Goal: Task Accomplishment & Management: Manage account settings

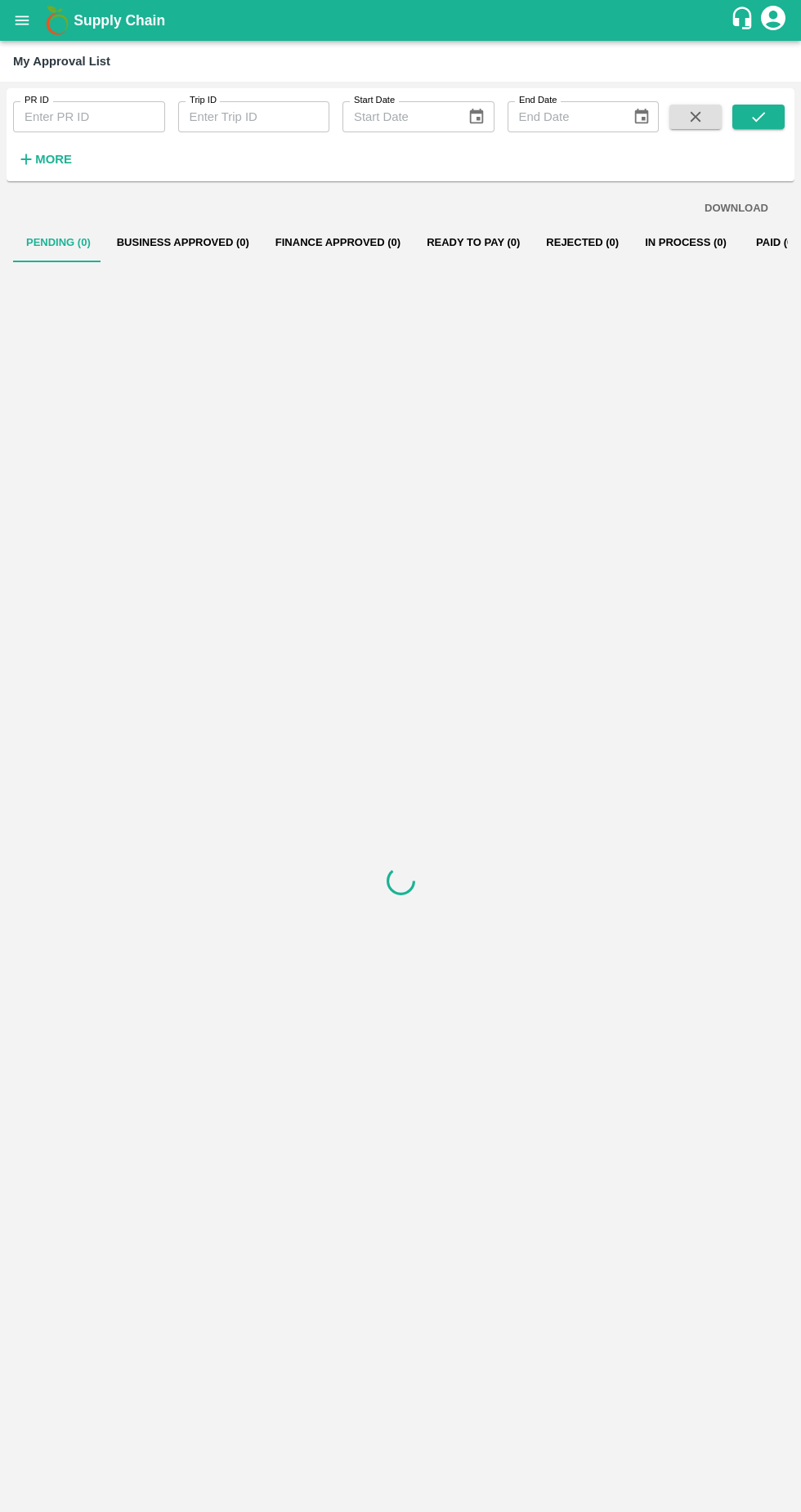
click at [490, 859] on div at bounding box center [400, 880] width 775 height 1237
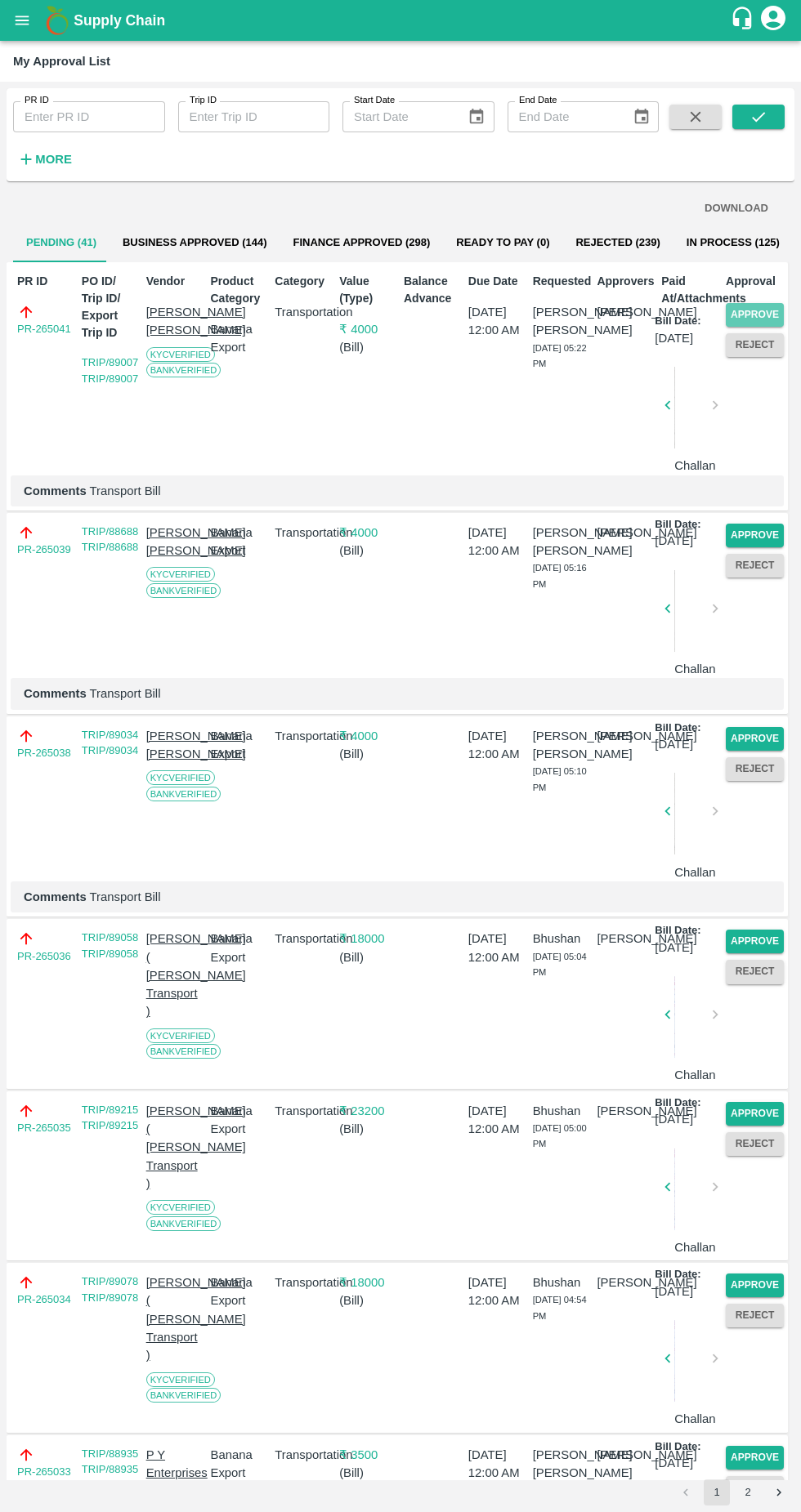
click at [759, 309] on button "Approve" at bounding box center [754, 315] width 58 height 24
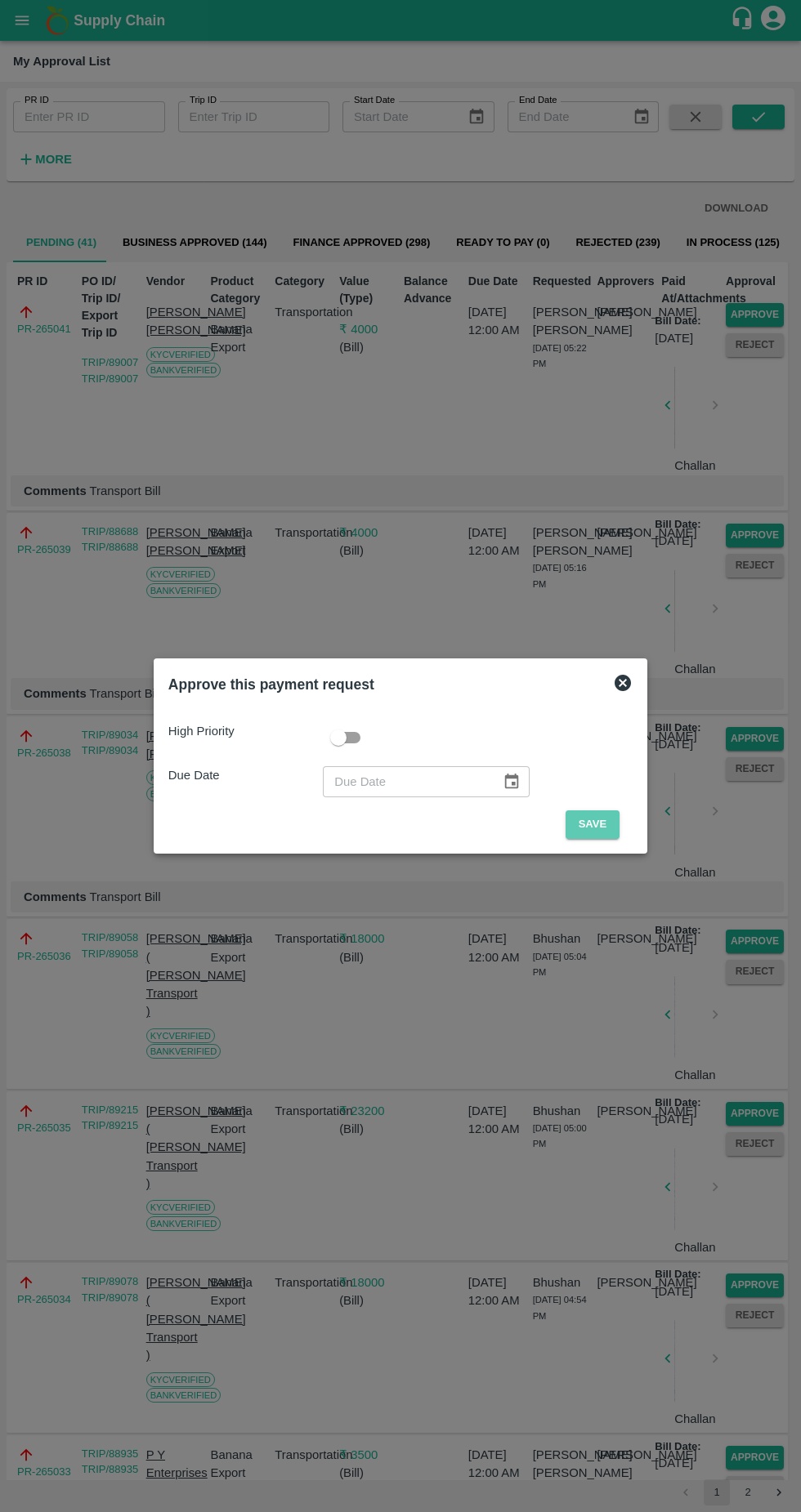
click at [618, 828] on button "Save" at bounding box center [592, 825] width 54 height 28
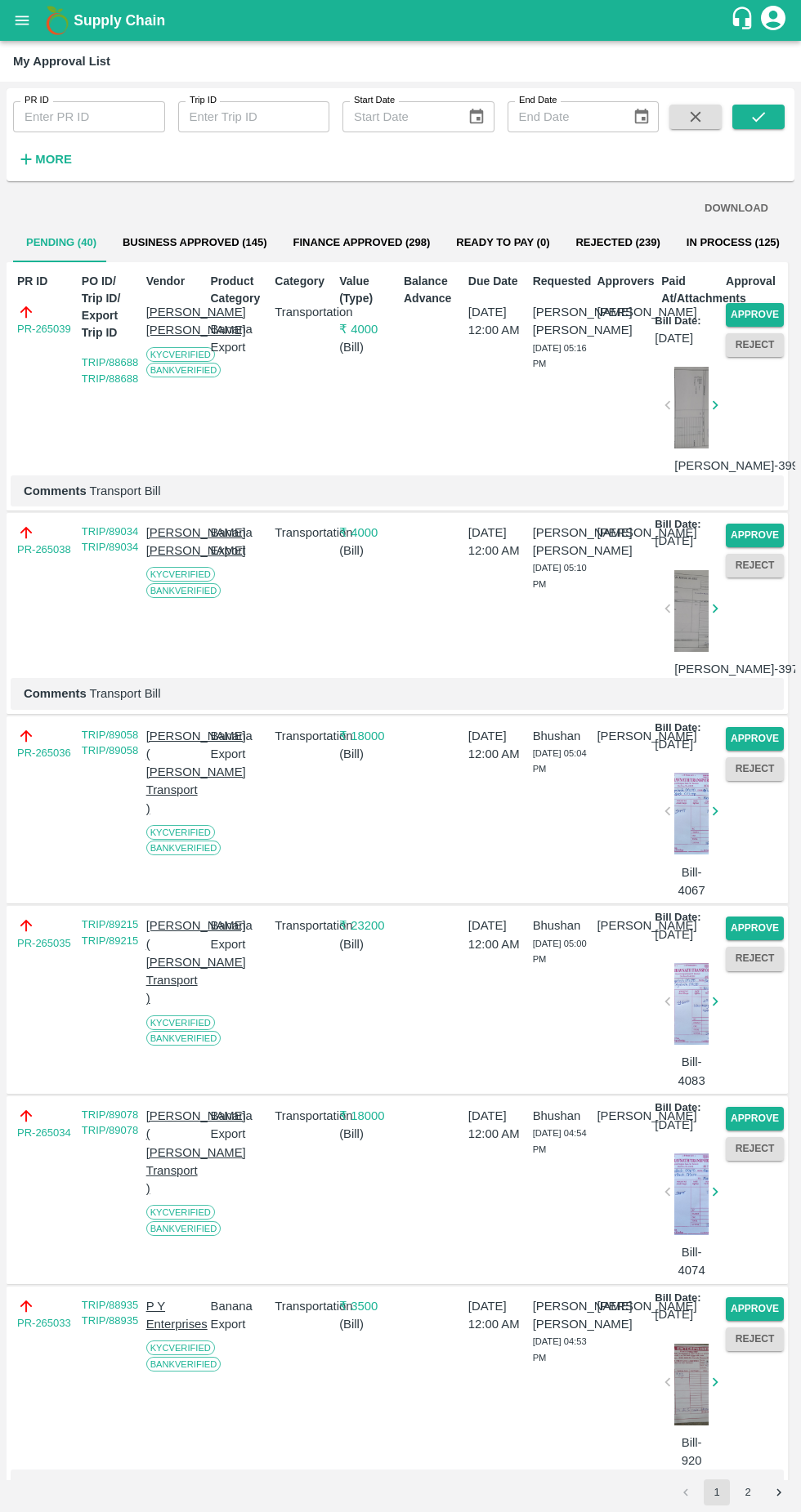
click at [740, 316] on button "Approve" at bounding box center [754, 315] width 58 height 24
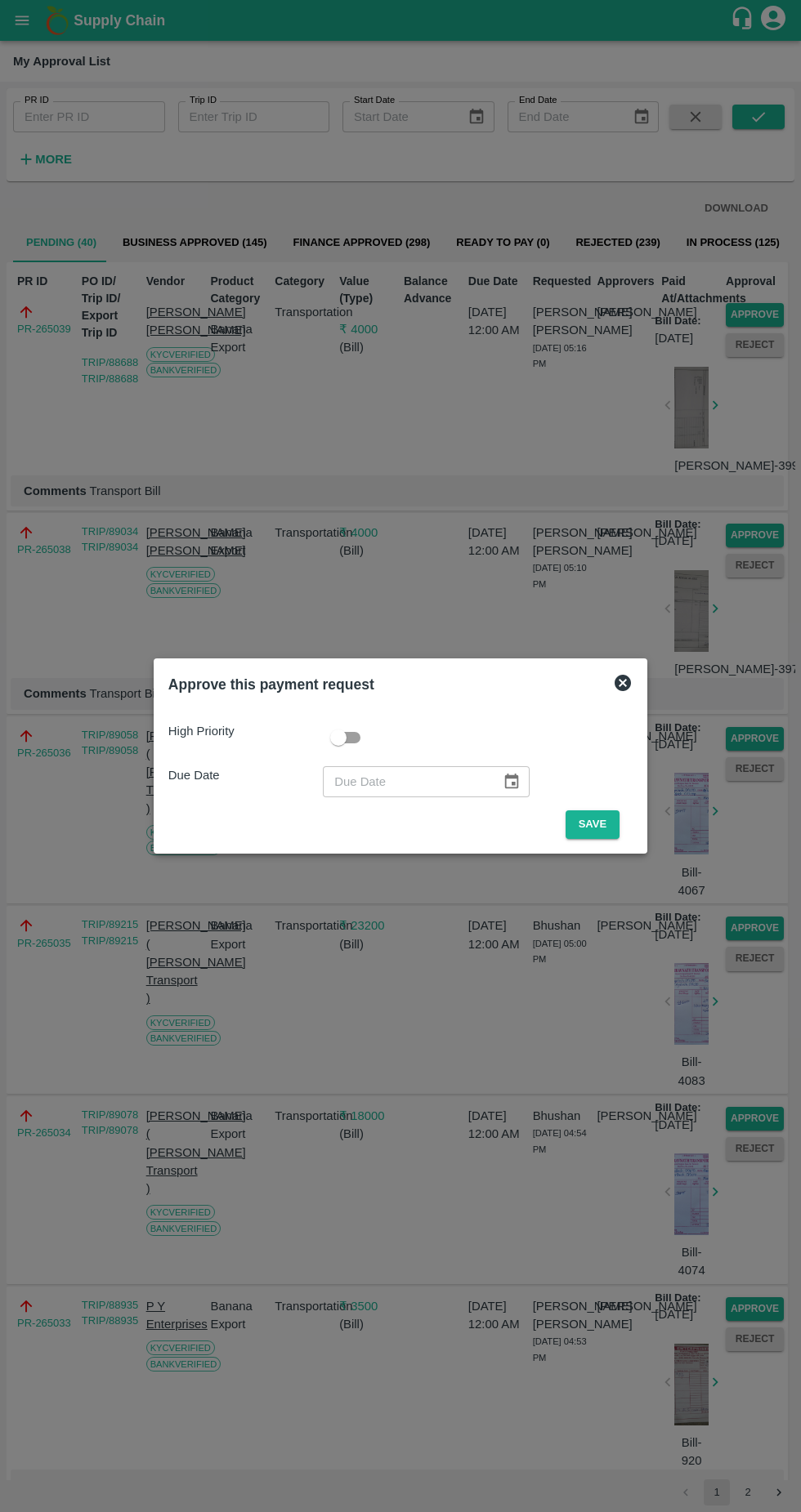
click at [597, 823] on button "Save" at bounding box center [592, 825] width 54 height 28
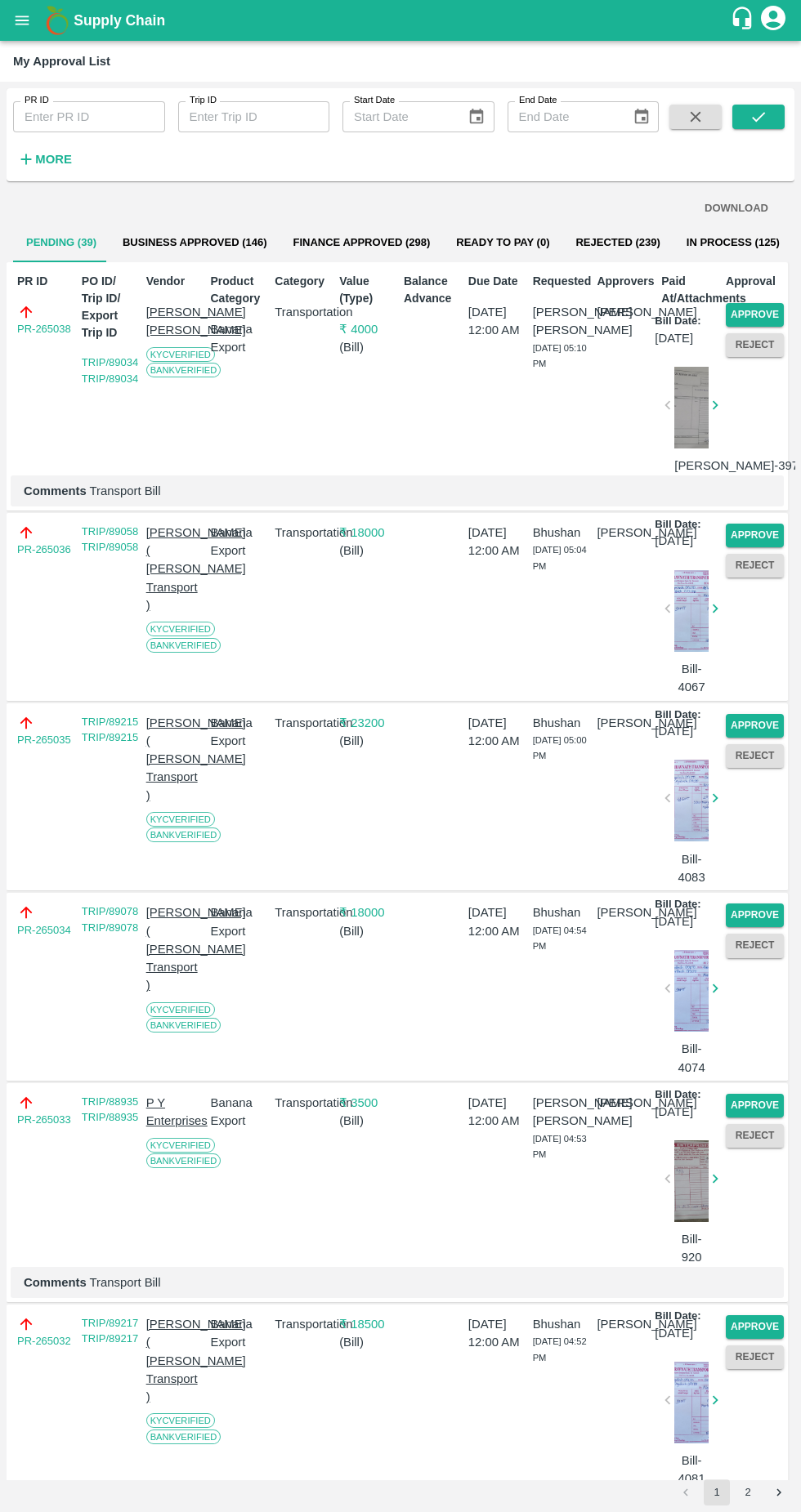
click at [774, 312] on button "Approve" at bounding box center [754, 315] width 58 height 24
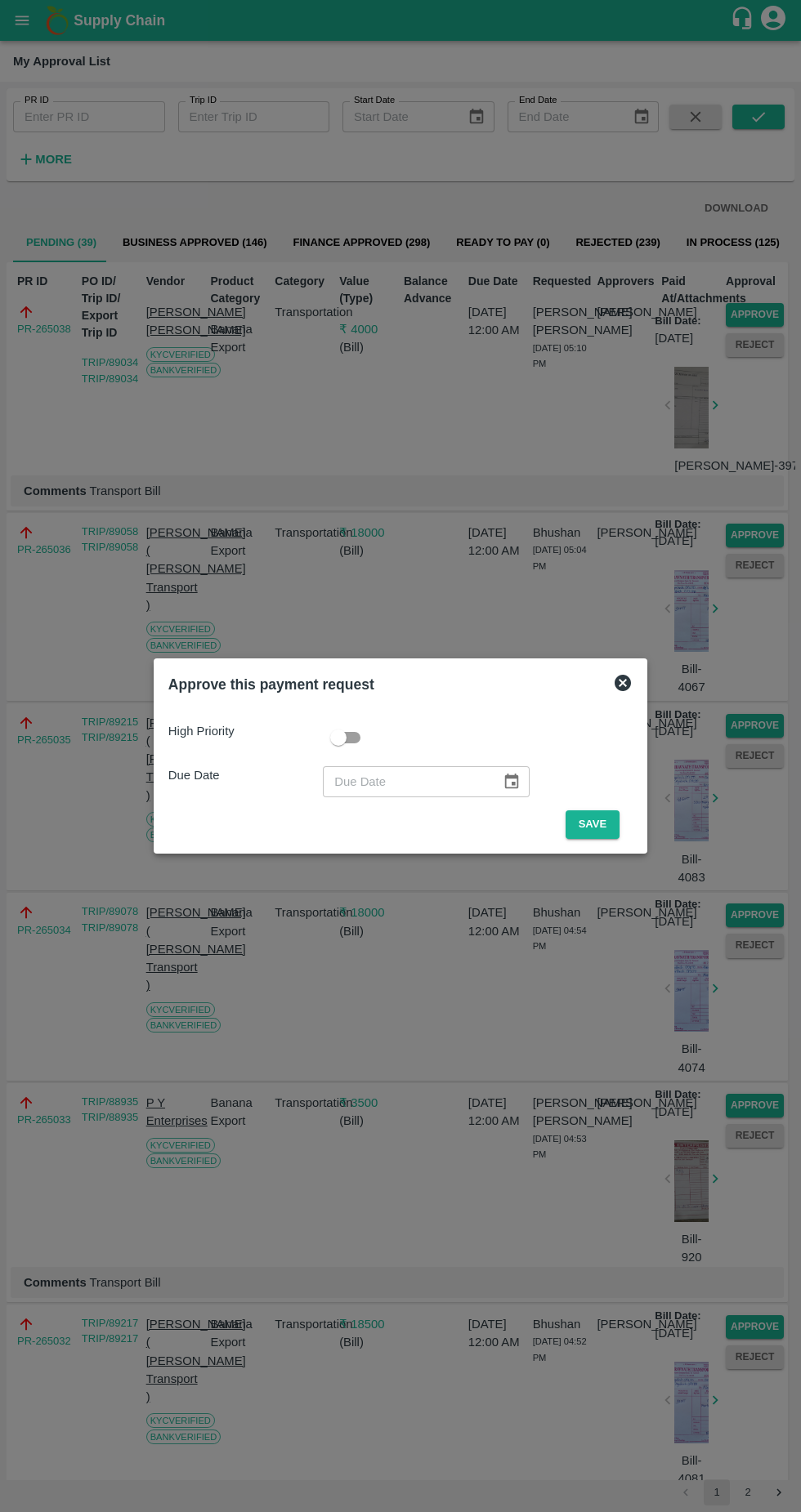
click at [592, 825] on button "Save" at bounding box center [592, 825] width 54 height 28
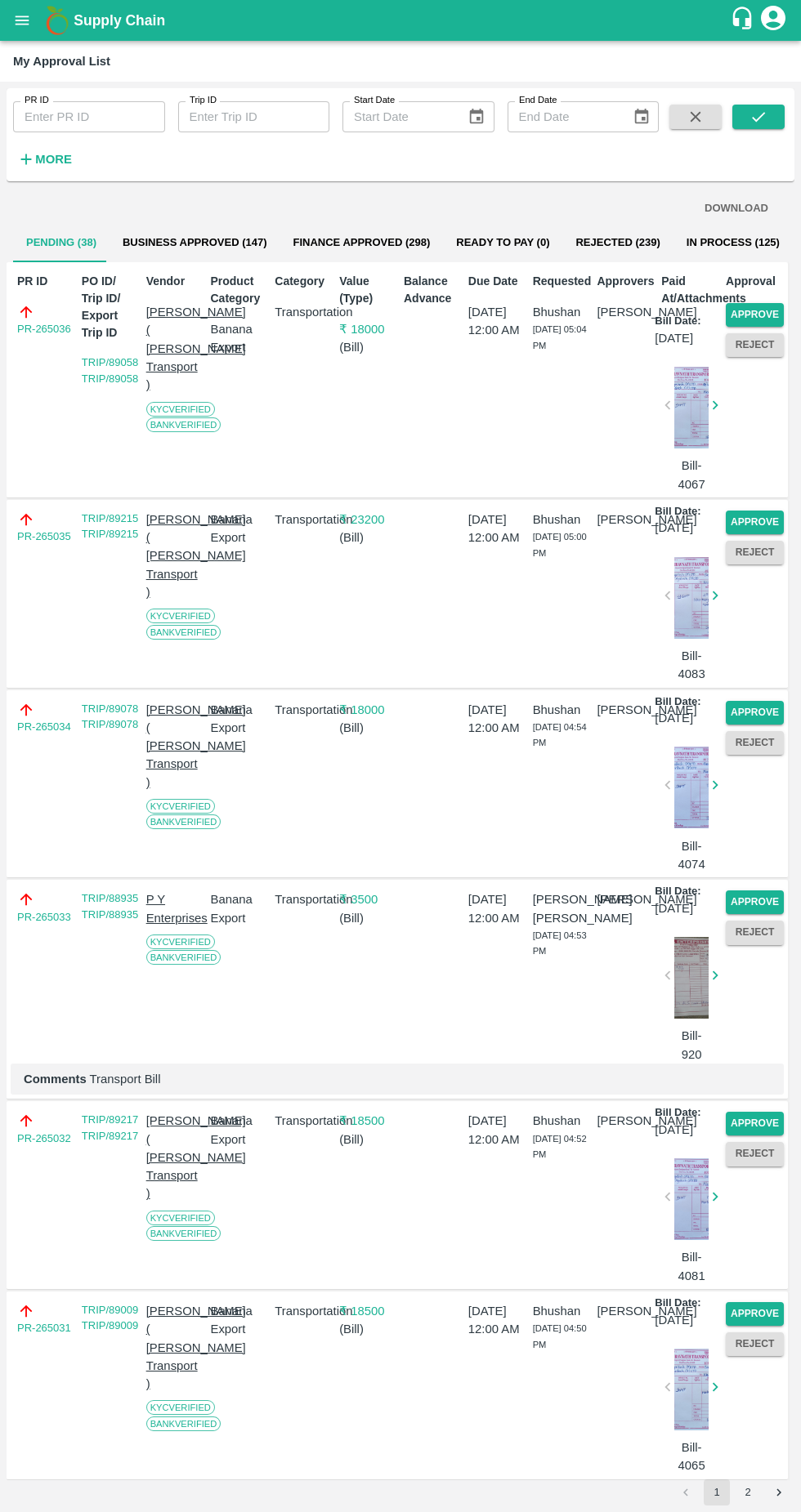
click at [739, 321] on button "Approve" at bounding box center [754, 315] width 58 height 24
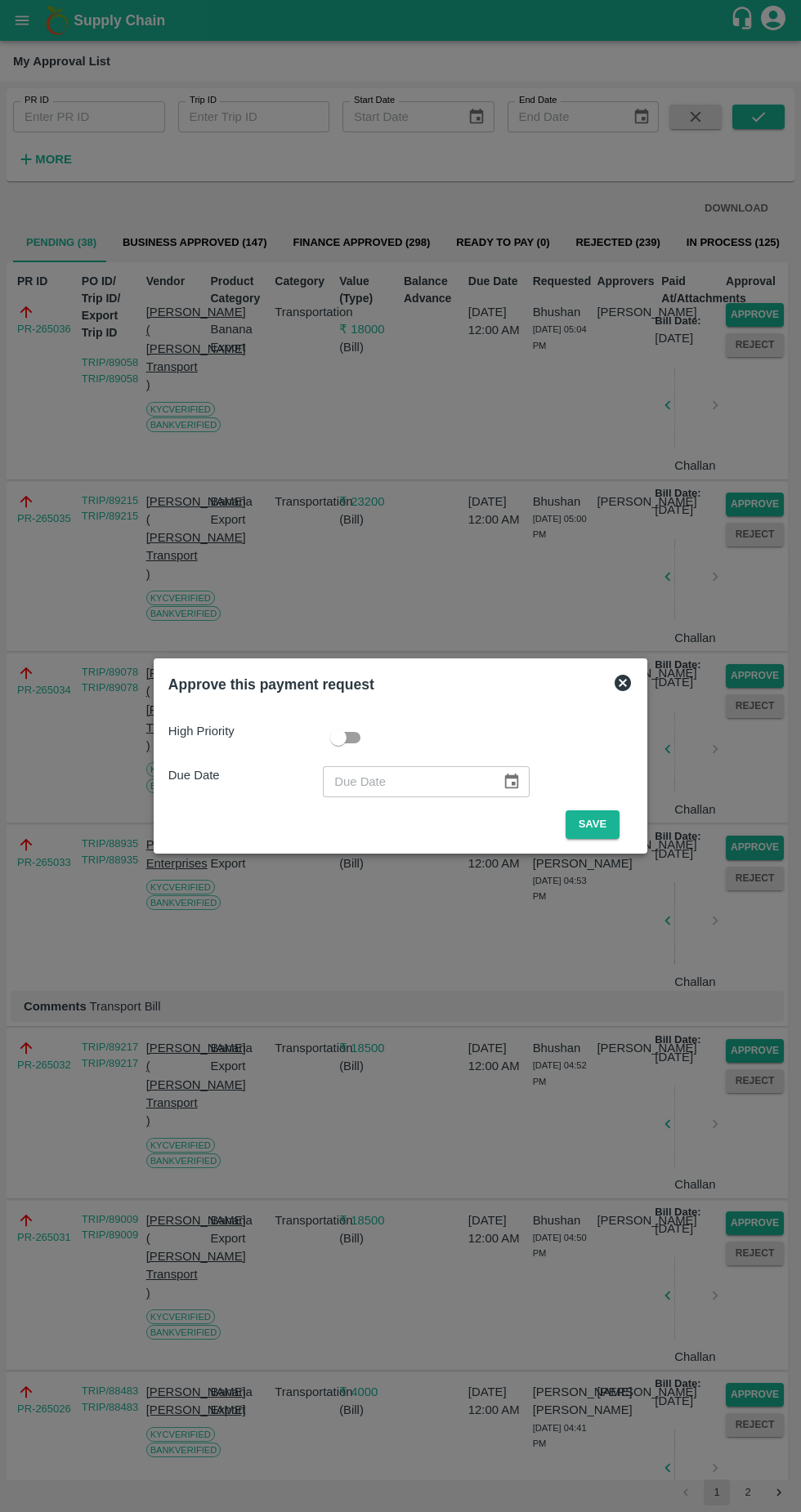
click at [610, 827] on button "Save" at bounding box center [592, 825] width 54 height 28
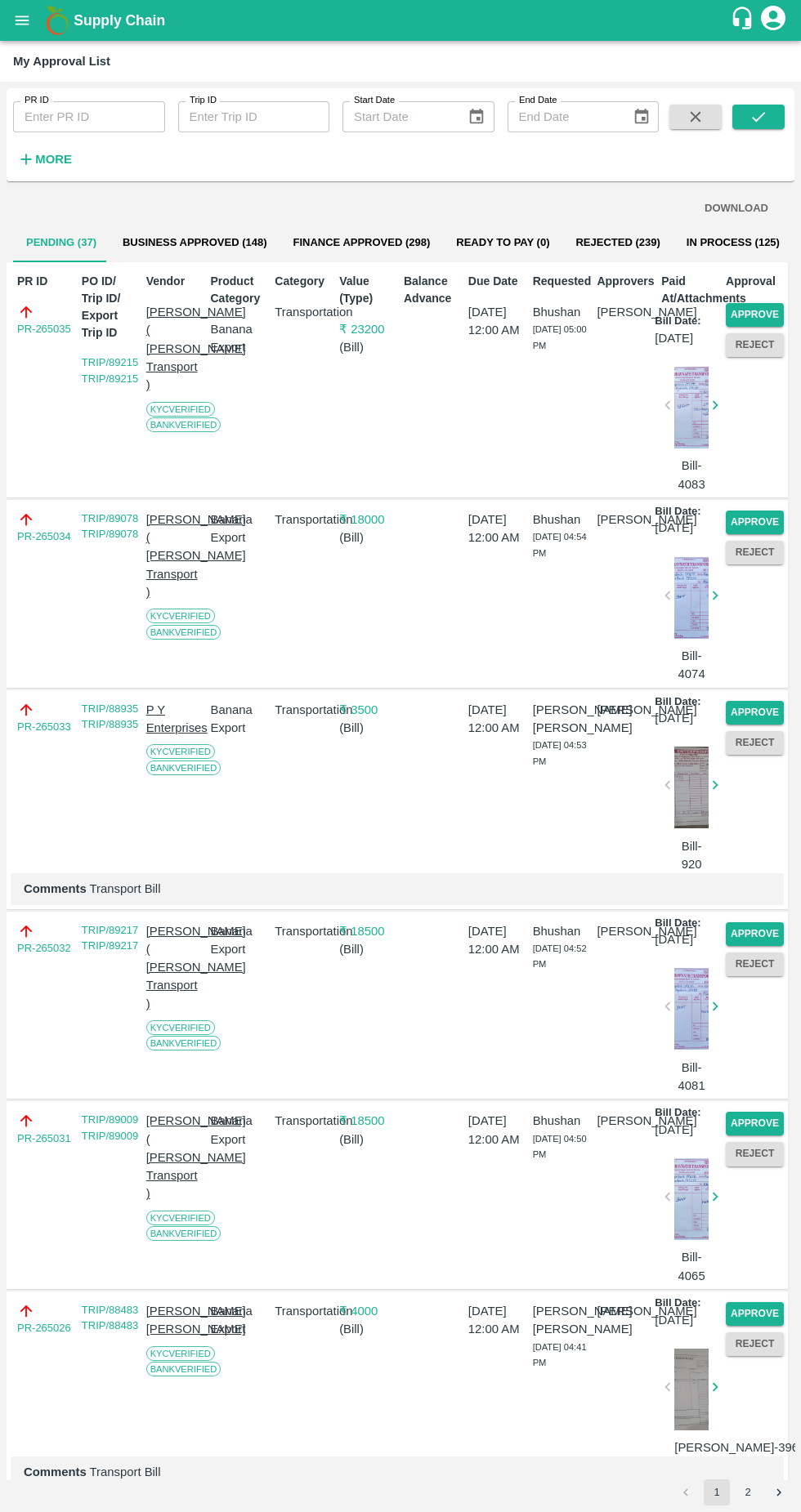
click at [761, 311] on button "Approve" at bounding box center [754, 315] width 58 height 24
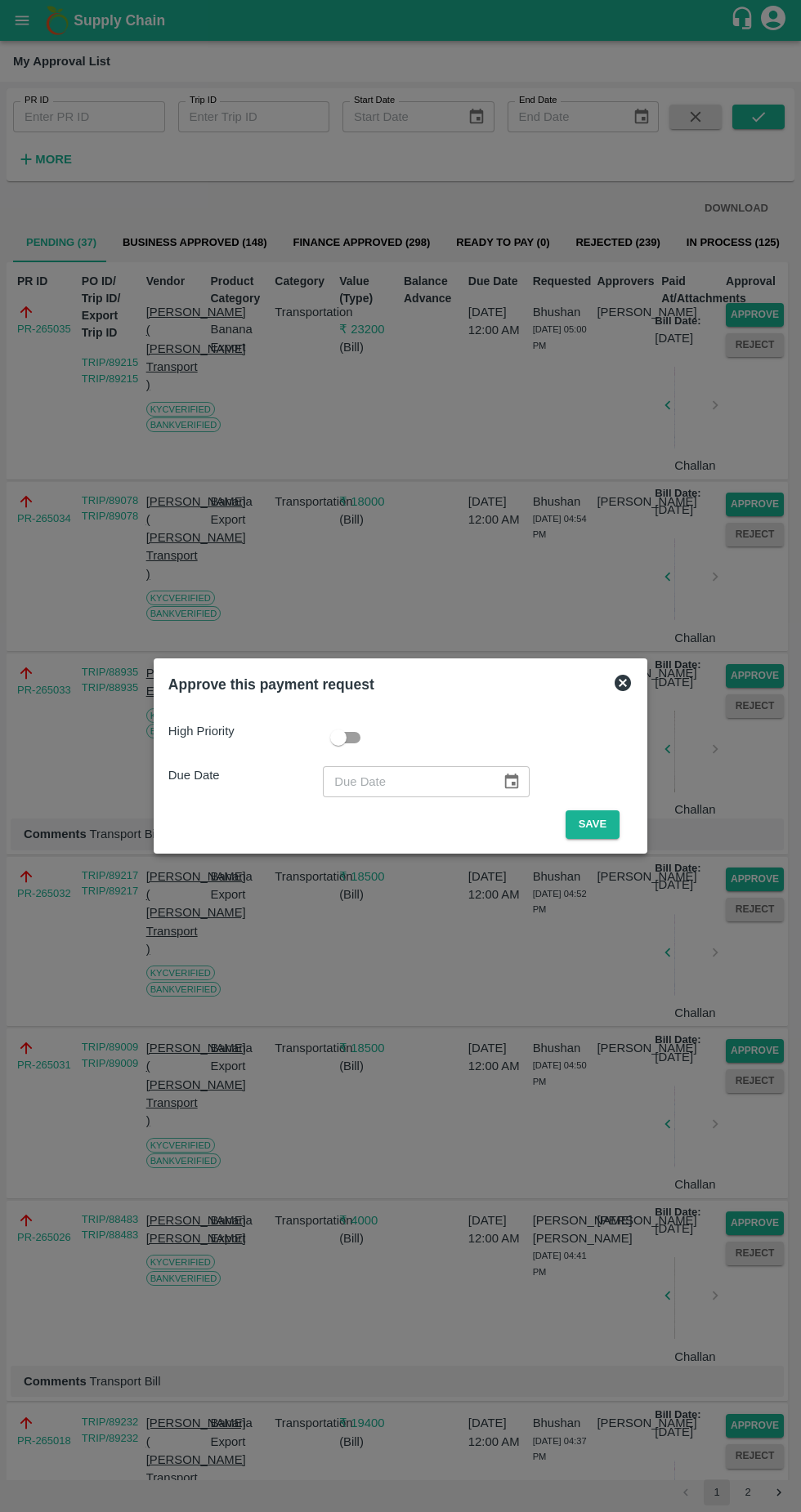
click at [596, 824] on button "Save" at bounding box center [592, 825] width 54 height 28
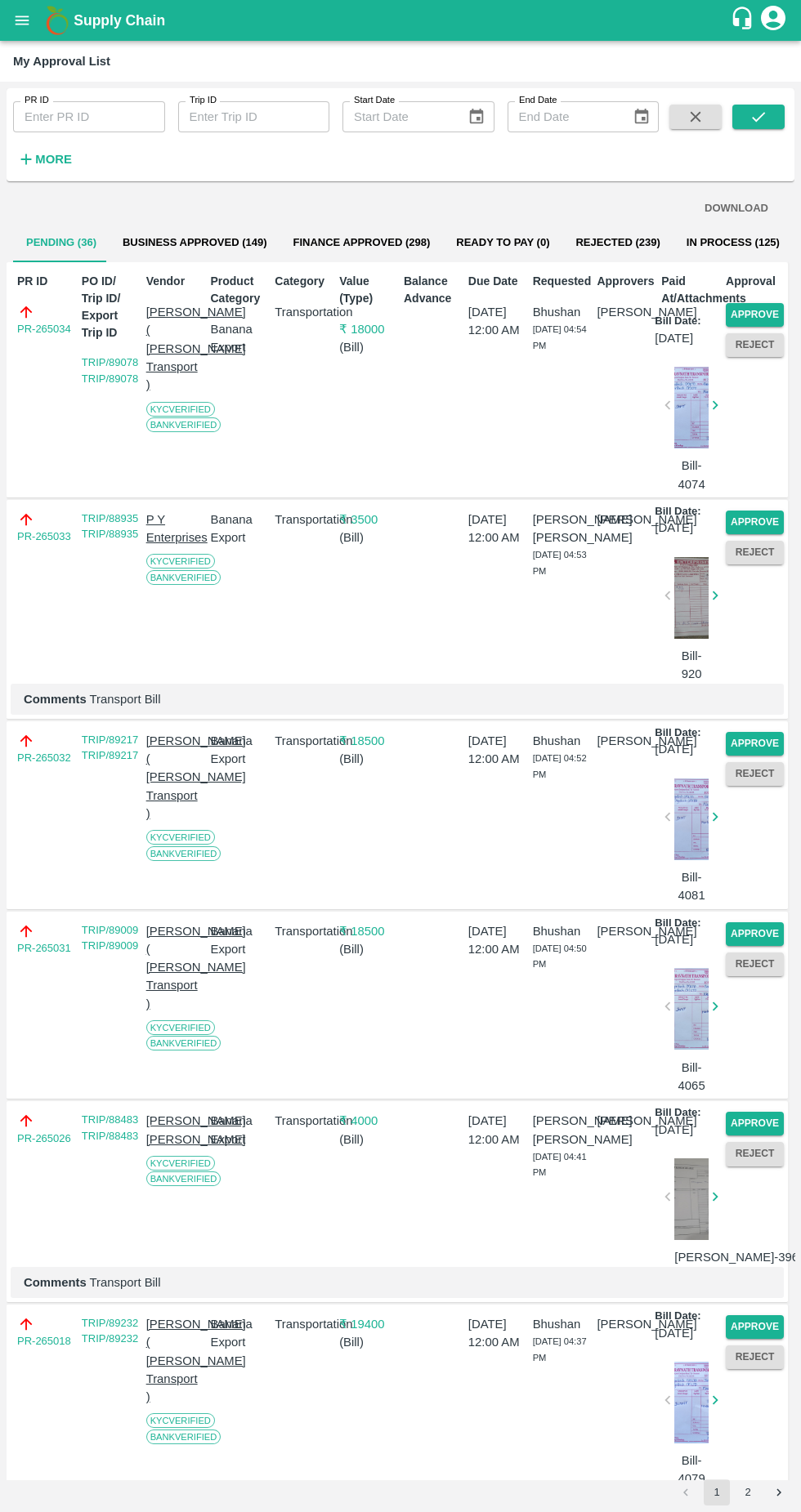
click at [762, 319] on button "Approve" at bounding box center [754, 315] width 58 height 24
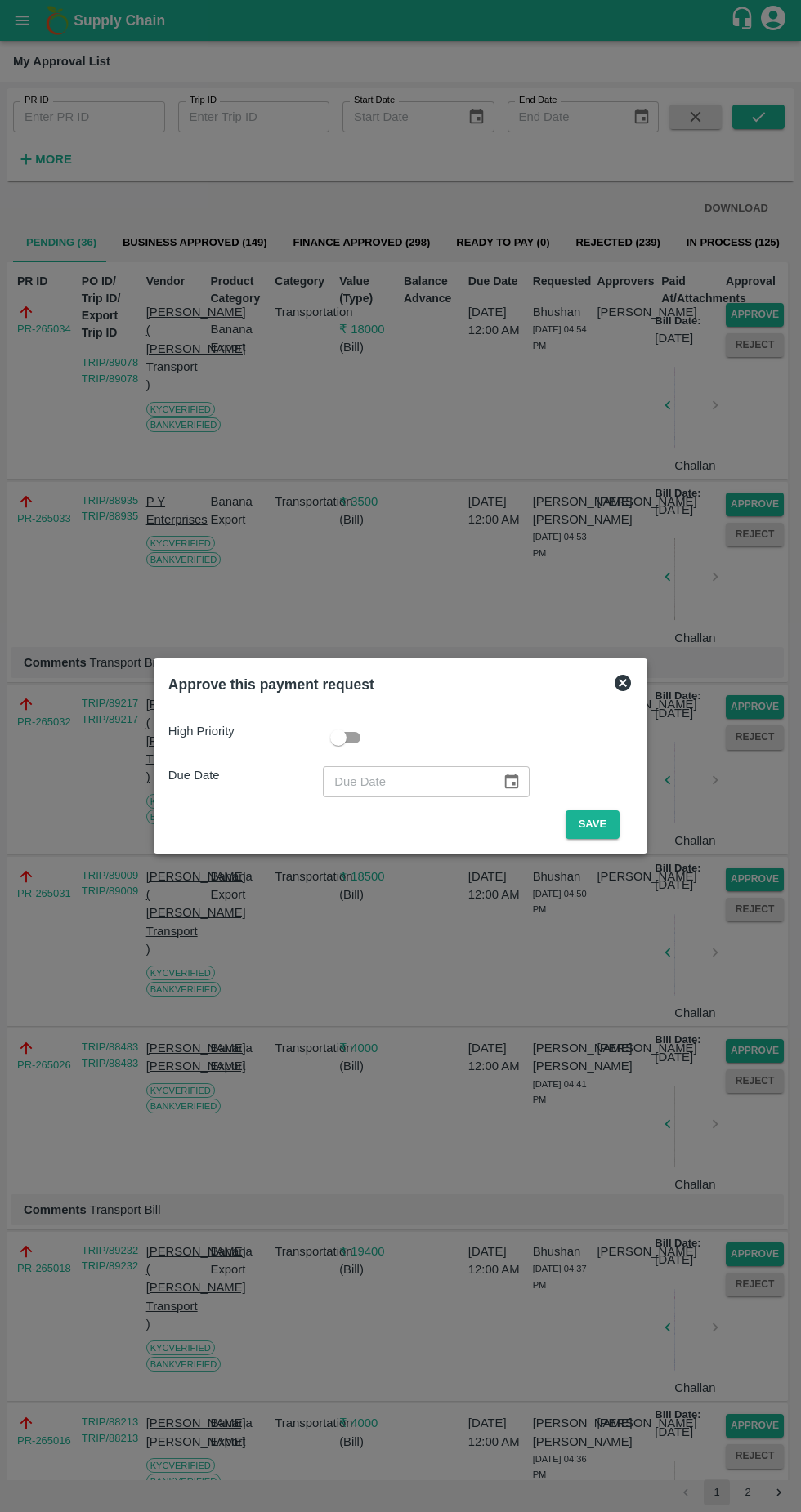
click at [599, 824] on button "Save" at bounding box center [592, 825] width 54 height 28
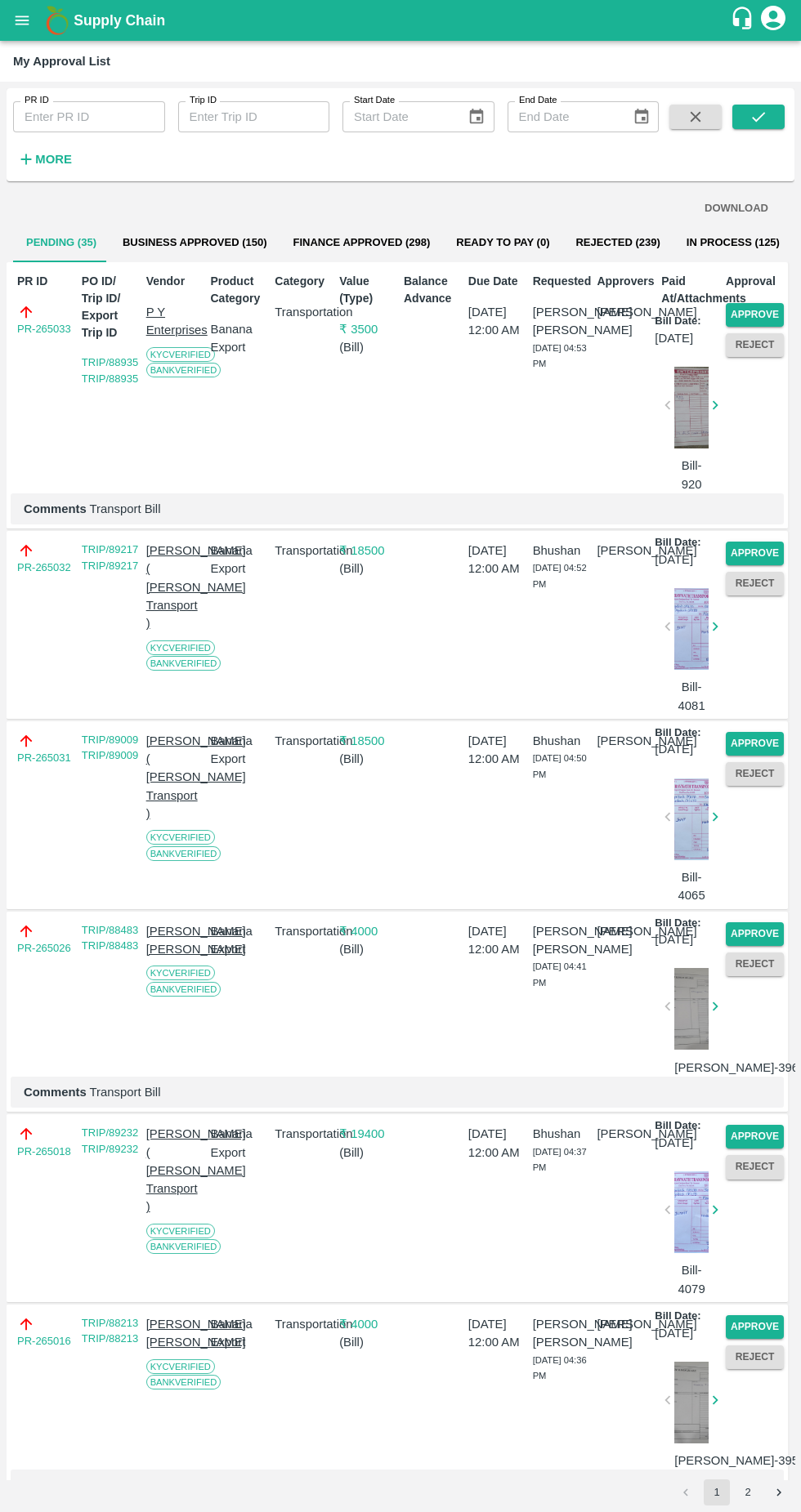
click at [752, 309] on button "Approve" at bounding box center [754, 315] width 58 height 24
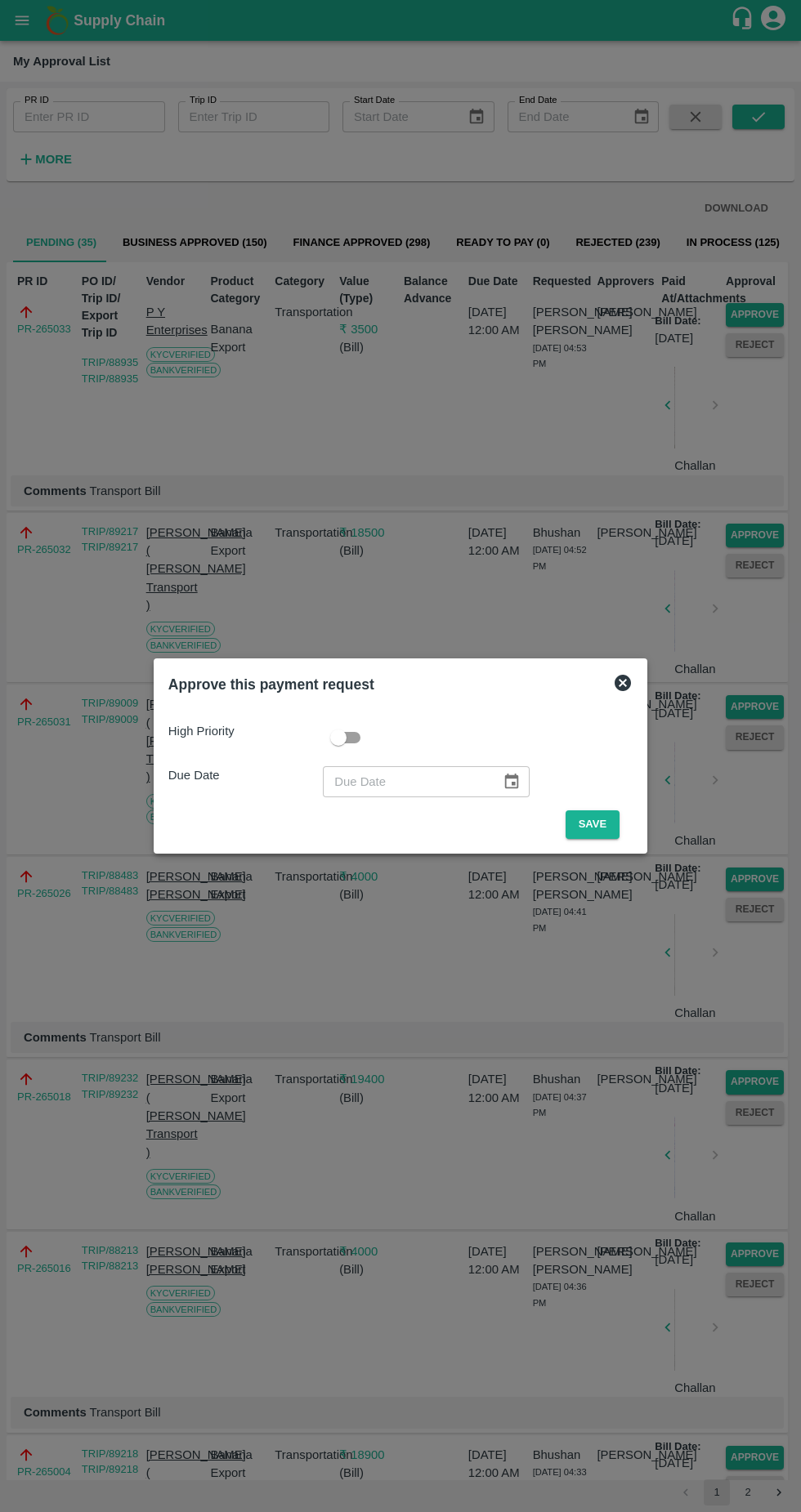
click at [596, 824] on button "Save" at bounding box center [592, 825] width 54 height 28
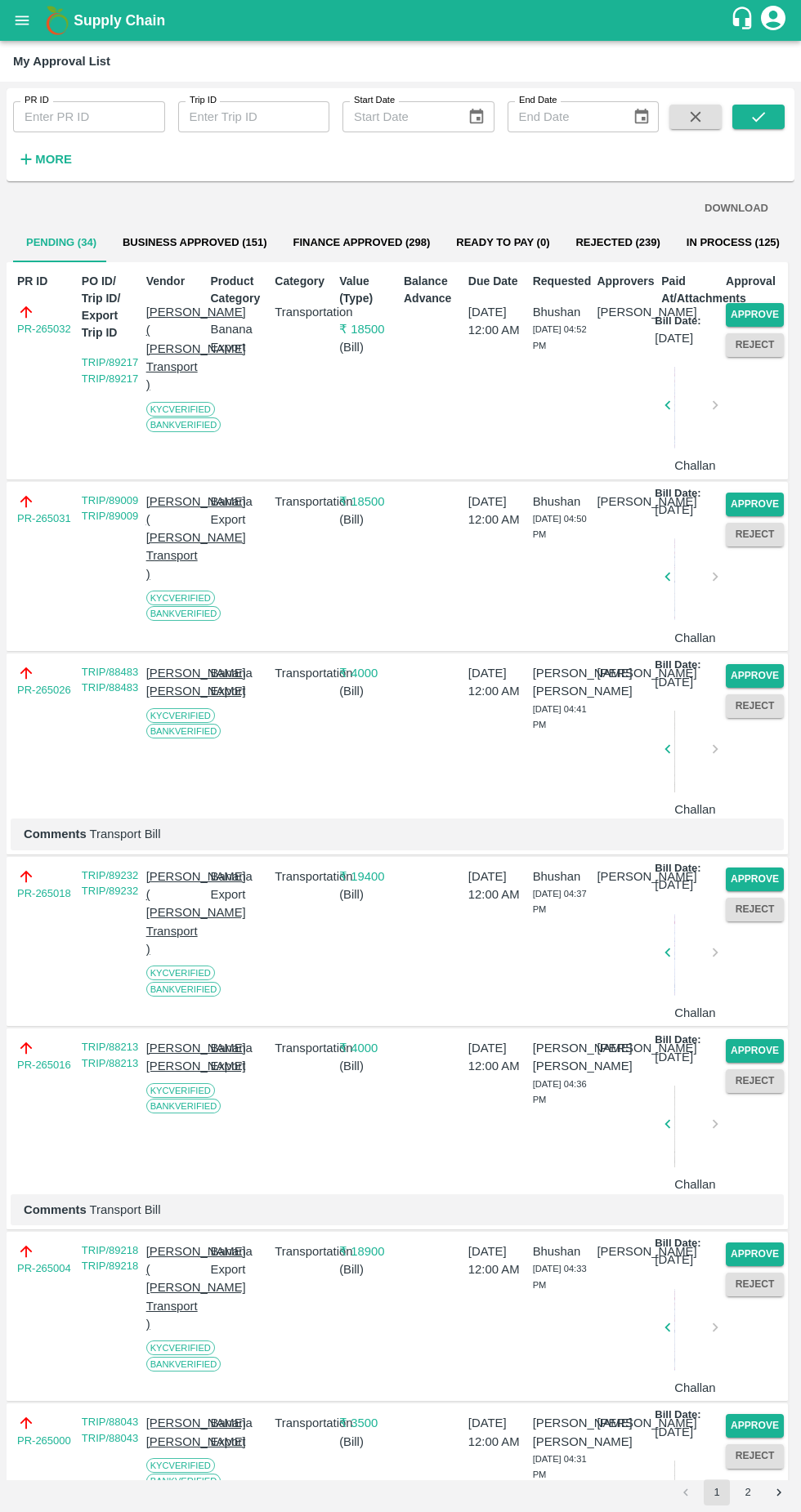
click at [751, 314] on button "Approve" at bounding box center [754, 315] width 58 height 24
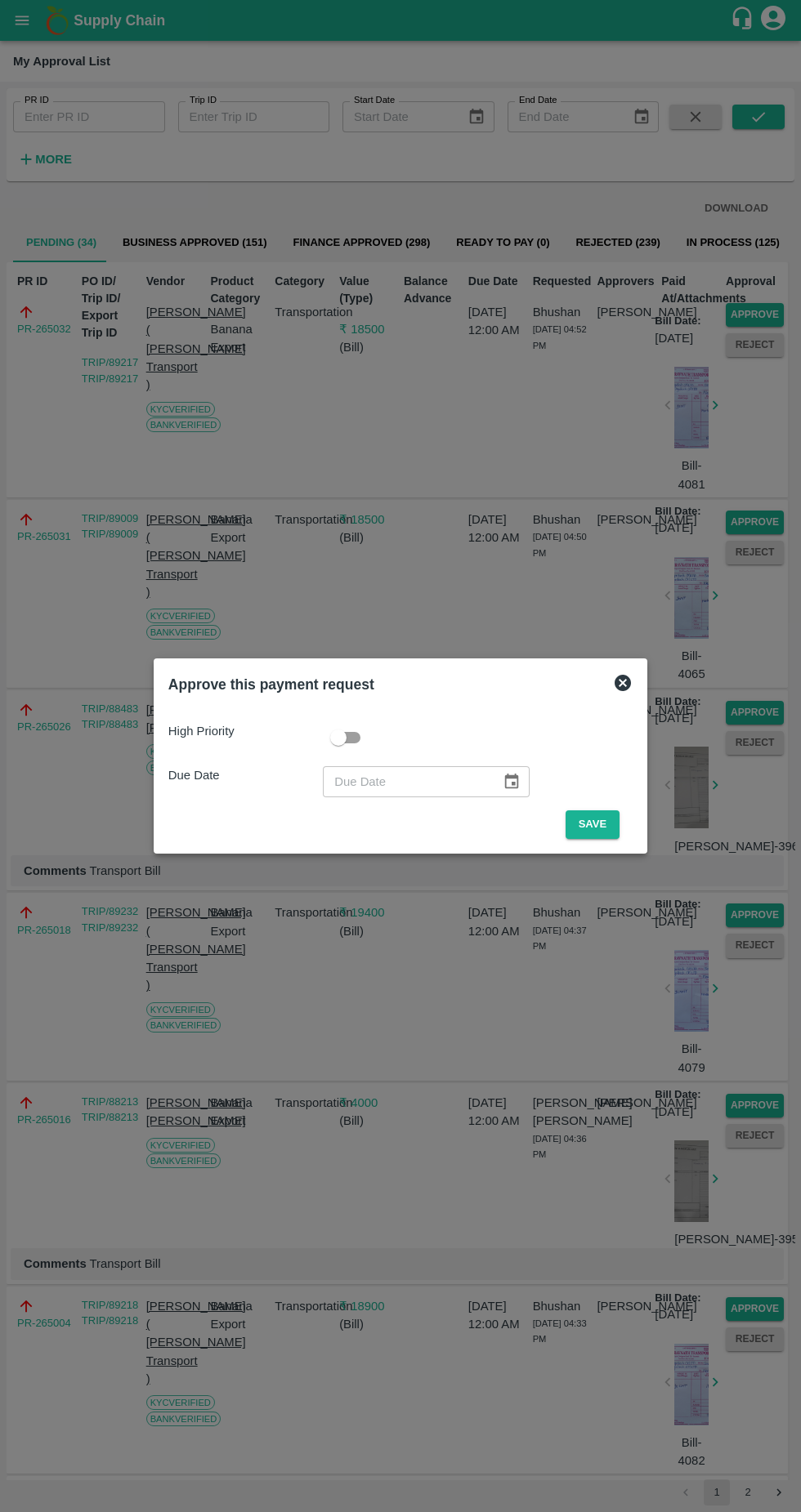
click at [596, 824] on button "Save" at bounding box center [592, 825] width 54 height 28
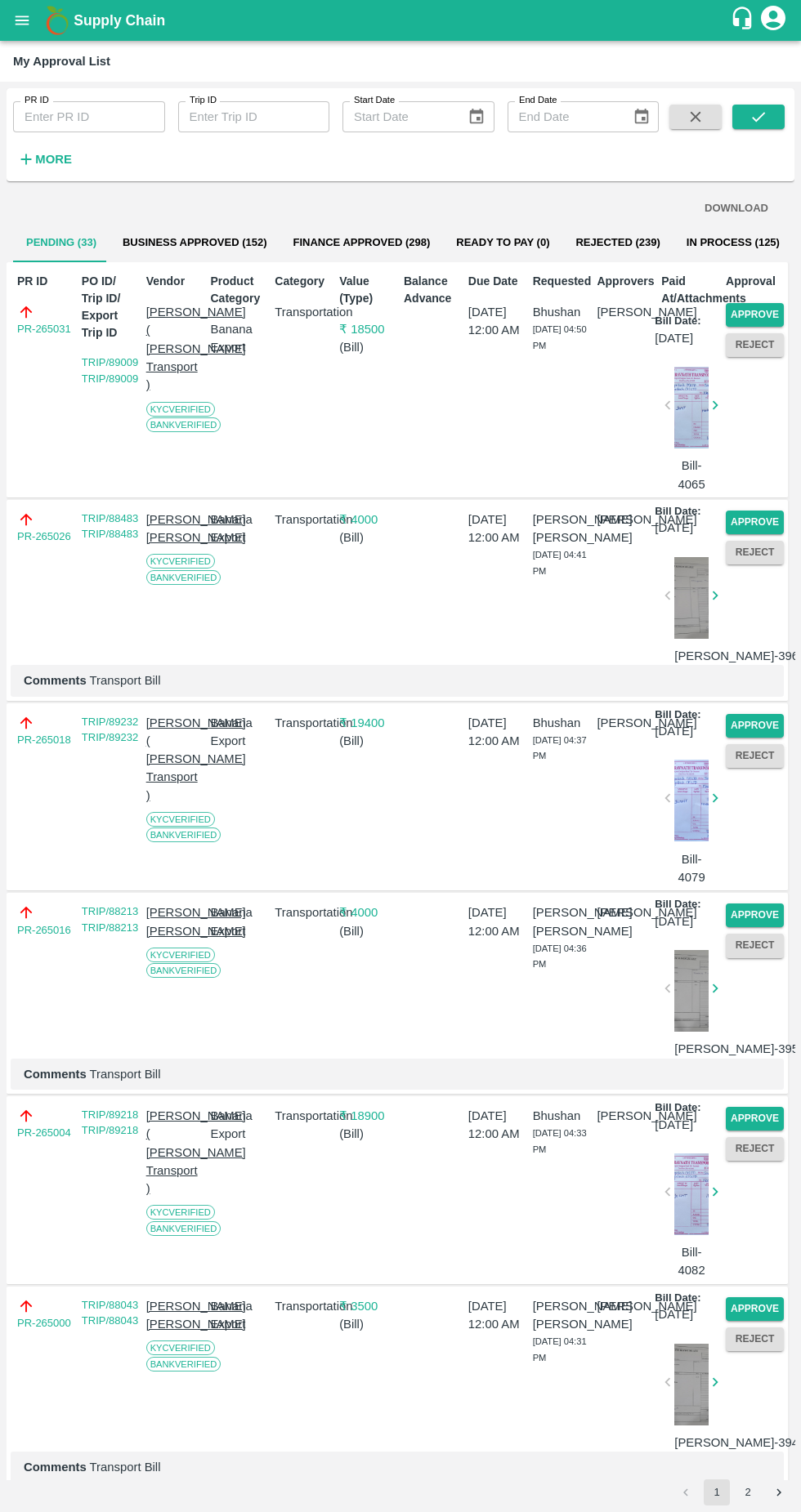
click at [753, 311] on button "Approve" at bounding box center [754, 315] width 58 height 24
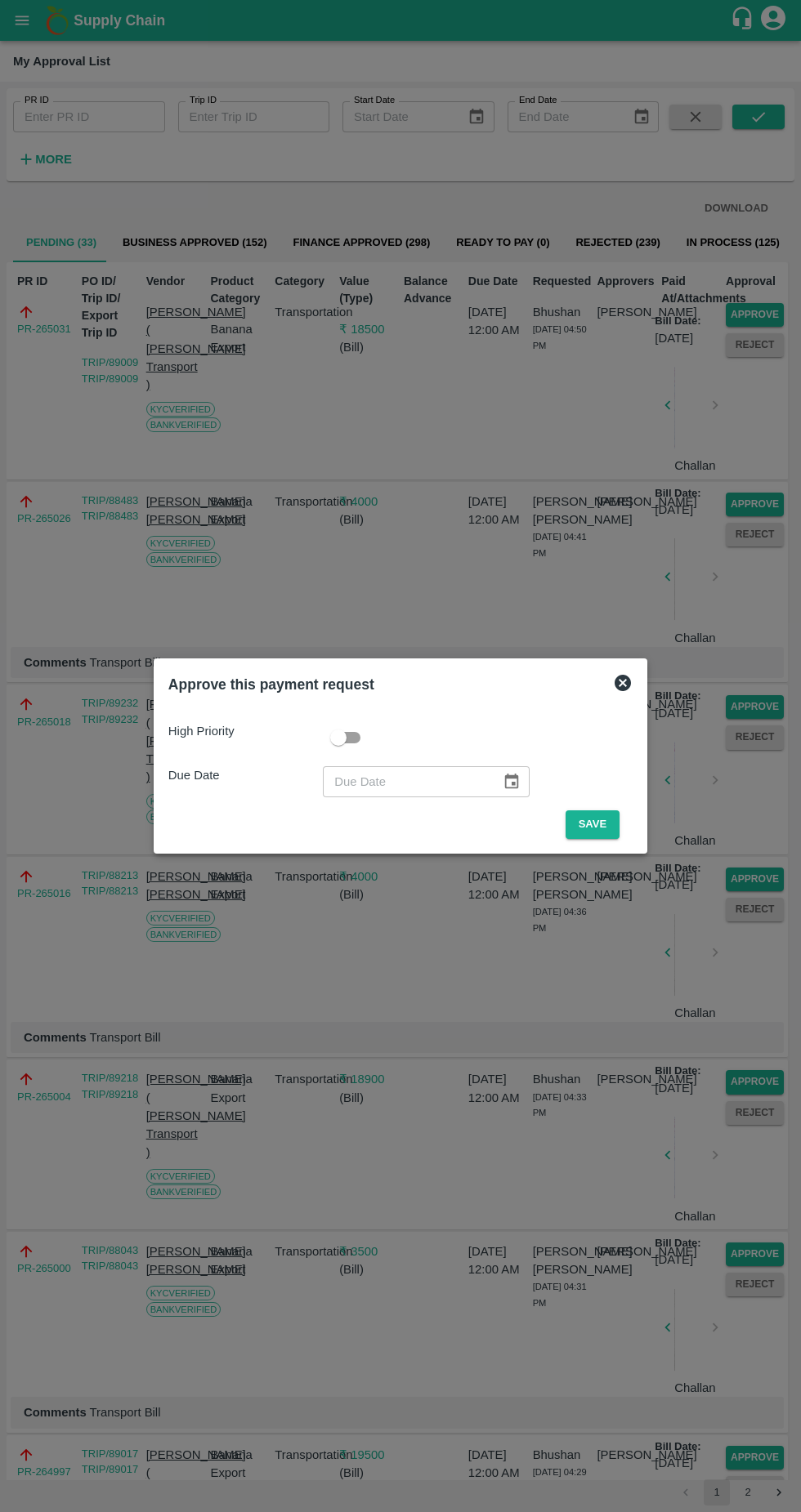
click at [603, 827] on button "Save" at bounding box center [592, 825] width 54 height 28
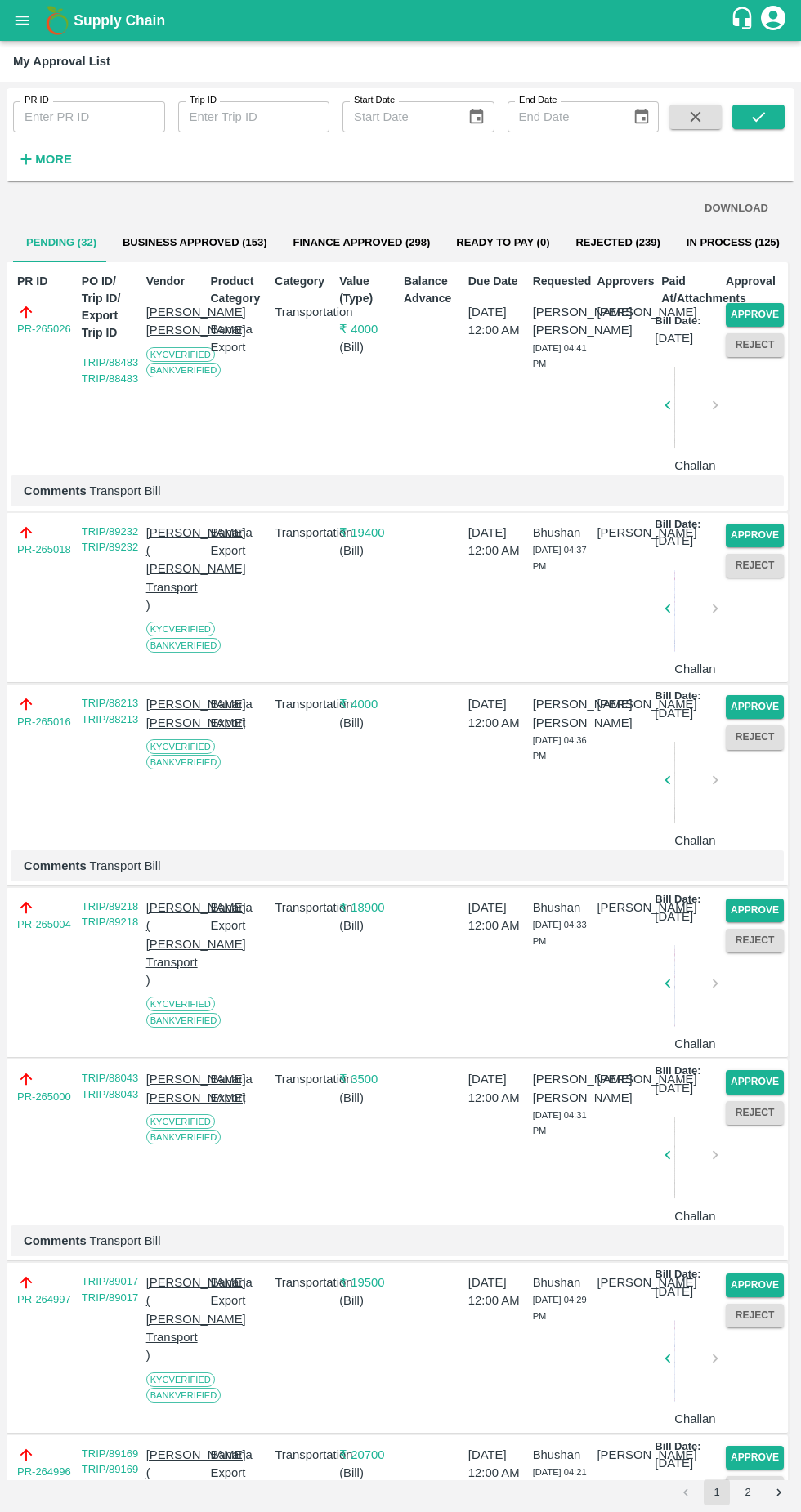
click at [766, 305] on button "Approve" at bounding box center [754, 315] width 58 height 24
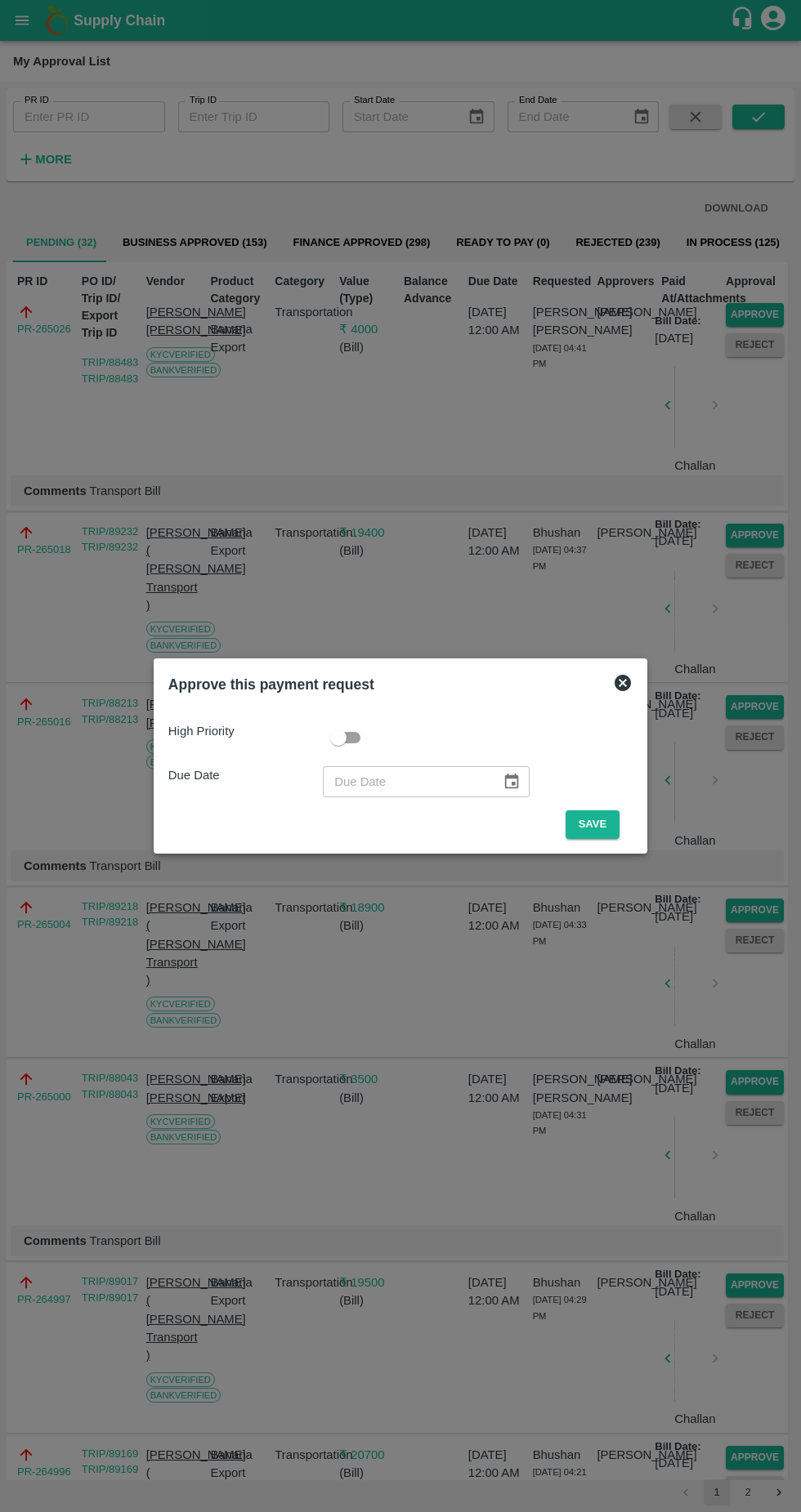
click at [596, 824] on button "Save" at bounding box center [592, 825] width 54 height 28
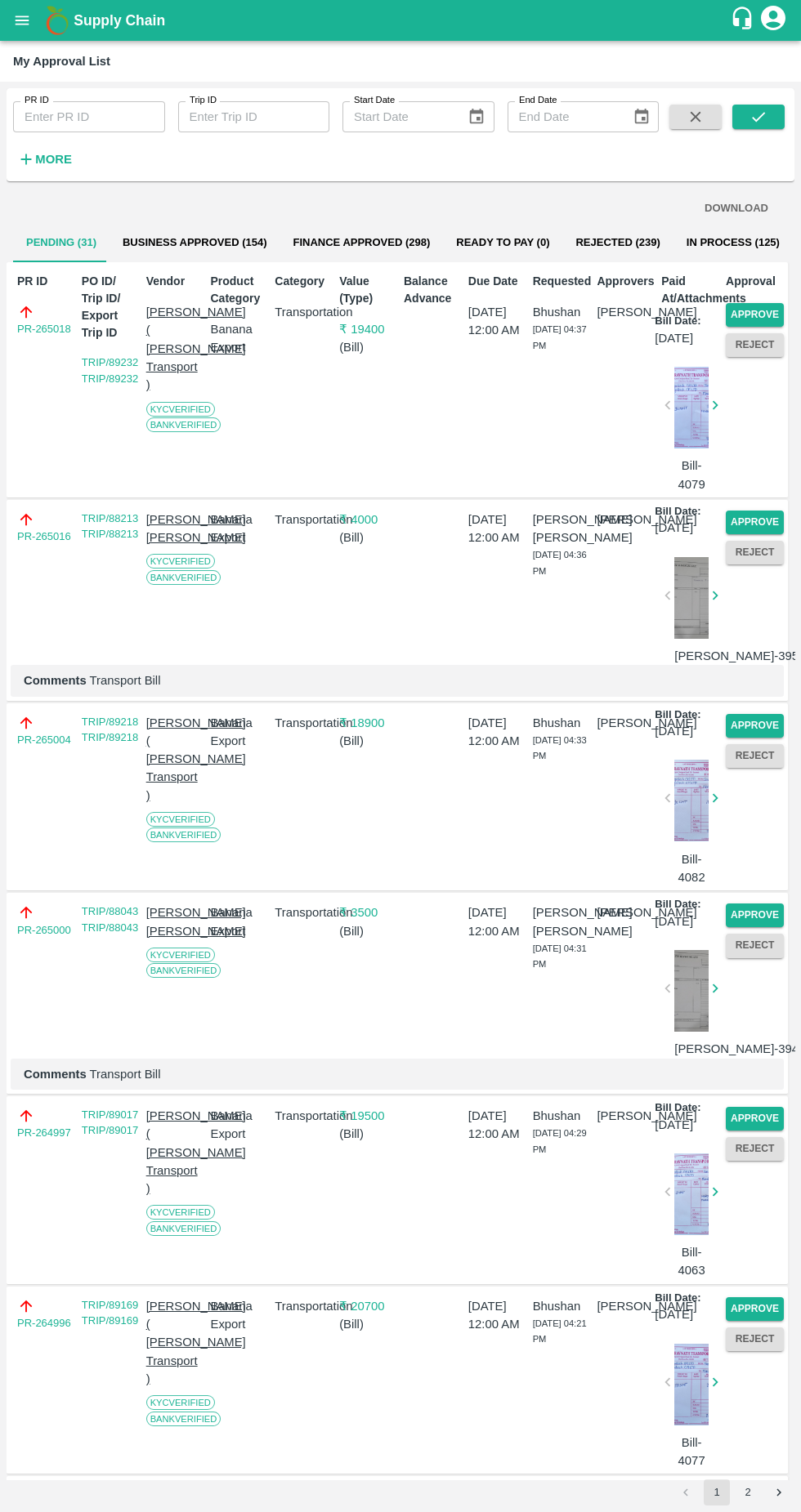
click at [769, 315] on button "Approve" at bounding box center [754, 315] width 58 height 24
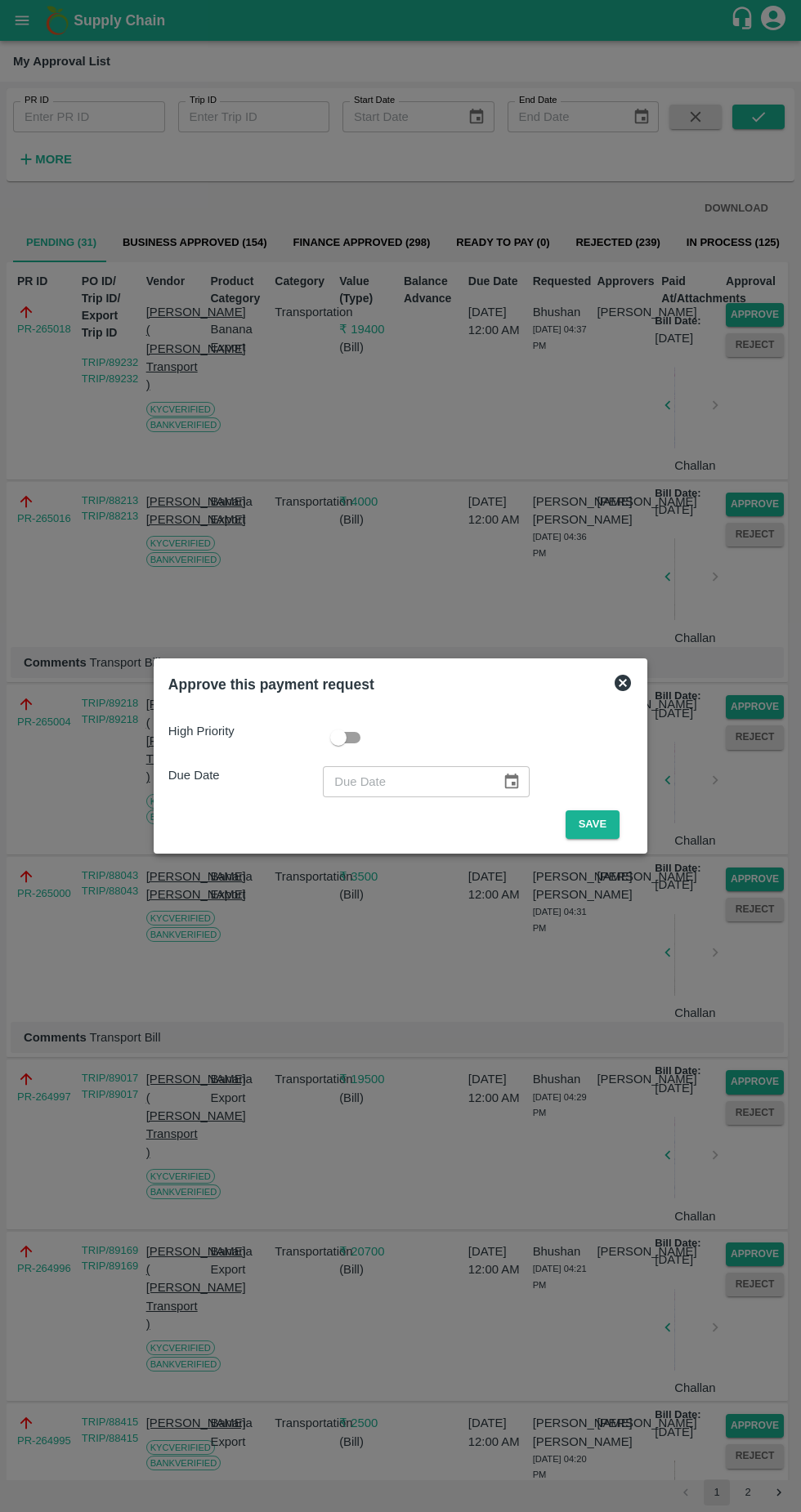
click at [596, 824] on button "Save" at bounding box center [592, 825] width 54 height 28
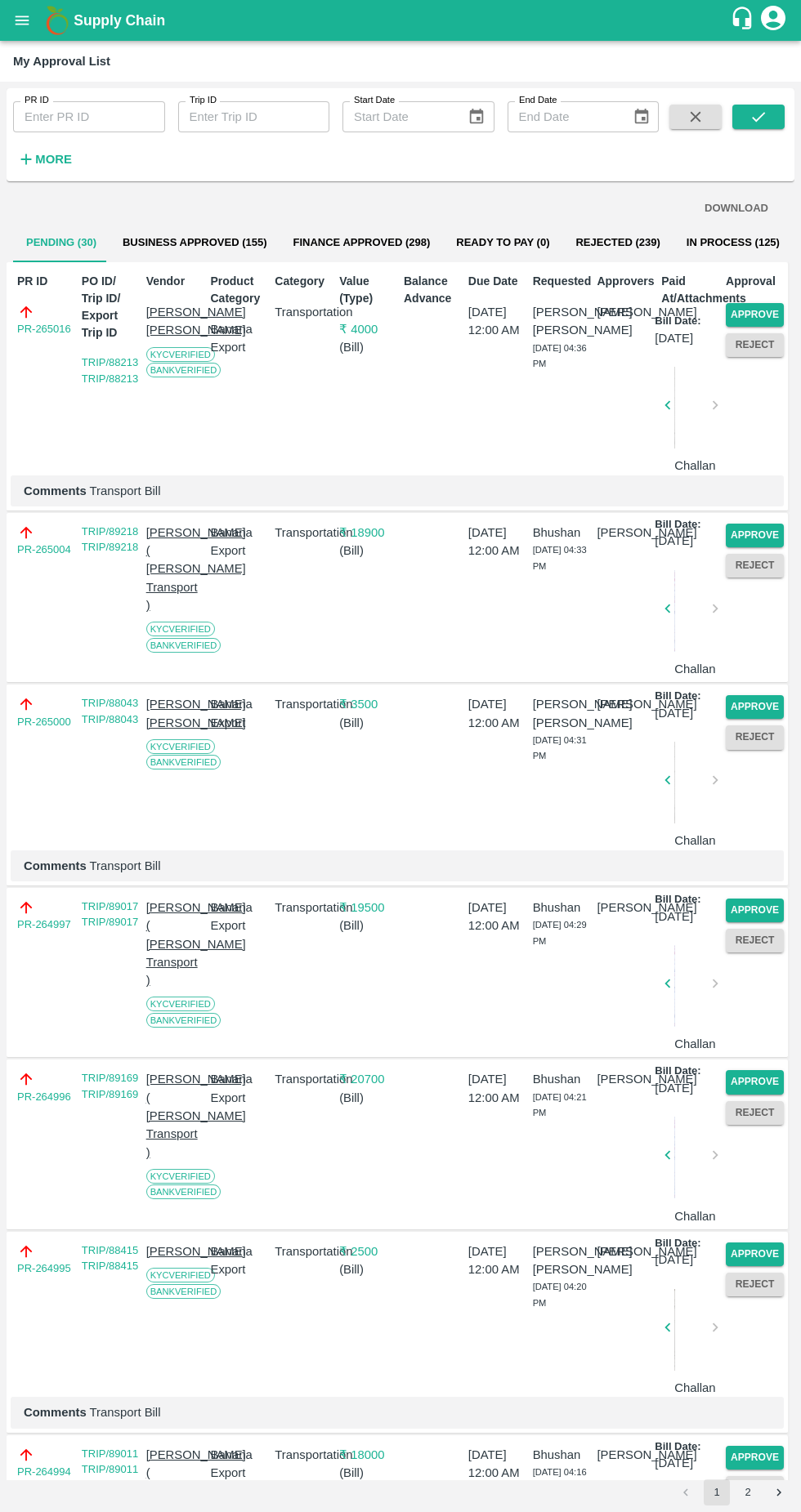
click at [757, 305] on button "Approve" at bounding box center [754, 315] width 58 height 24
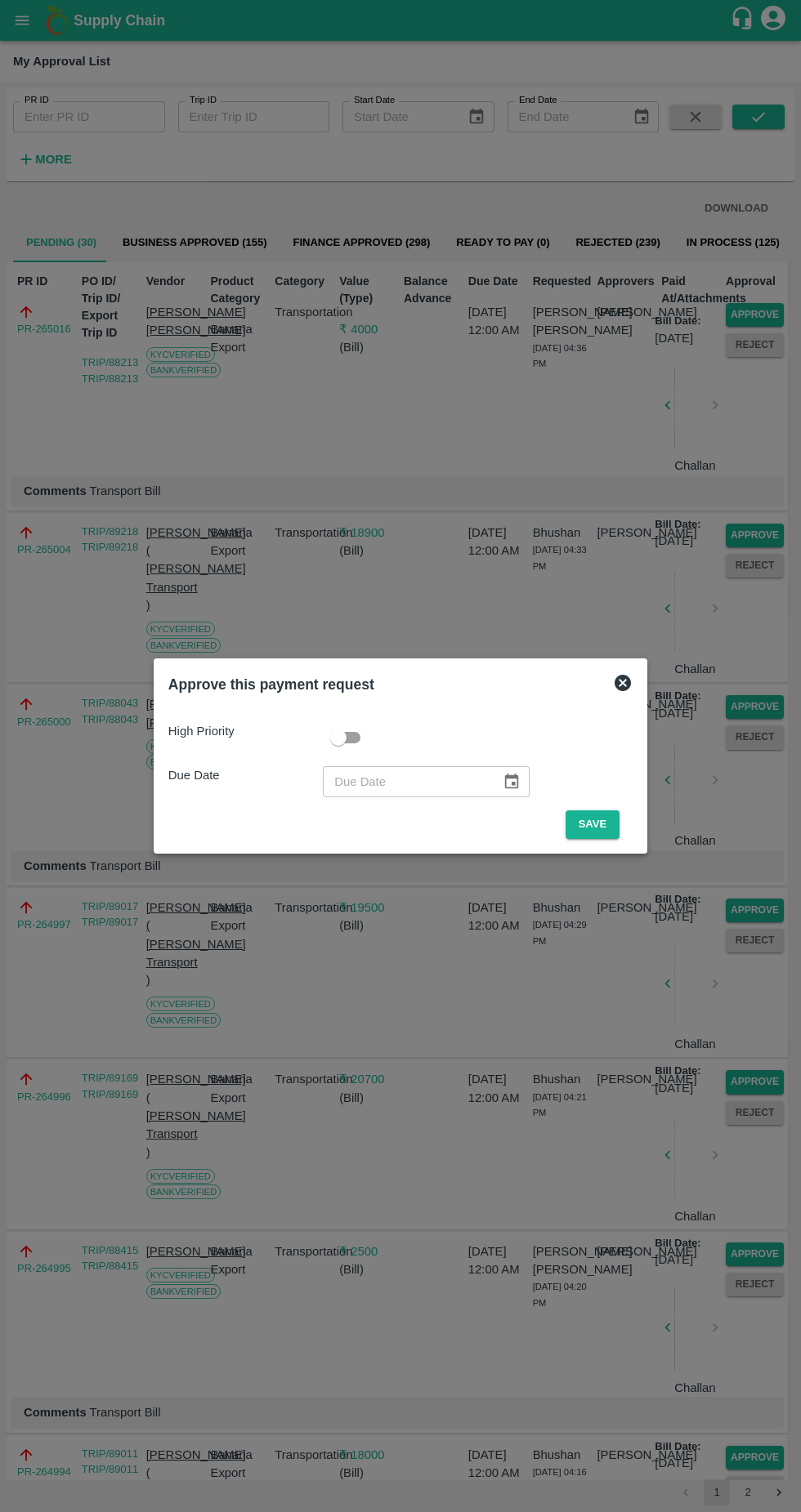
click at [596, 824] on button "Save" at bounding box center [592, 825] width 54 height 28
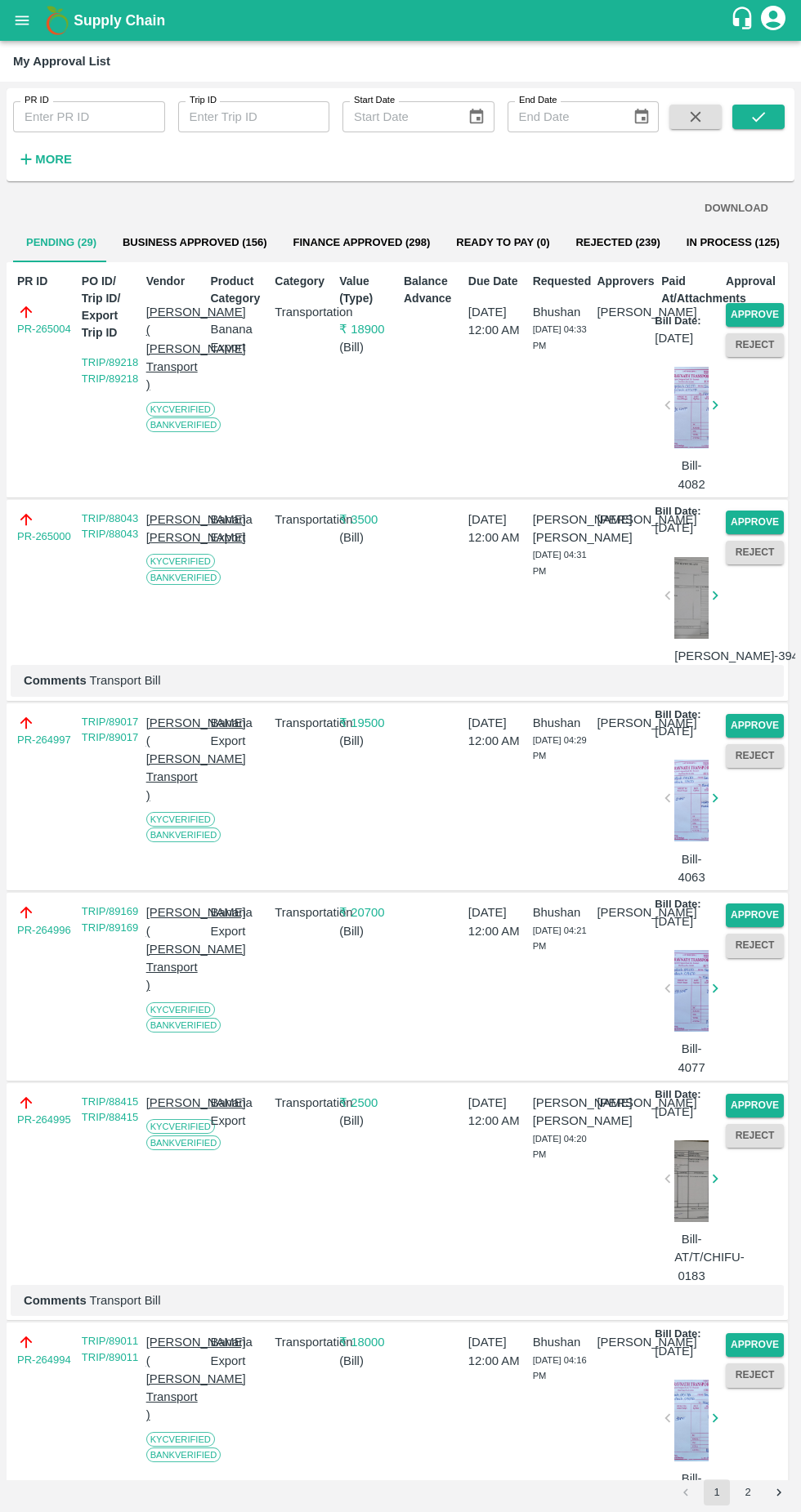
click at [752, 315] on button "Approve" at bounding box center [754, 315] width 58 height 24
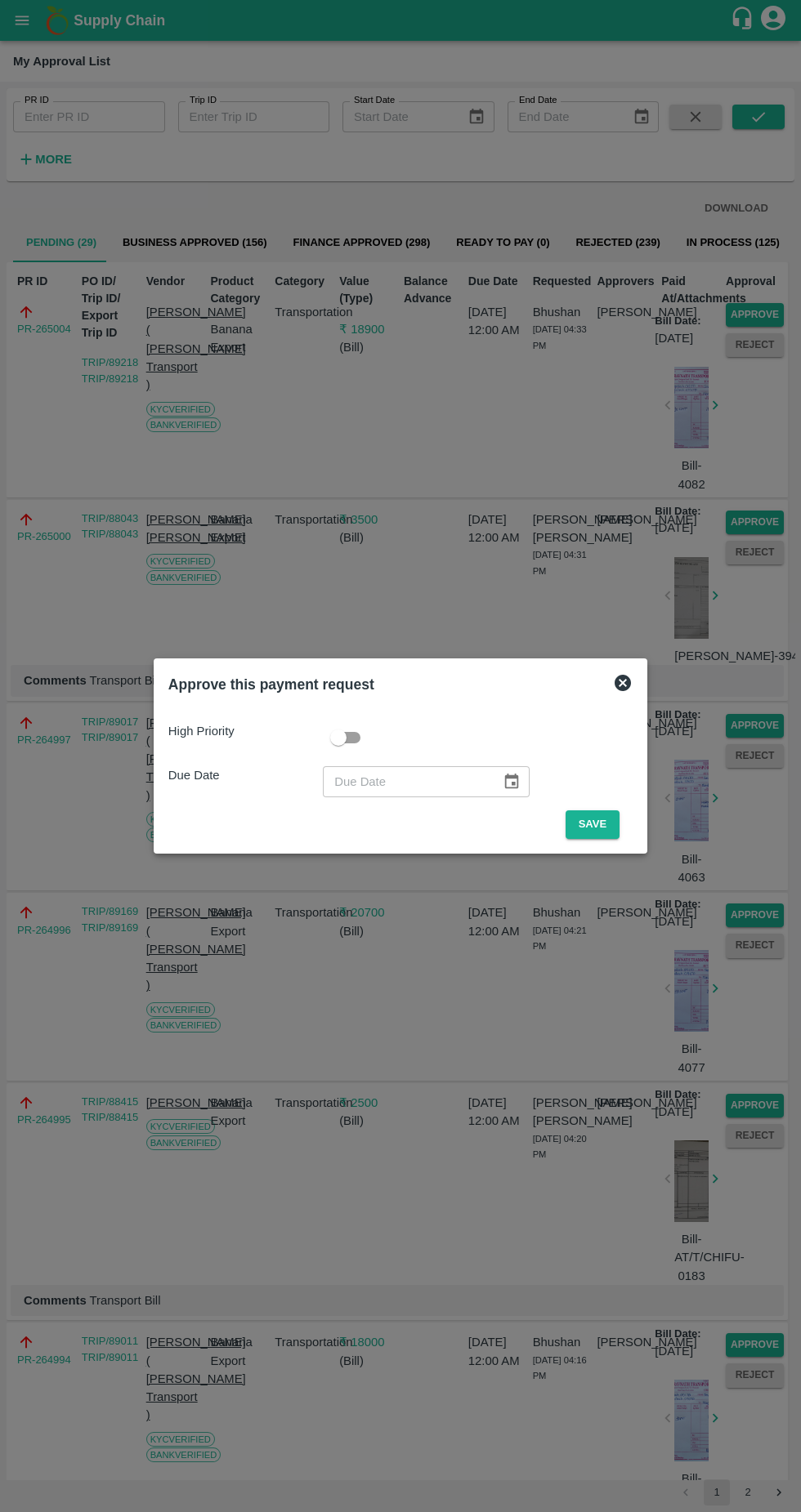
click at [588, 827] on button "Save" at bounding box center [592, 825] width 54 height 28
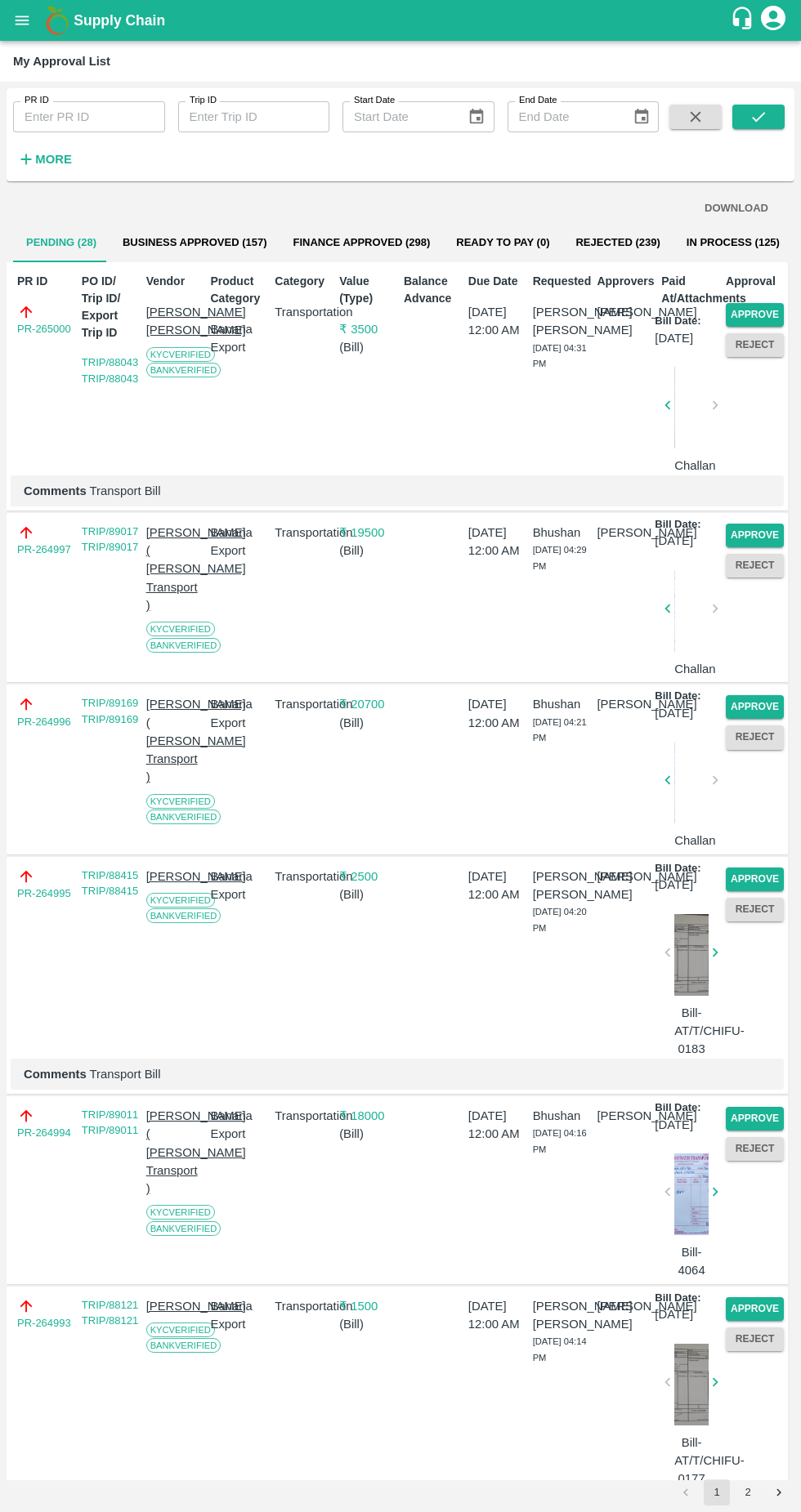
click at [770, 312] on button "Approve" at bounding box center [754, 315] width 58 height 24
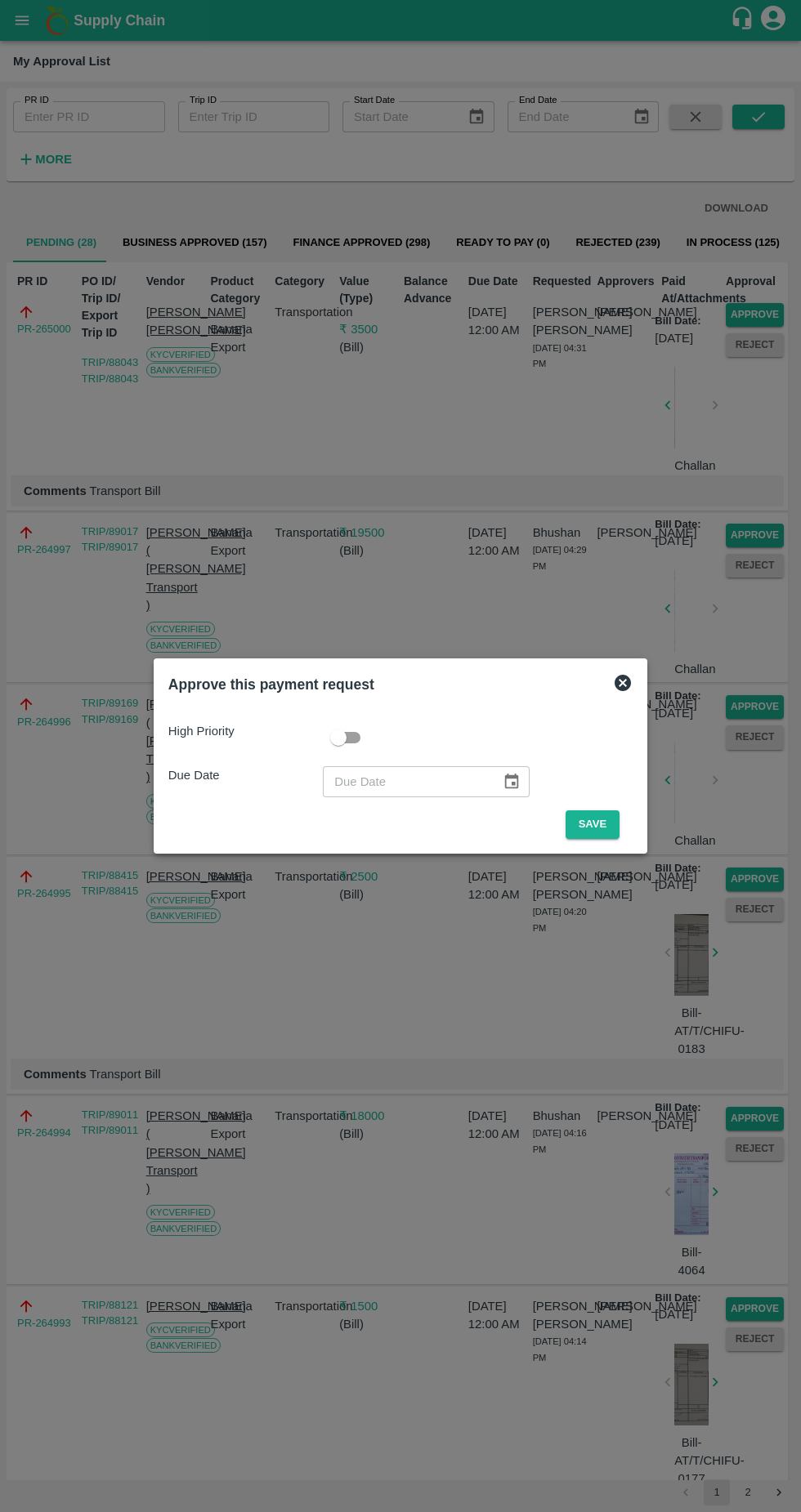
click at [603, 827] on button "Save" at bounding box center [592, 825] width 54 height 28
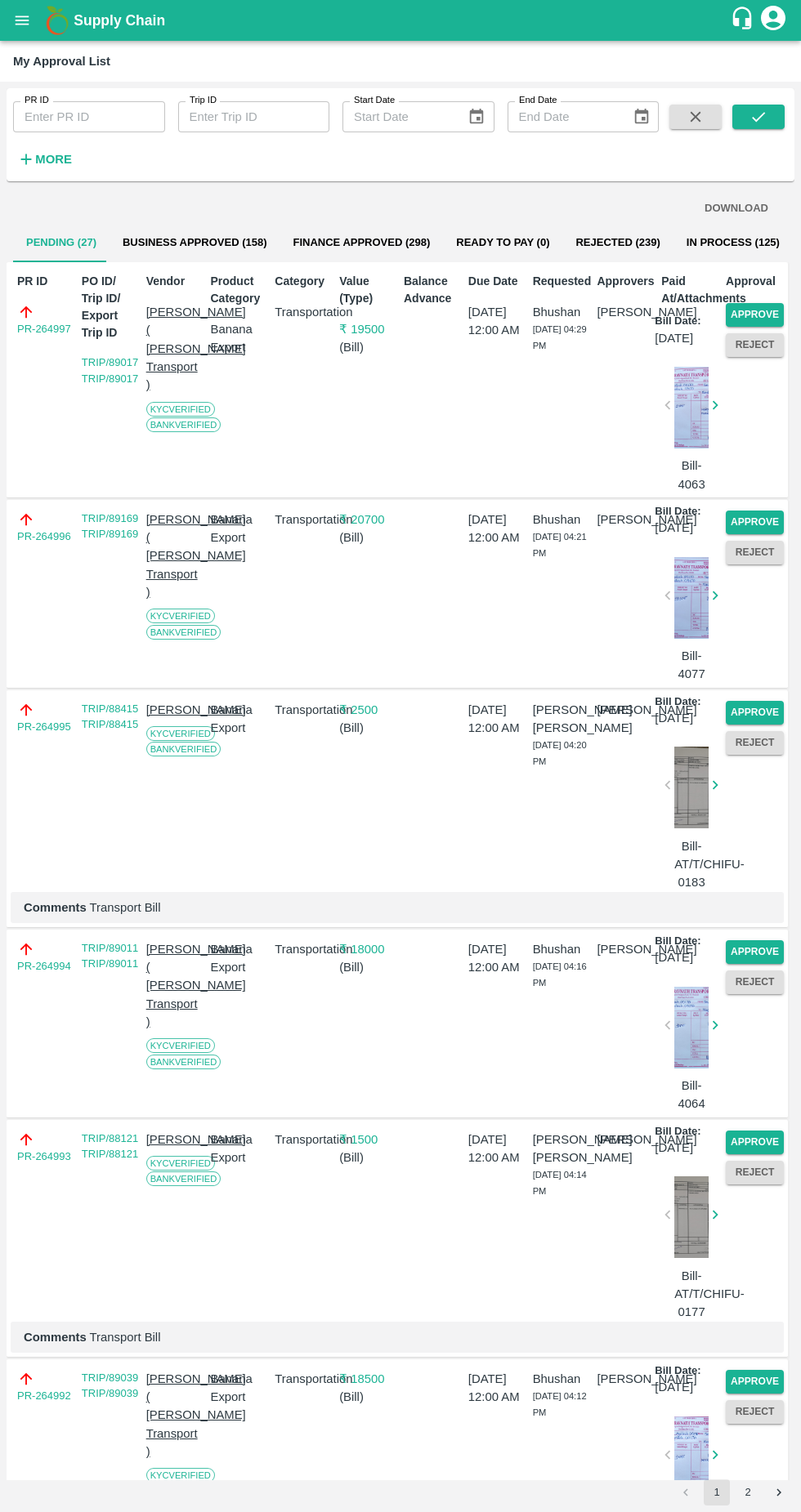
click at [752, 317] on button "Approve" at bounding box center [754, 315] width 58 height 24
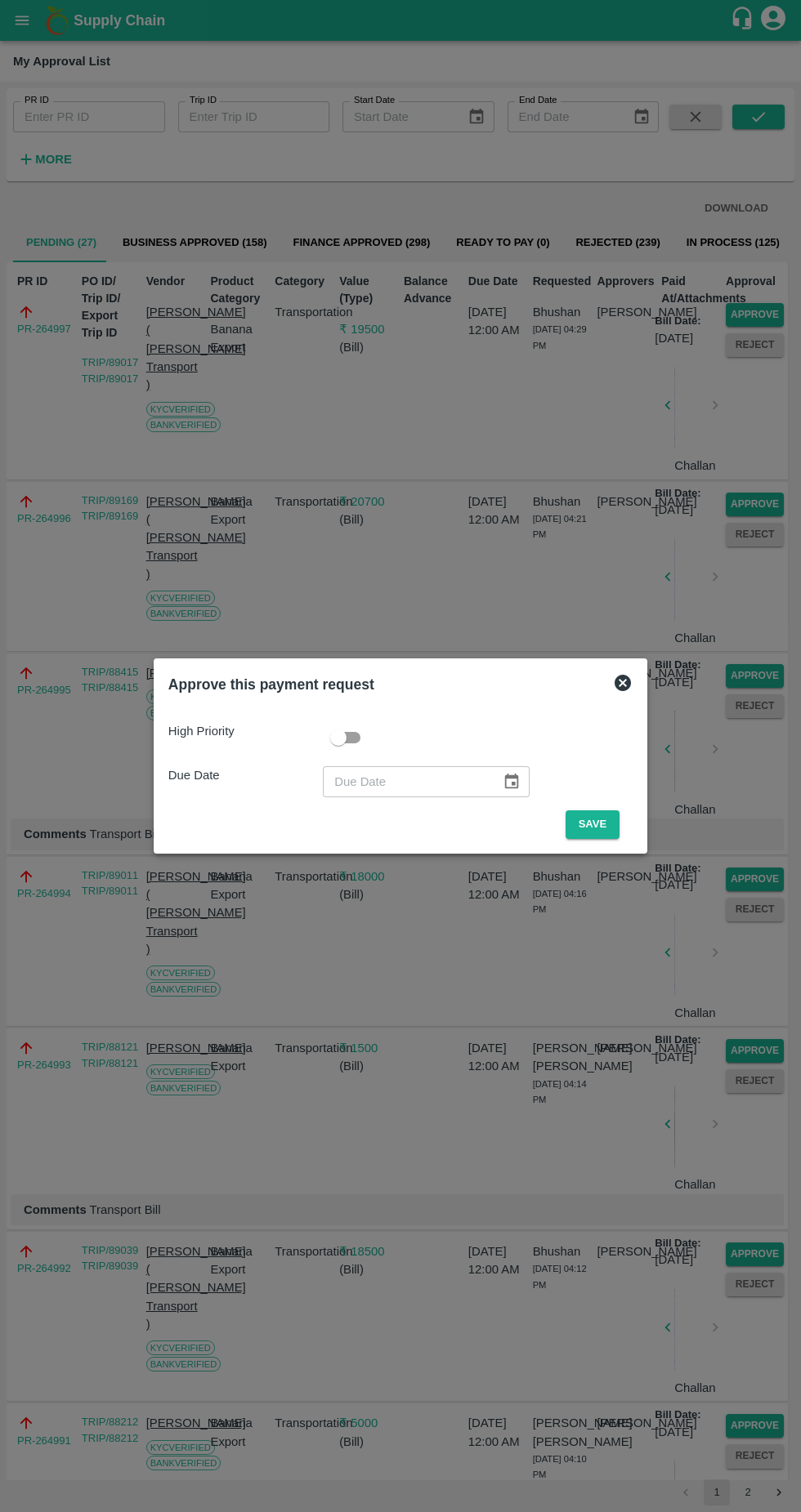
click at [596, 824] on button "Save" at bounding box center [592, 825] width 54 height 28
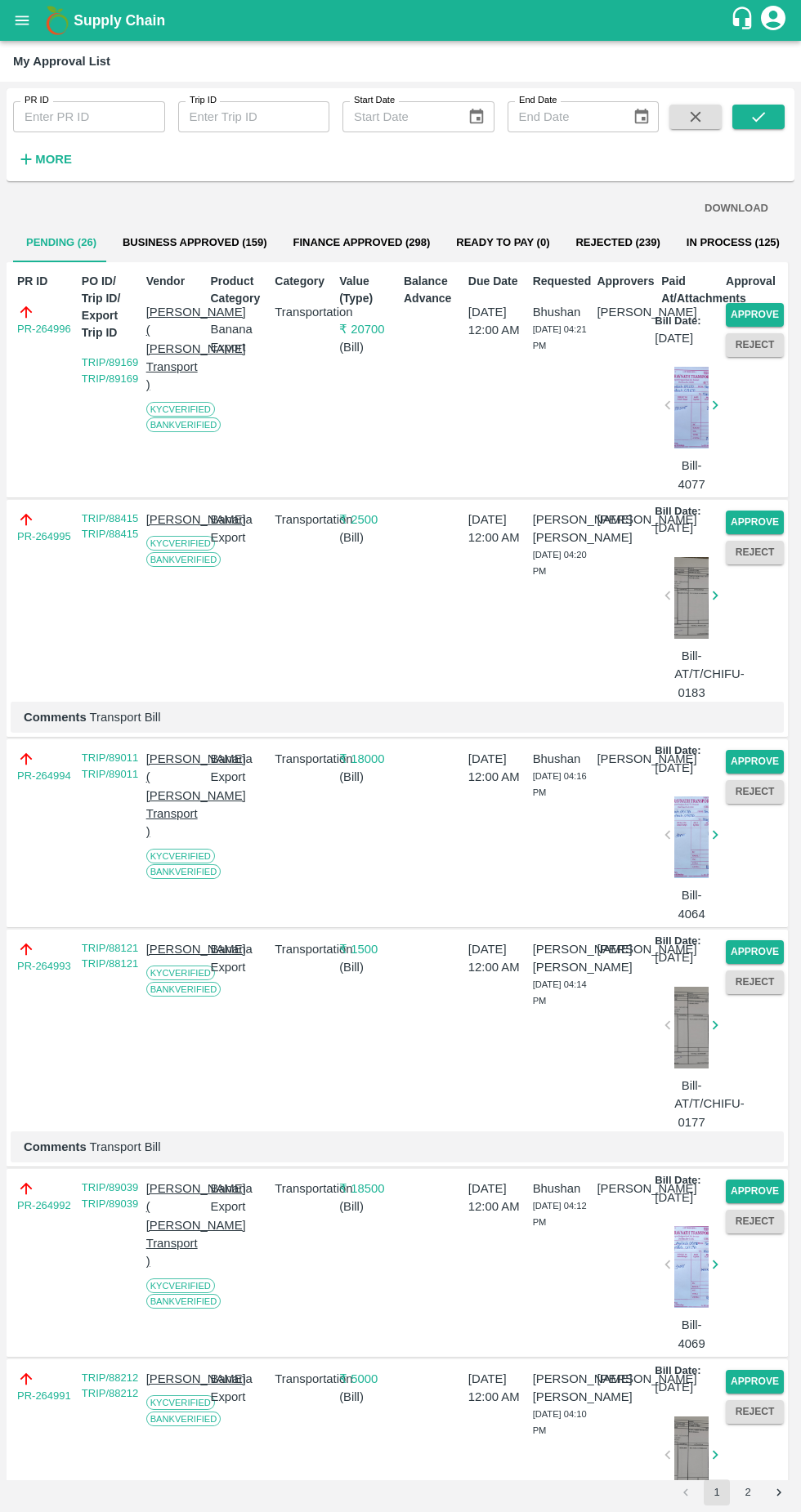
click at [751, 315] on button "Approve" at bounding box center [754, 315] width 58 height 24
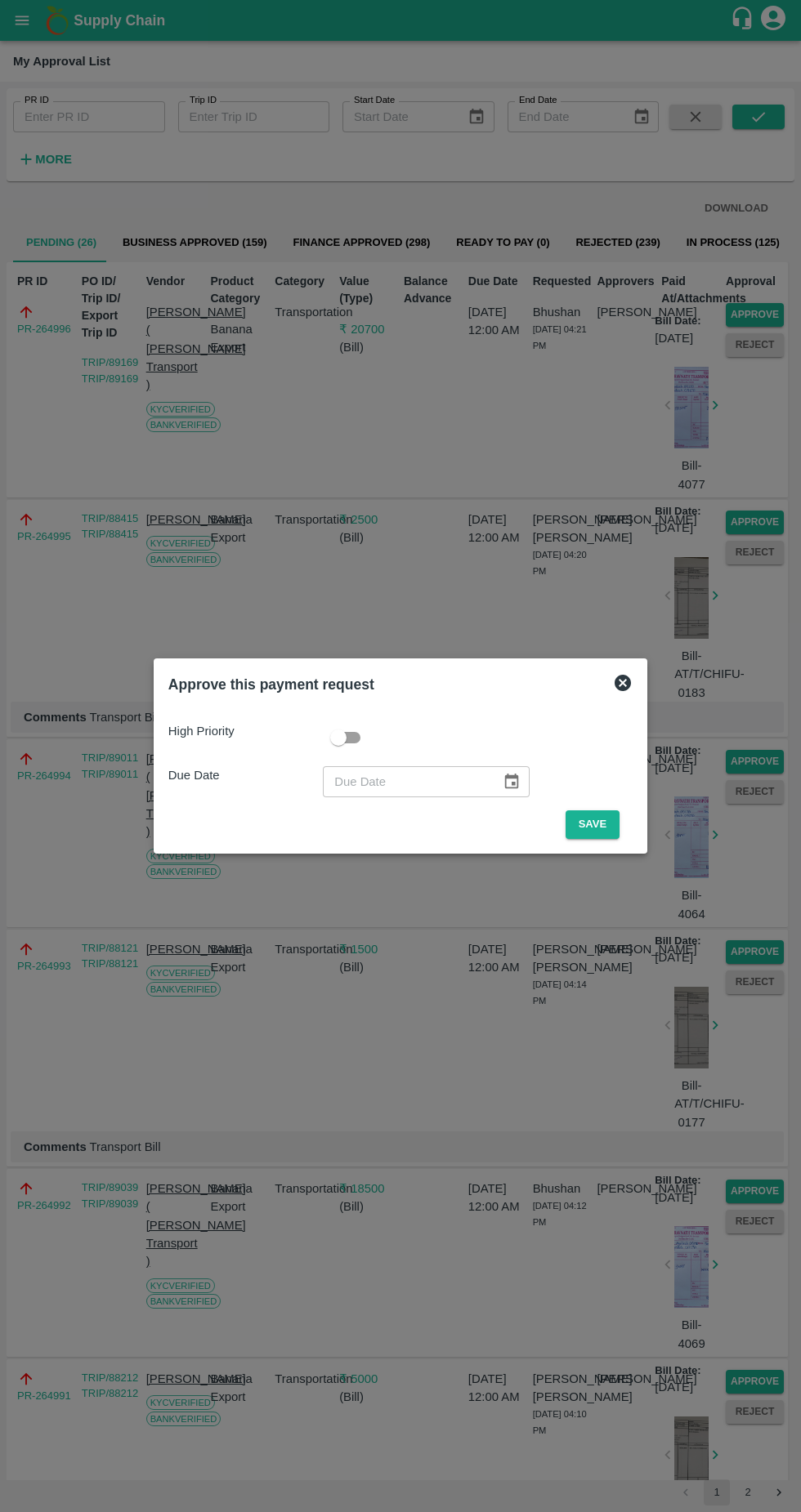
click at [603, 820] on button "Save" at bounding box center [592, 825] width 54 height 28
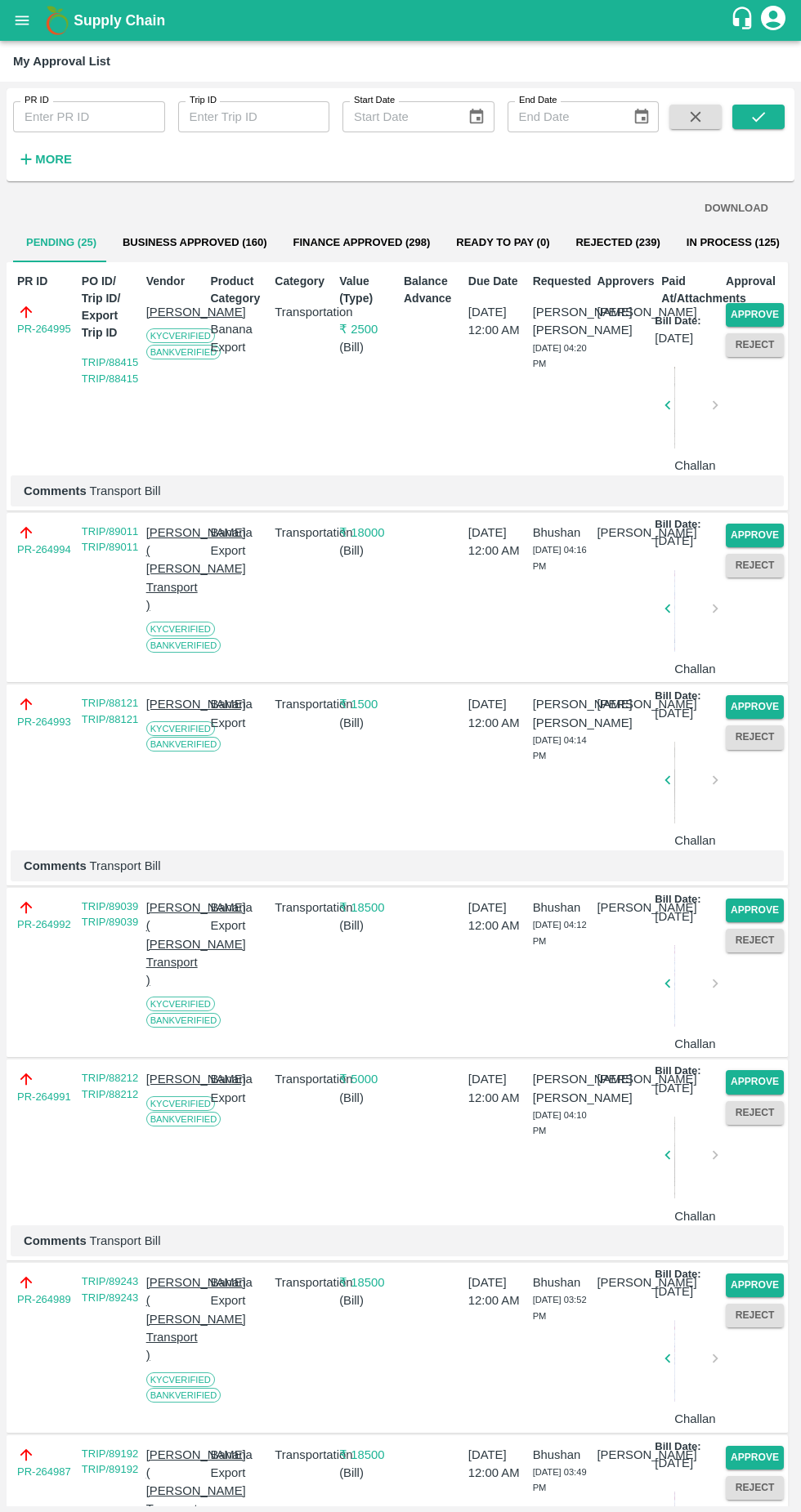
click at [752, 315] on button "Approve" at bounding box center [754, 315] width 58 height 24
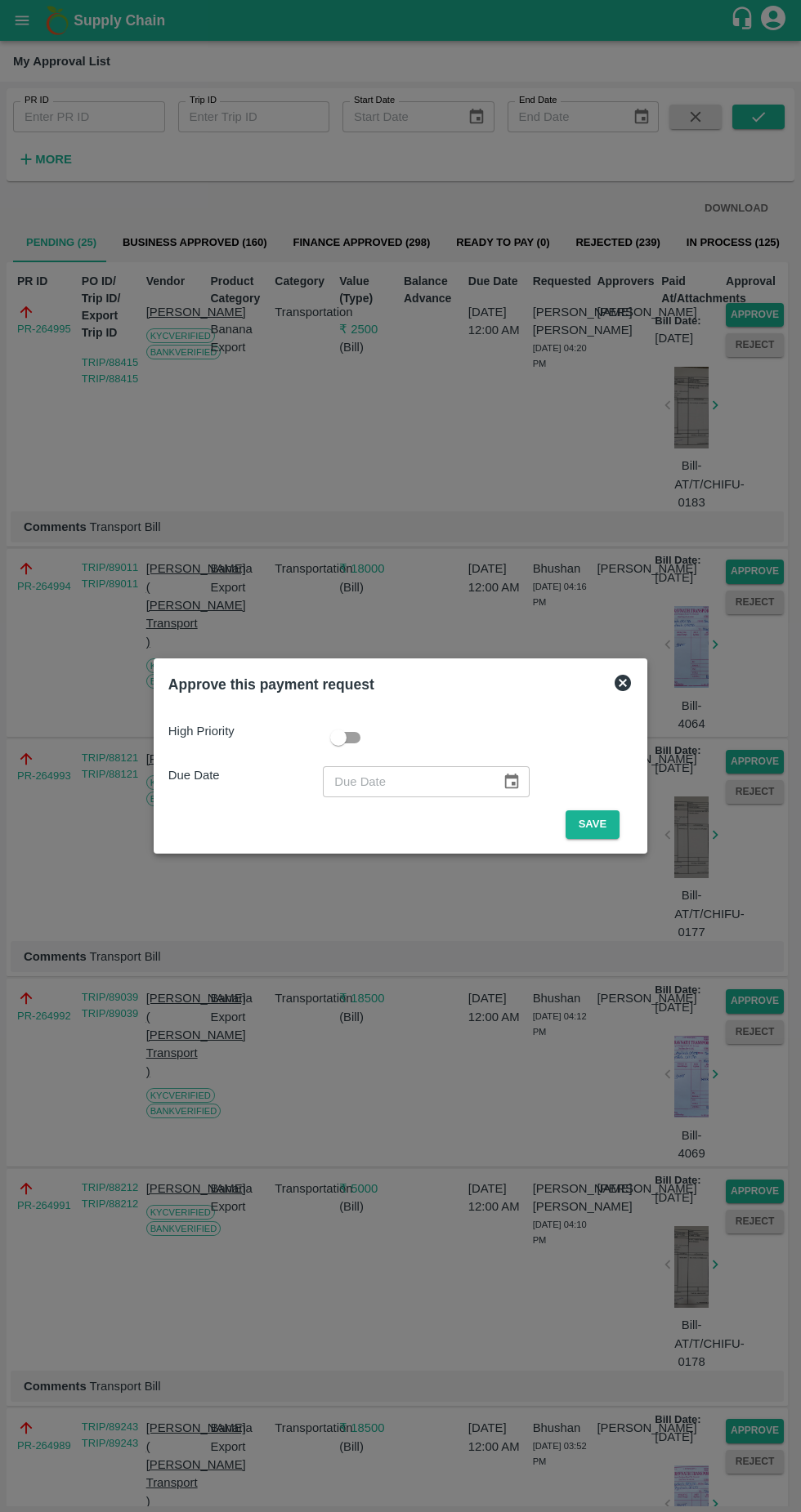
click at [610, 820] on button "Save" at bounding box center [592, 825] width 54 height 28
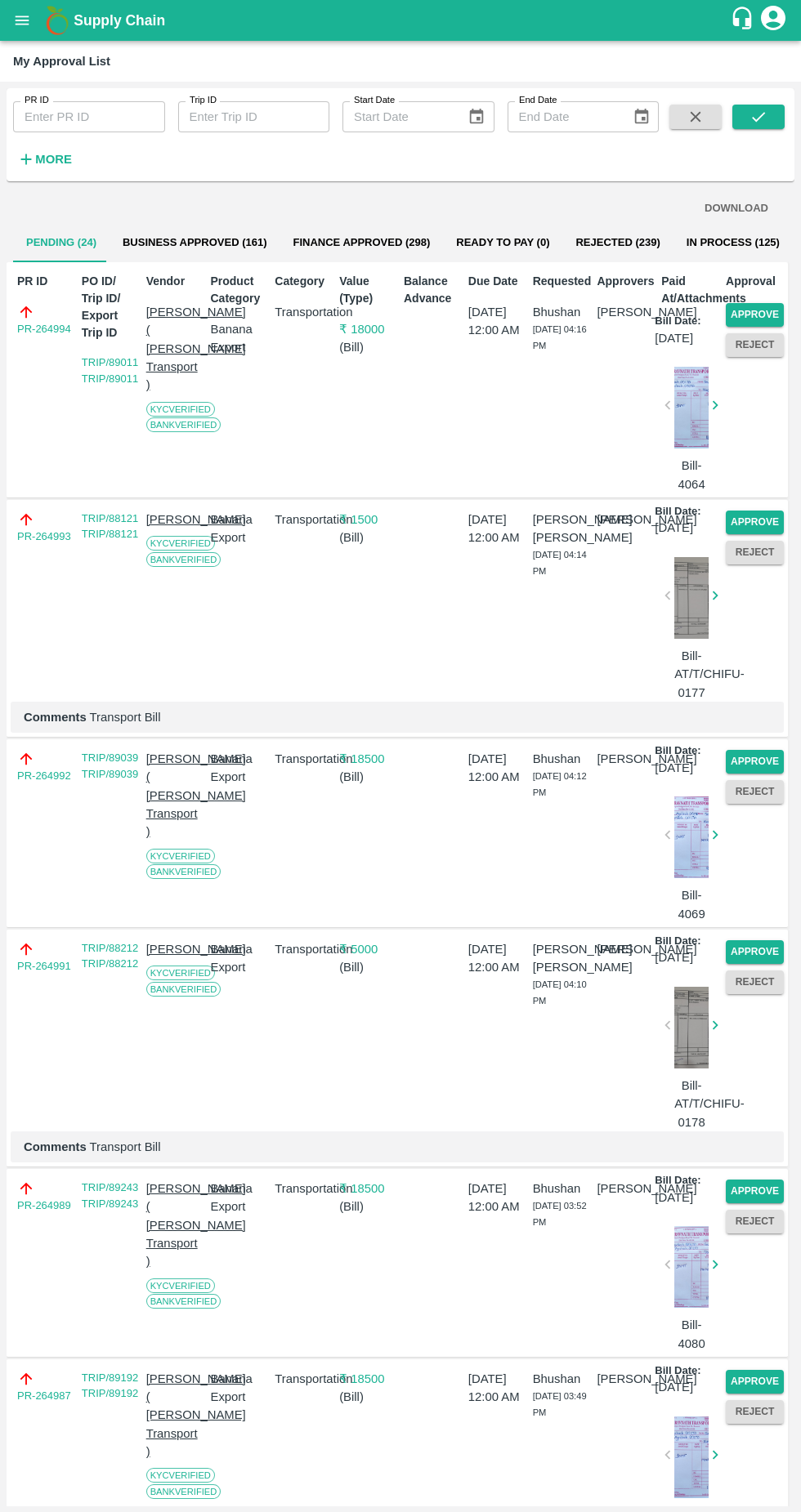
click at [767, 313] on button "Approve" at bounding box center [754, 315] width 58 height 24
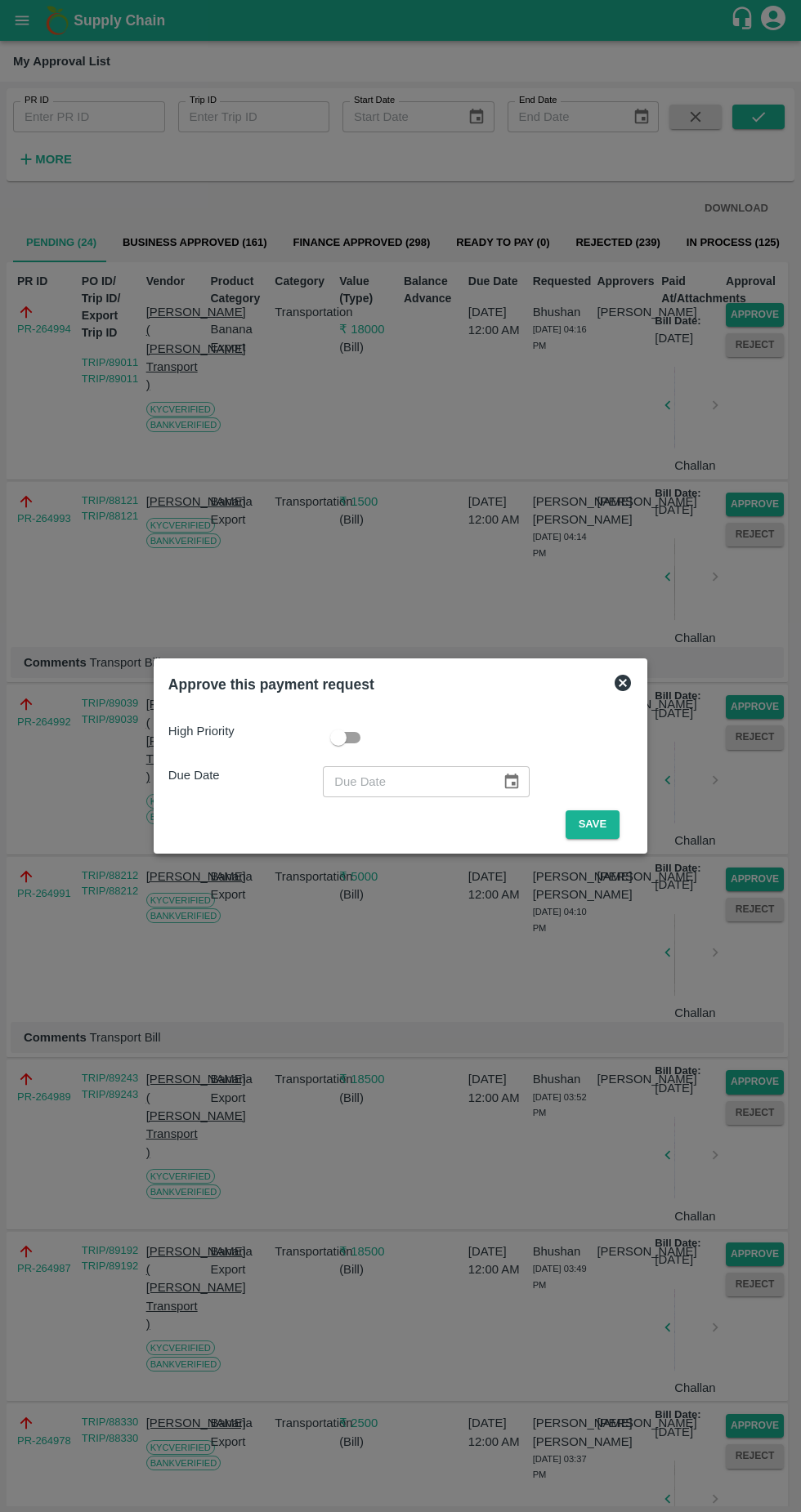
click at [596, 824] on button "Save" at bounding box center [592, 825] width 54 height 28
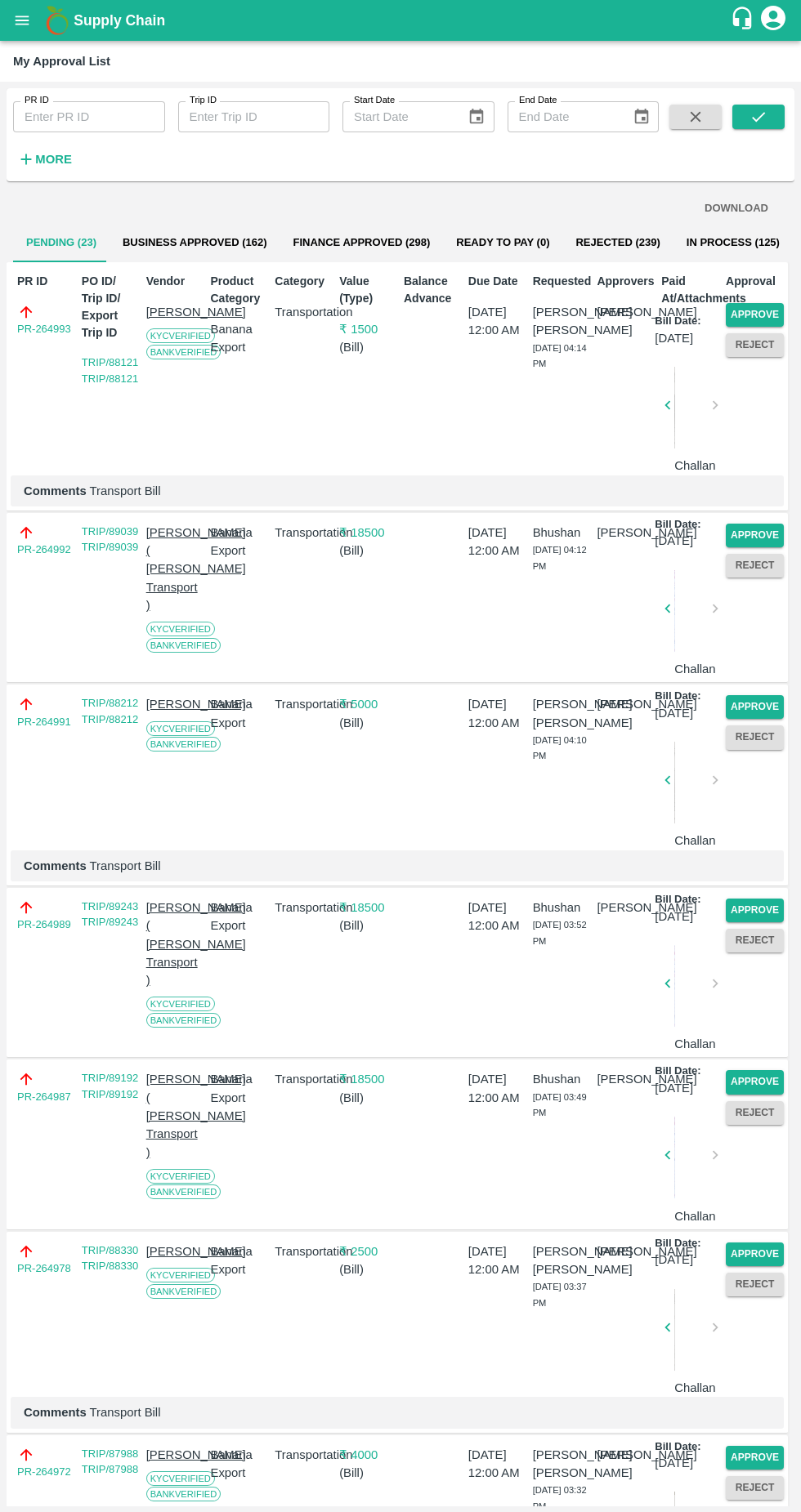
click at [759, 309] on button "Approve" at bounding box center [754, 315] width 58 height 24
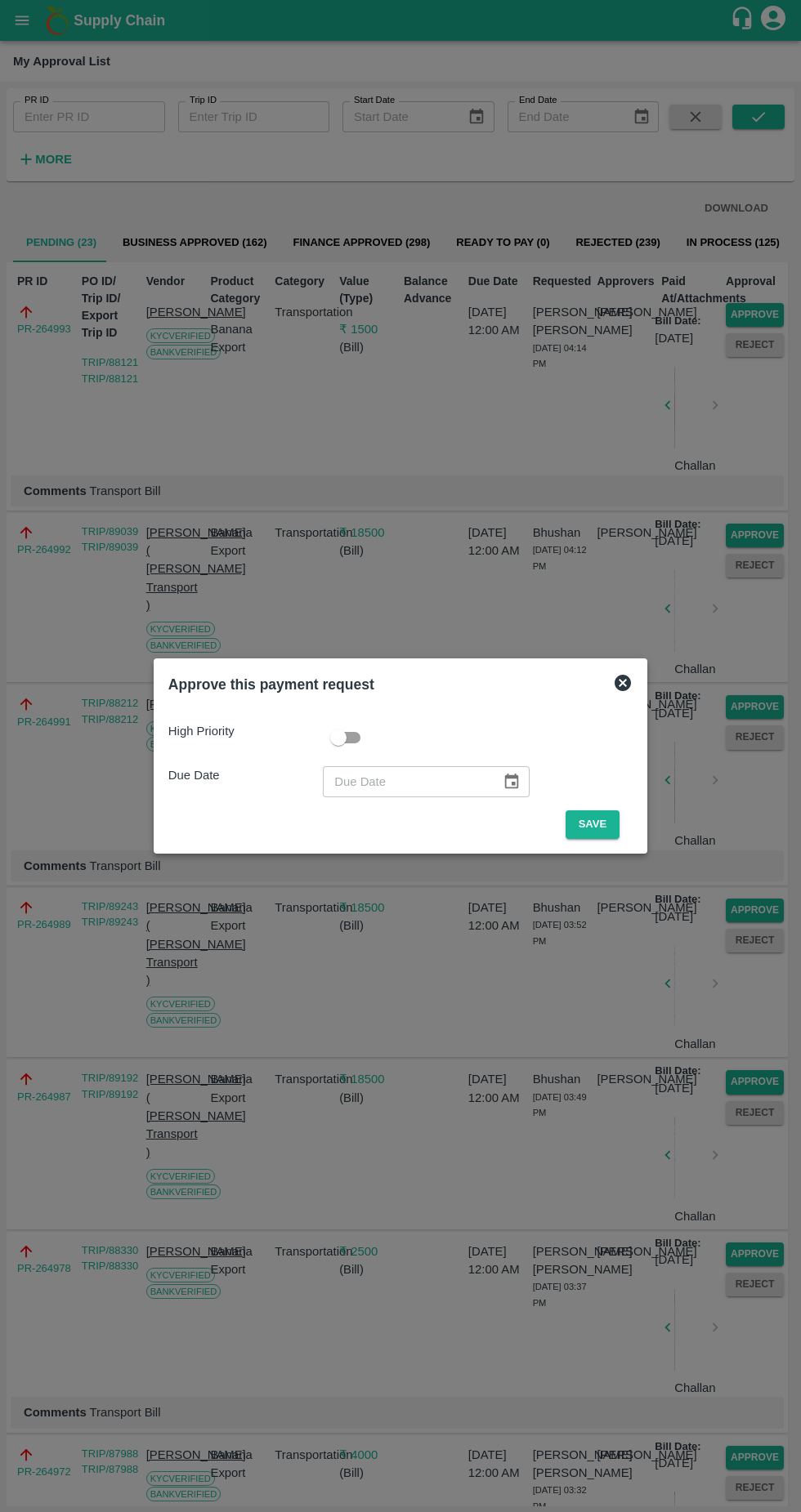
click at [600, 824] on button "Save" at bounding box center [592, 825] width 54 height 28
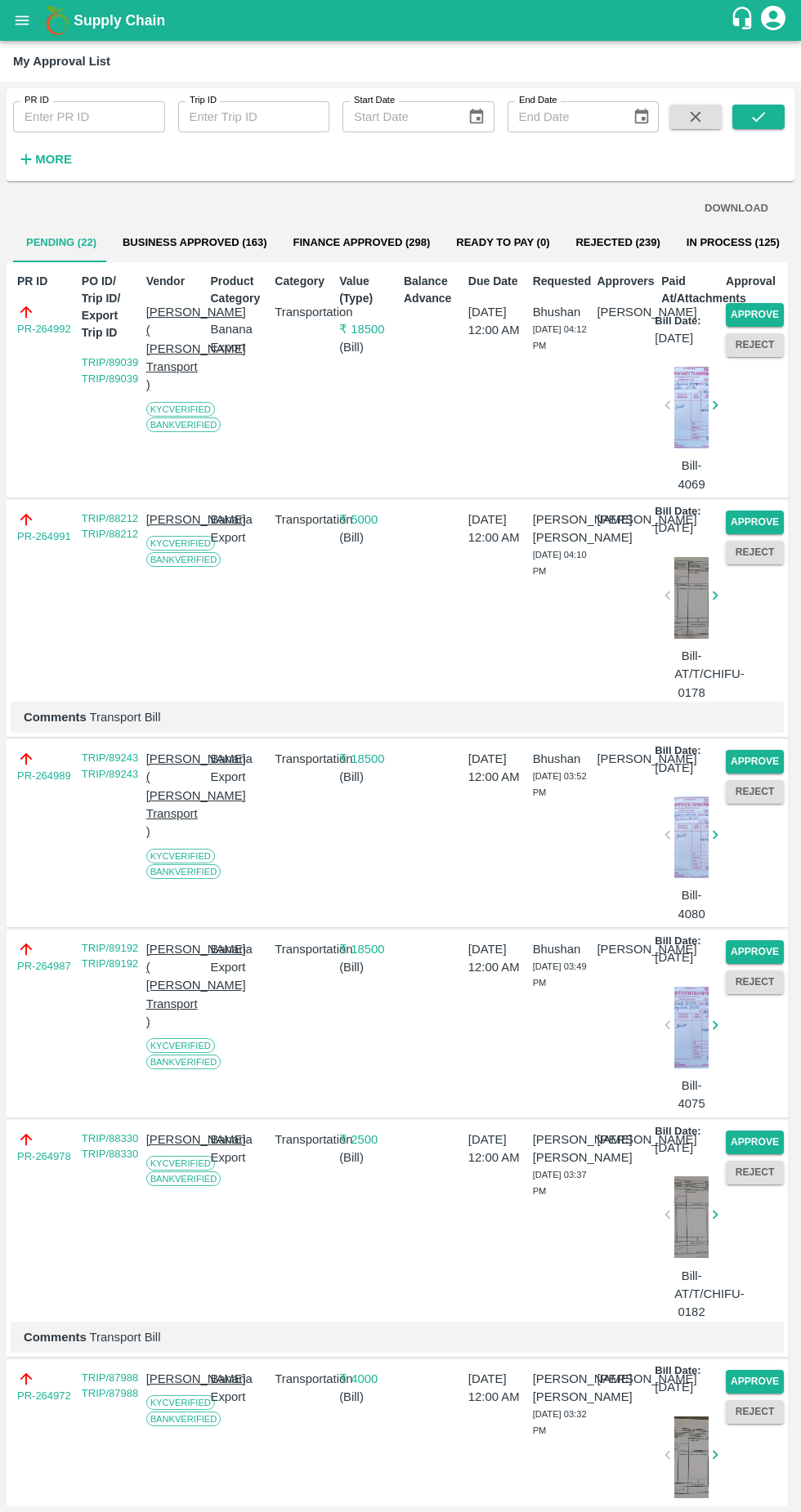
click at [764, 308] on button "Approve" at bounding box center [754, 315] width 58 height 24
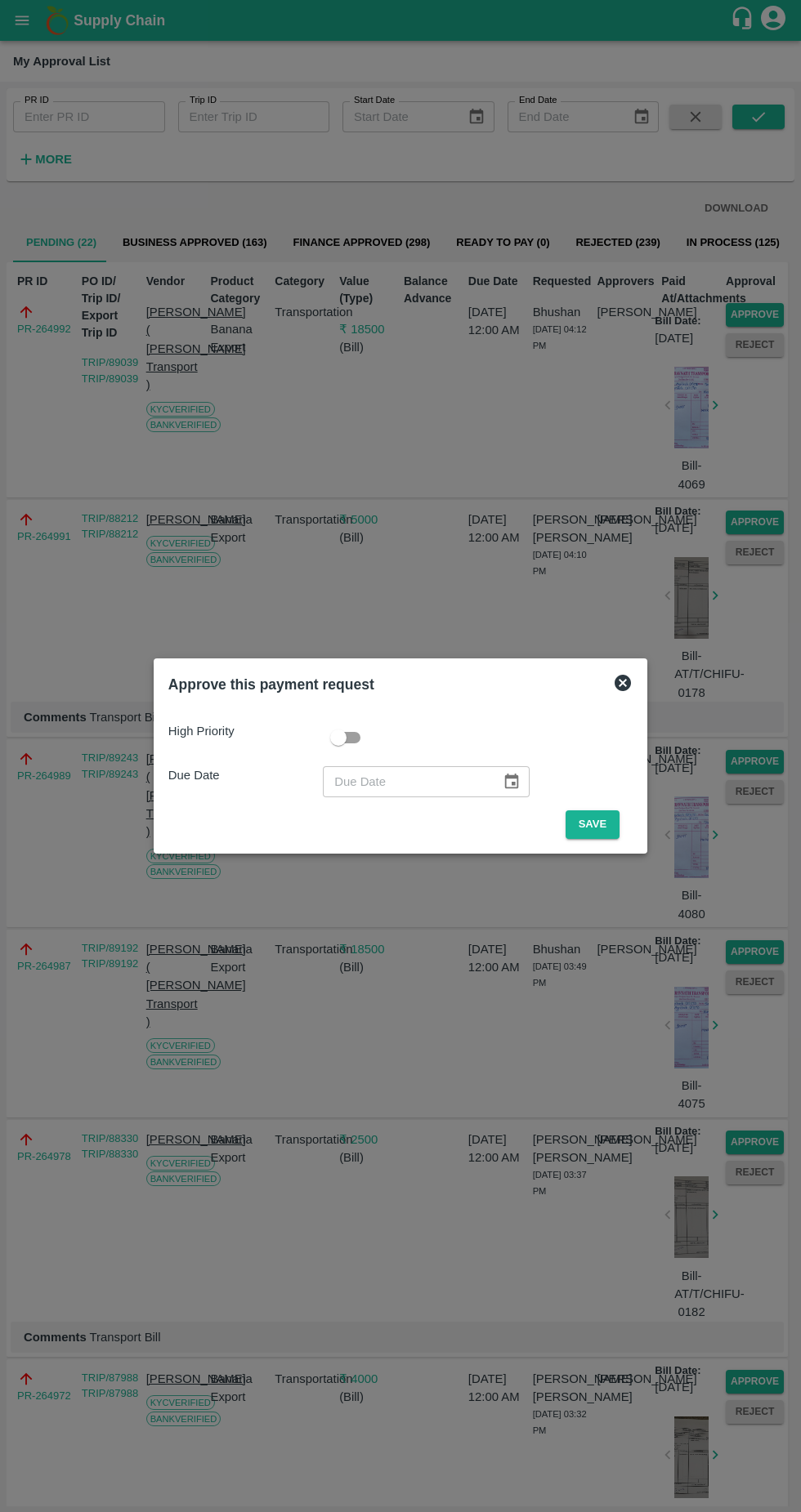
click at [596, 829] on button "Save" at bounding box center [592, 825] width 54 height 28
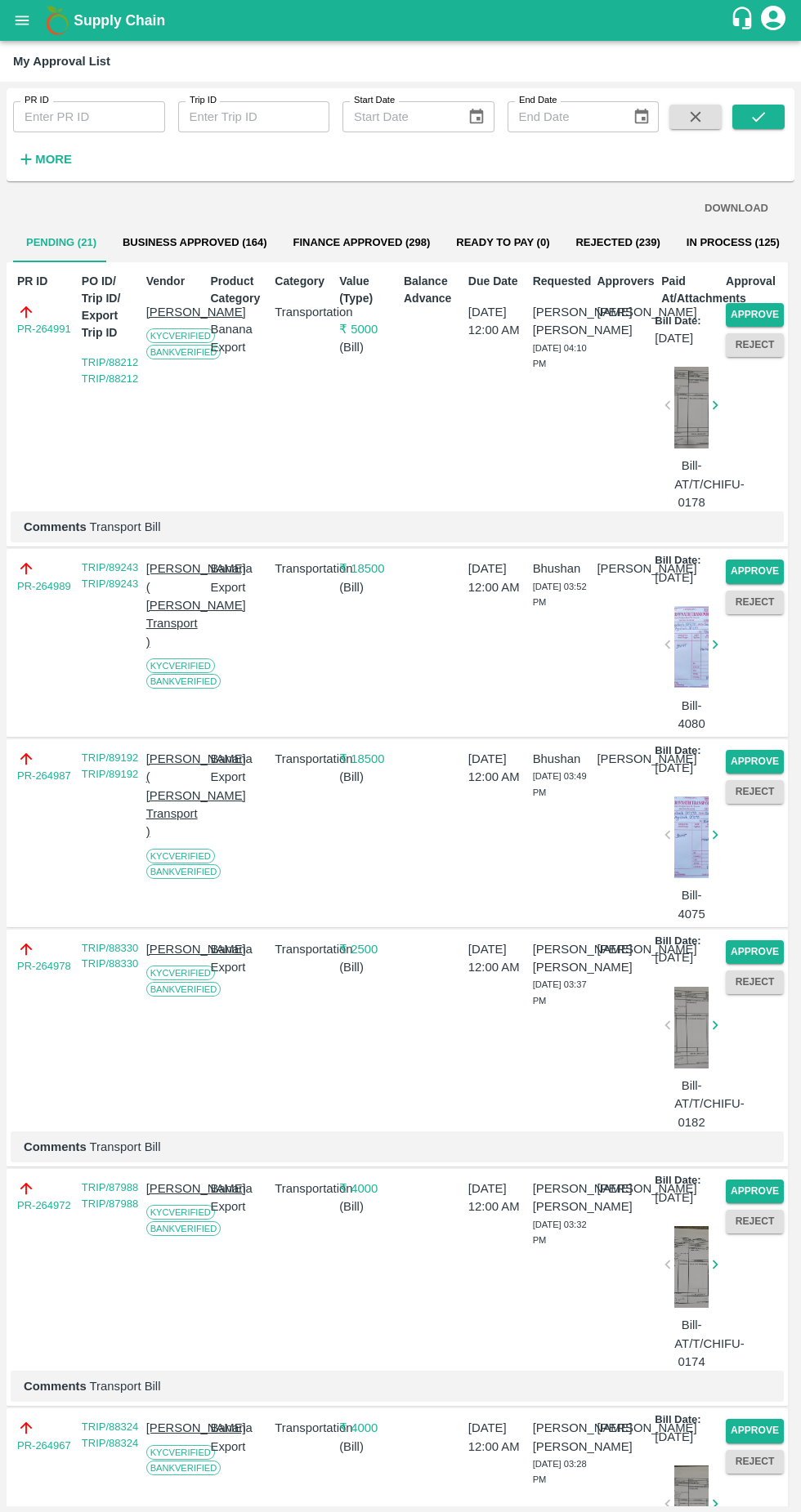
click at [767, 315] on button "Approve" at bounding box center [754, 315] width 58 height 24
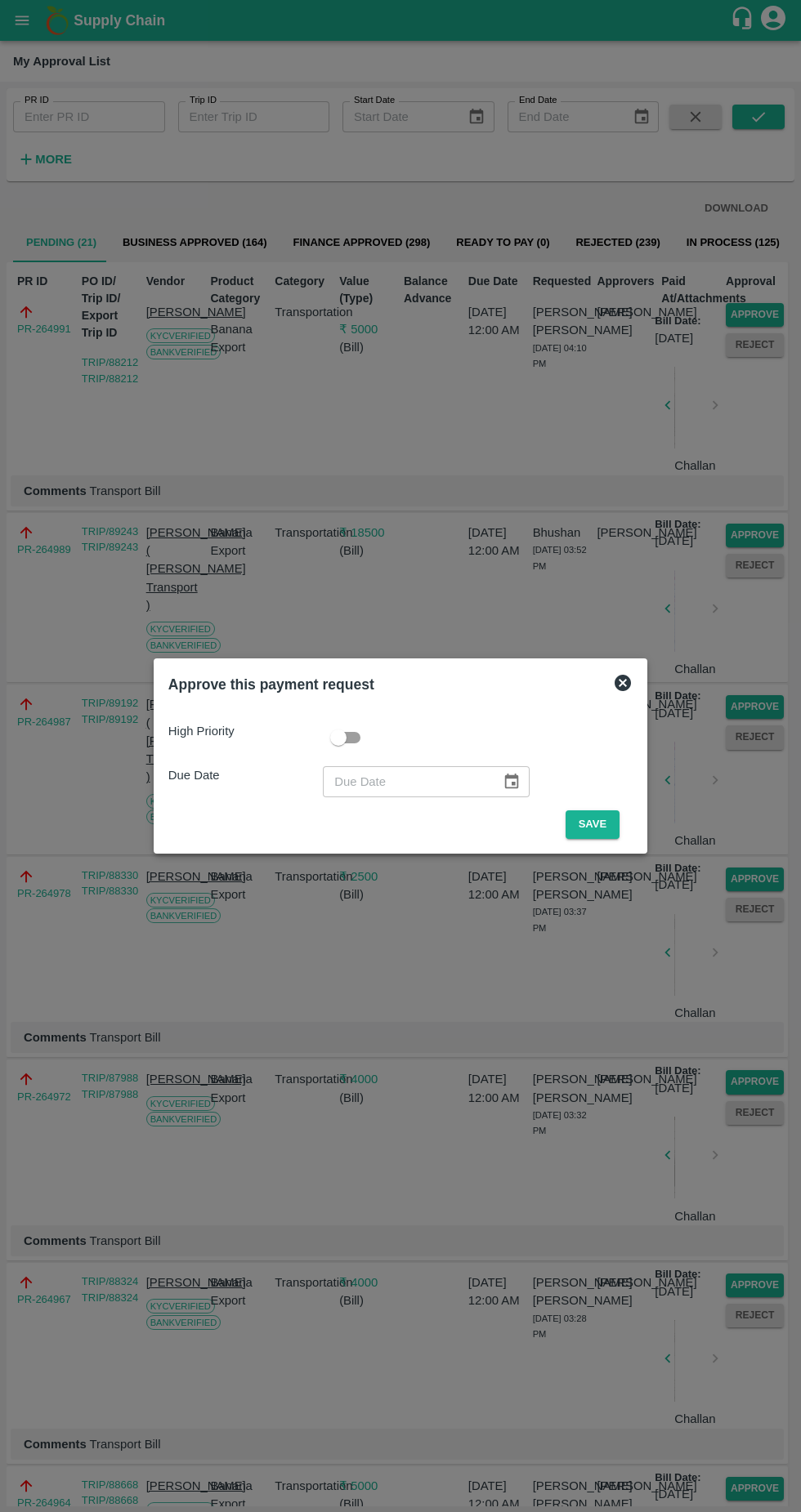
click at [602, 821] on button "Save" at bounding box center [592, 825] width 54 height 28
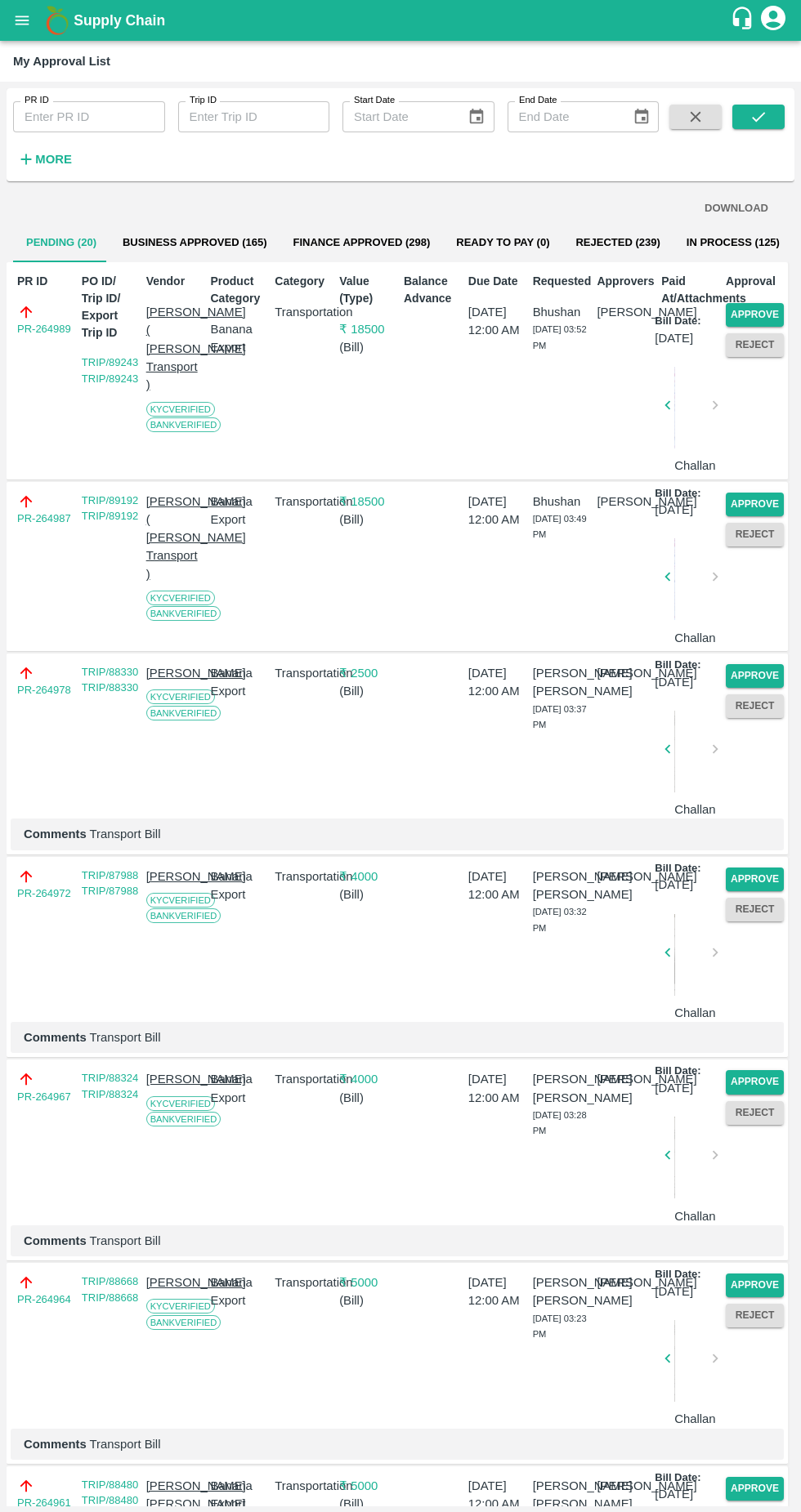
click at [747, 311] on button "Approve" at bounding box center [754, 315] width 58 height 24
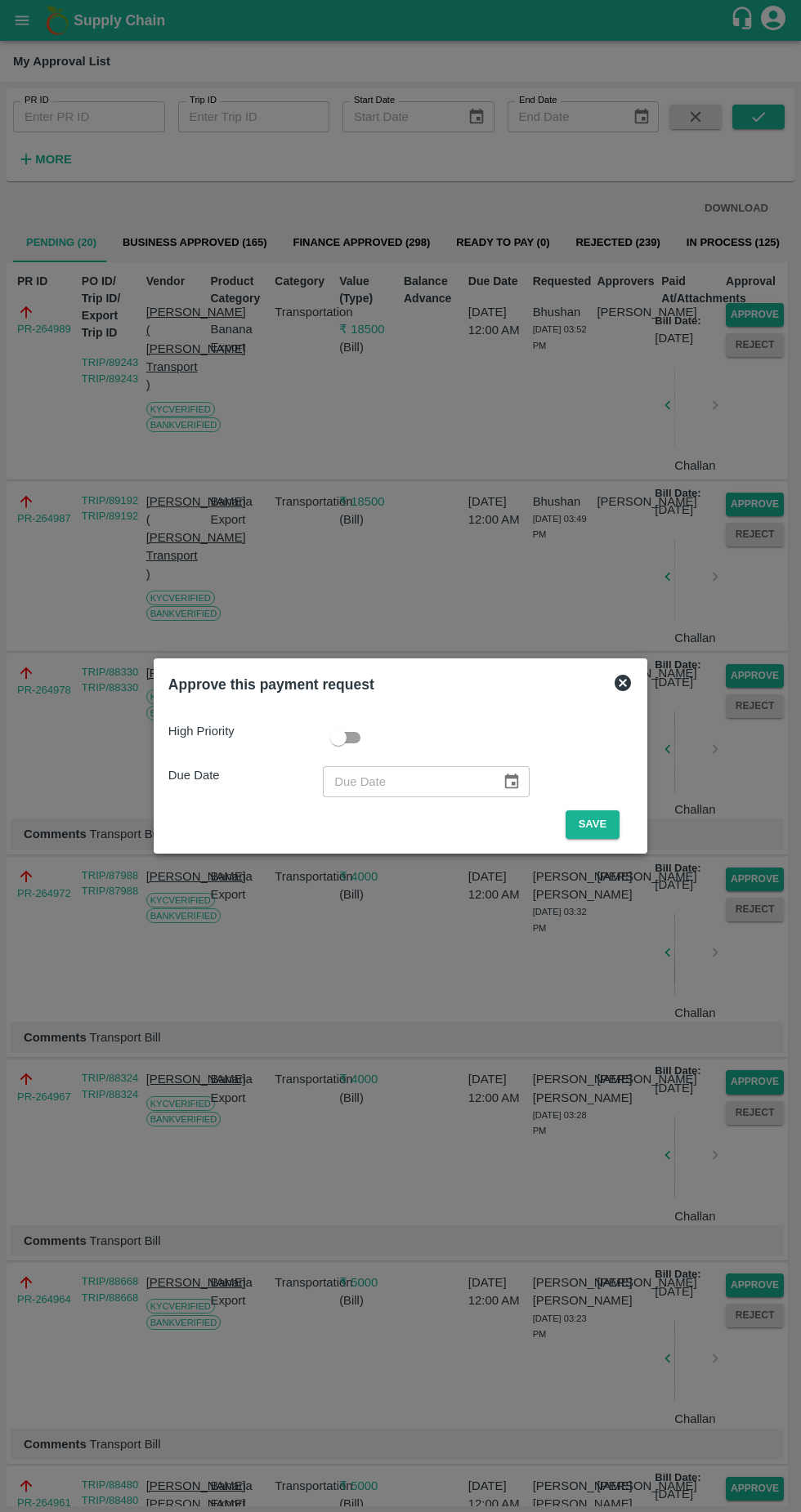
click at [604, 830] on button "Save" at bounding box center [592, 825] width 54 height 28
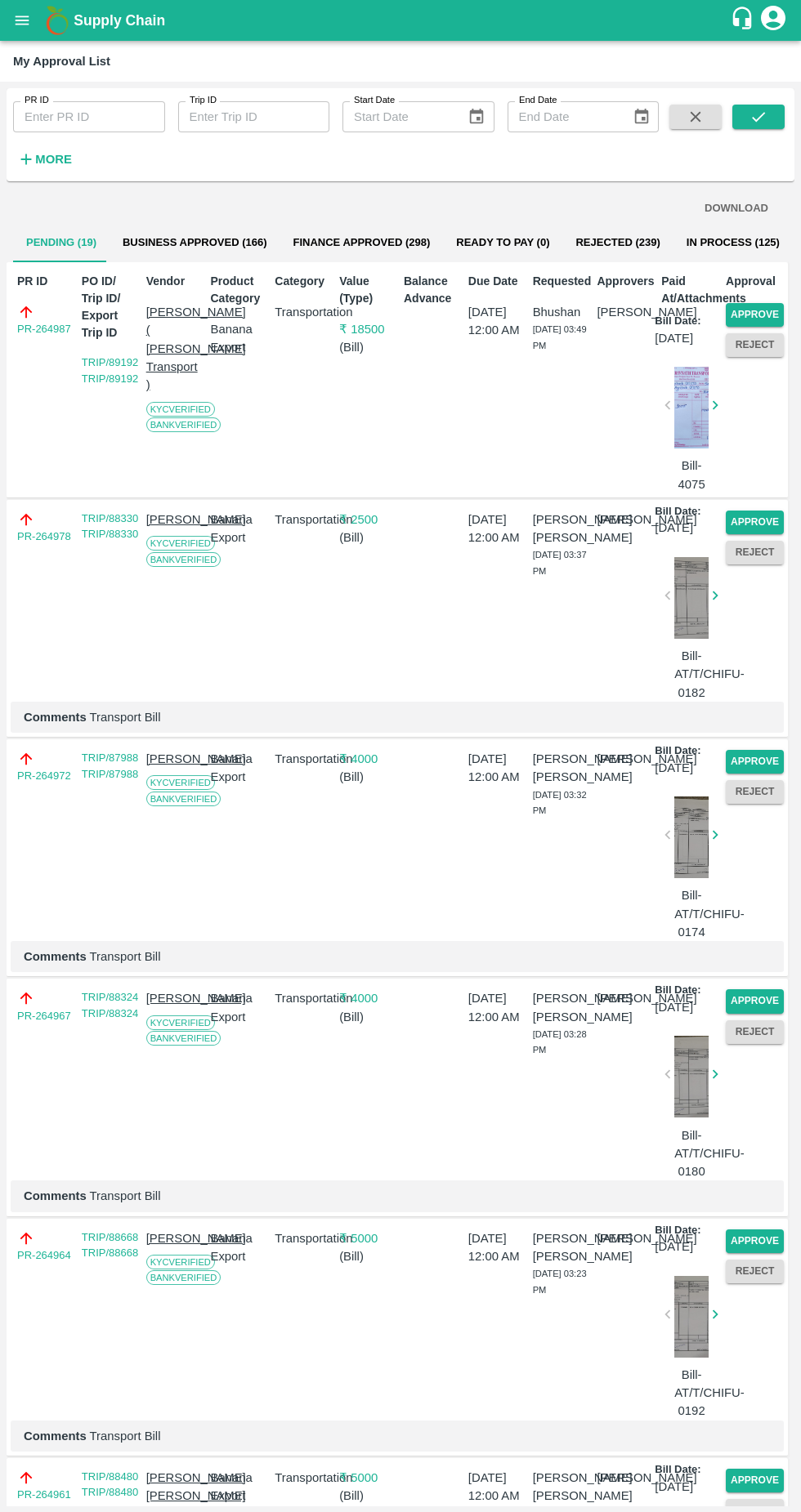
click at [764, 303] on button "Approve" at bounding box center [754, 315] width 58 height 24
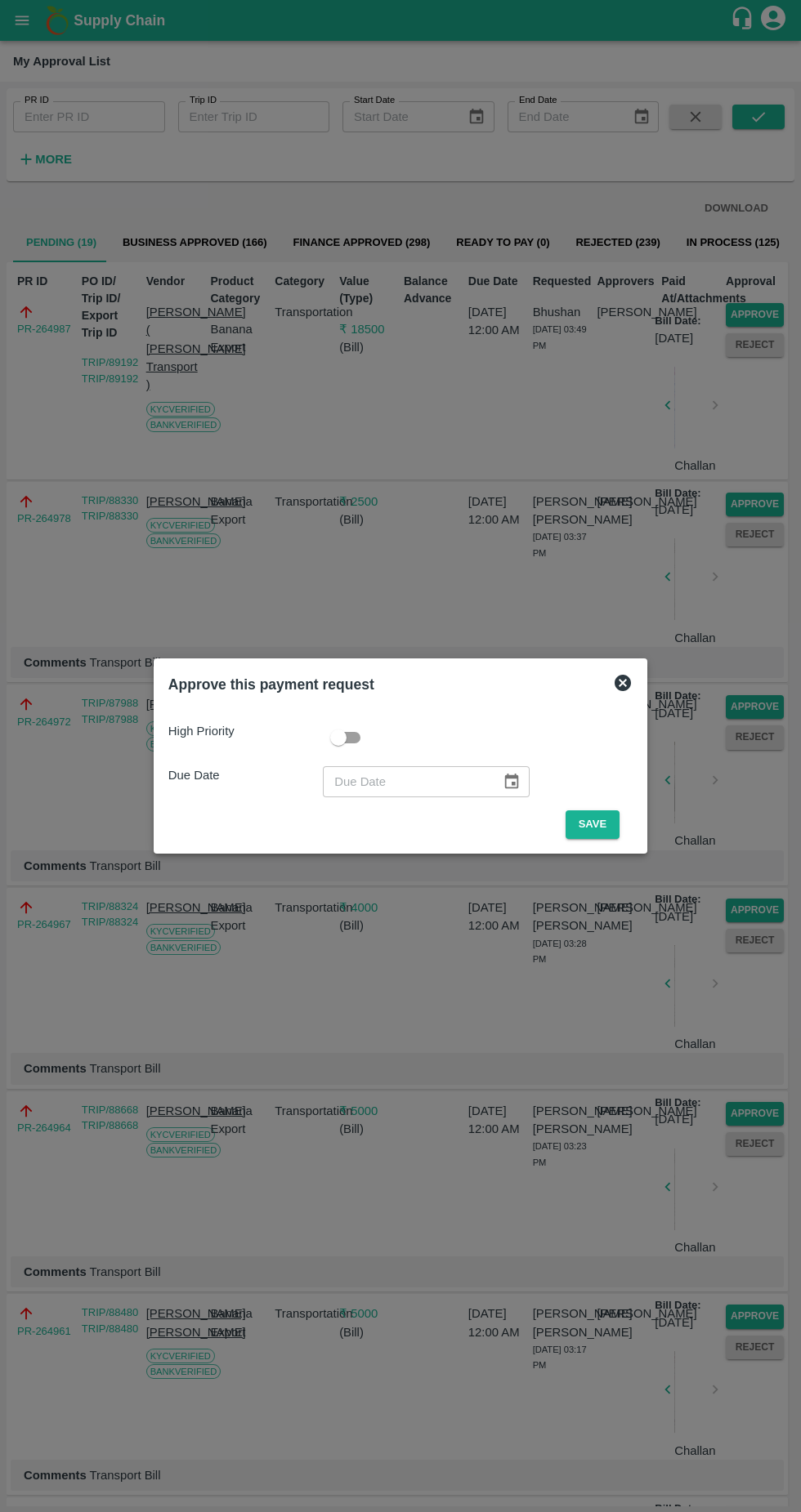
click at [602, 816] on button "Save" at bounding box center [592, 825] width 54 height 28
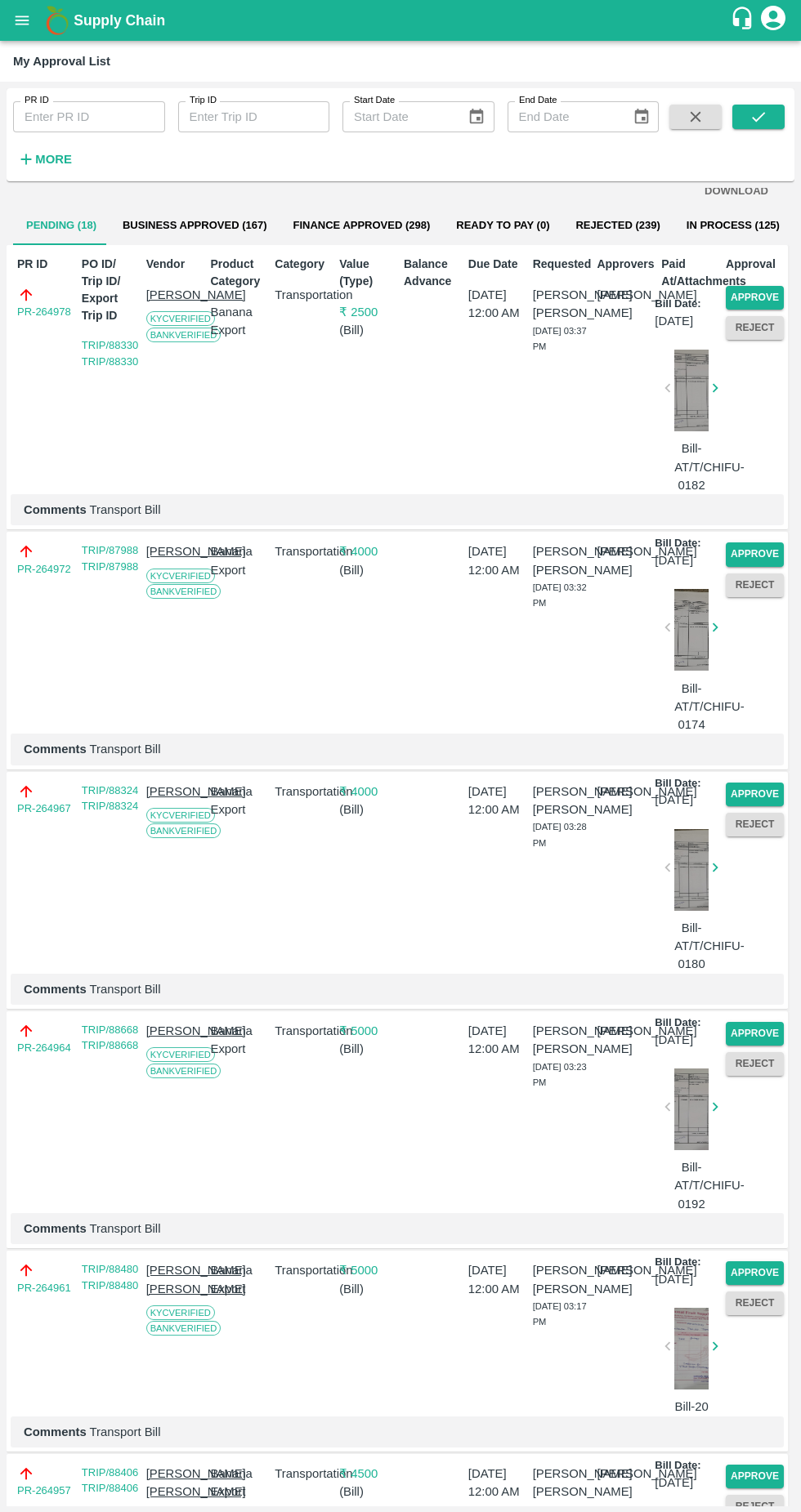
scroll to position [47, 0]
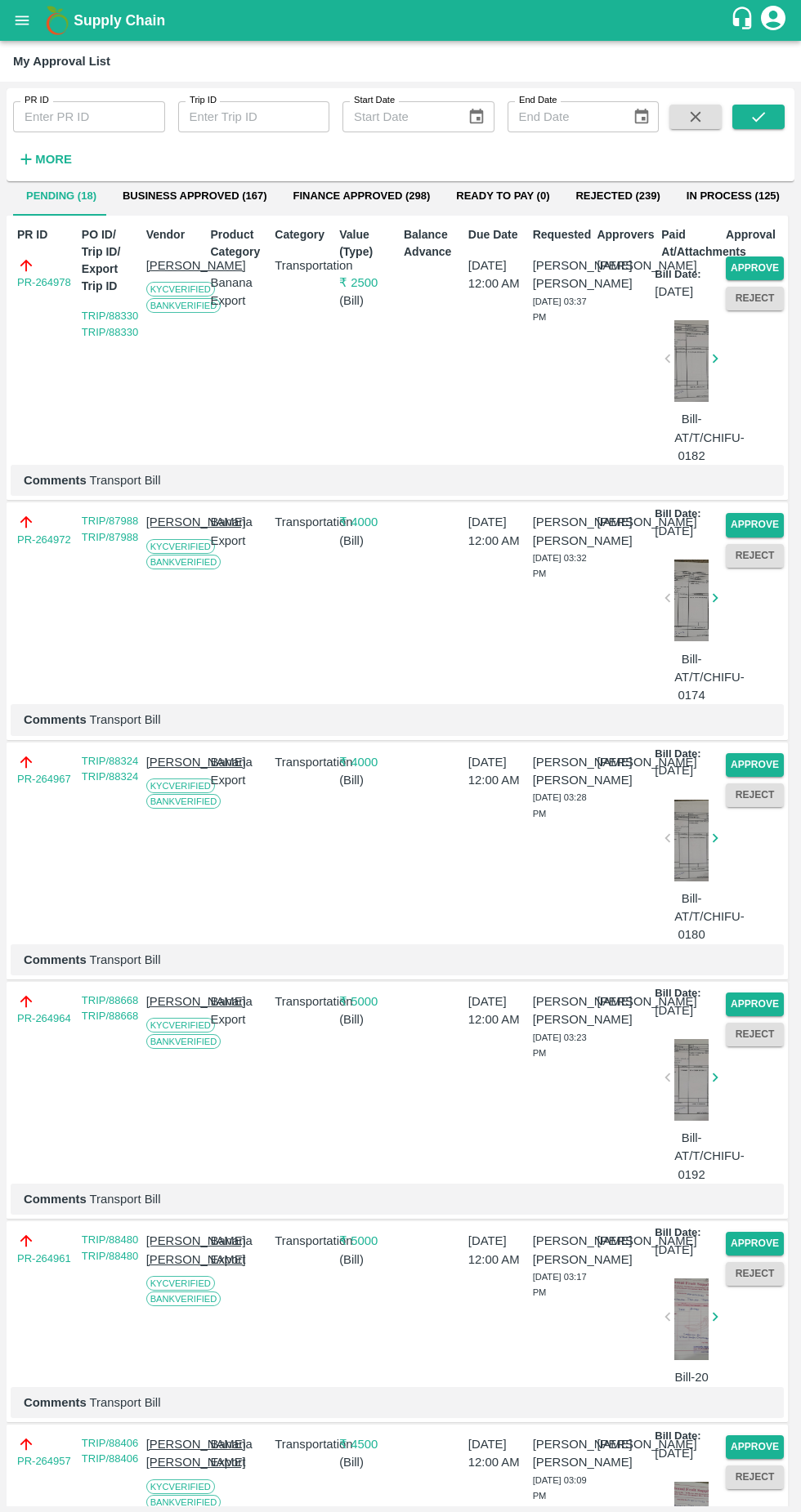
click at [742, 265] on button "Approve" at bounding box center [754, 268] width 58 height 24
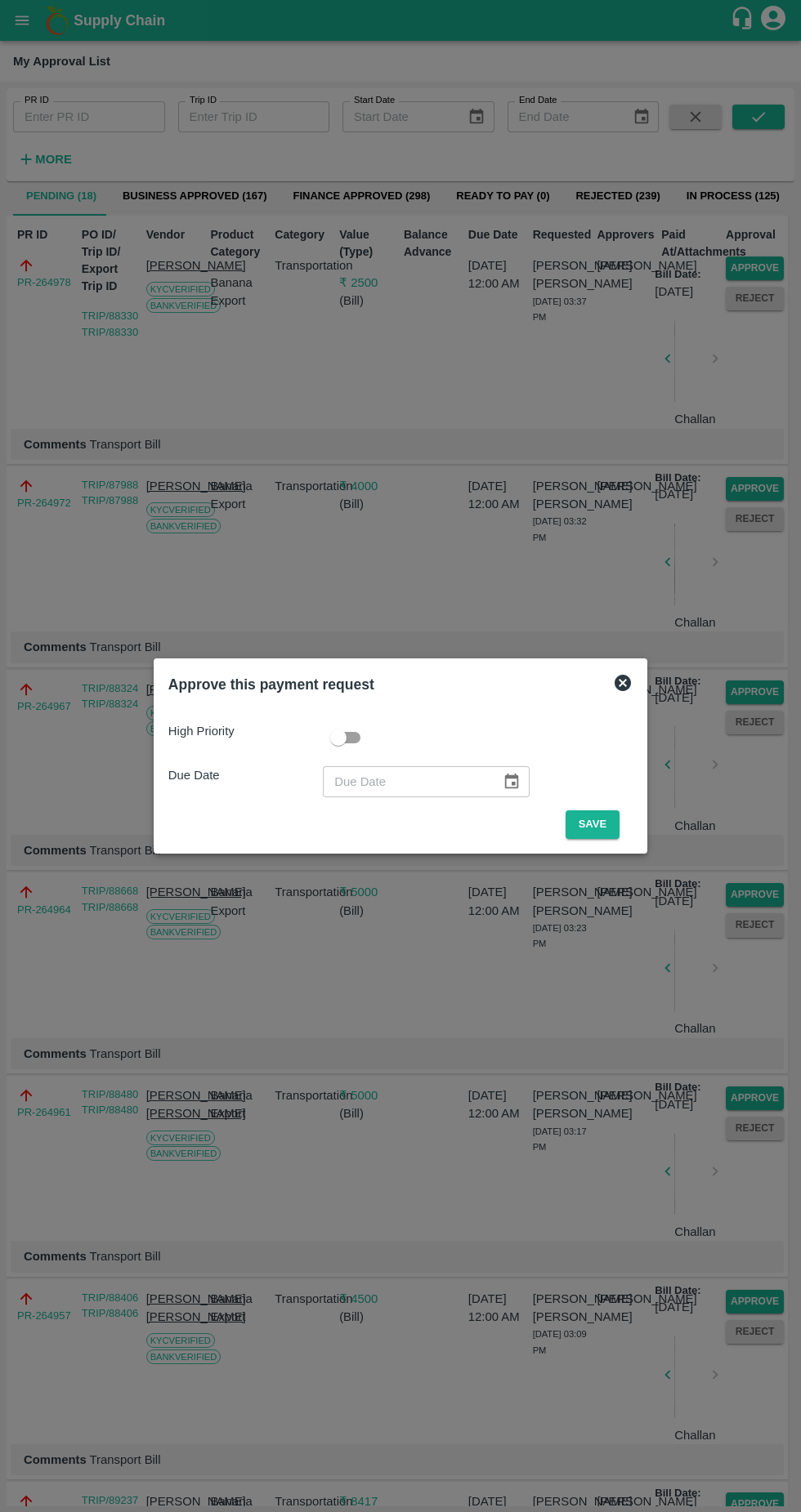
click at [595, 817] on button "Save" at bounding box center [592, 825] width 54 height 28
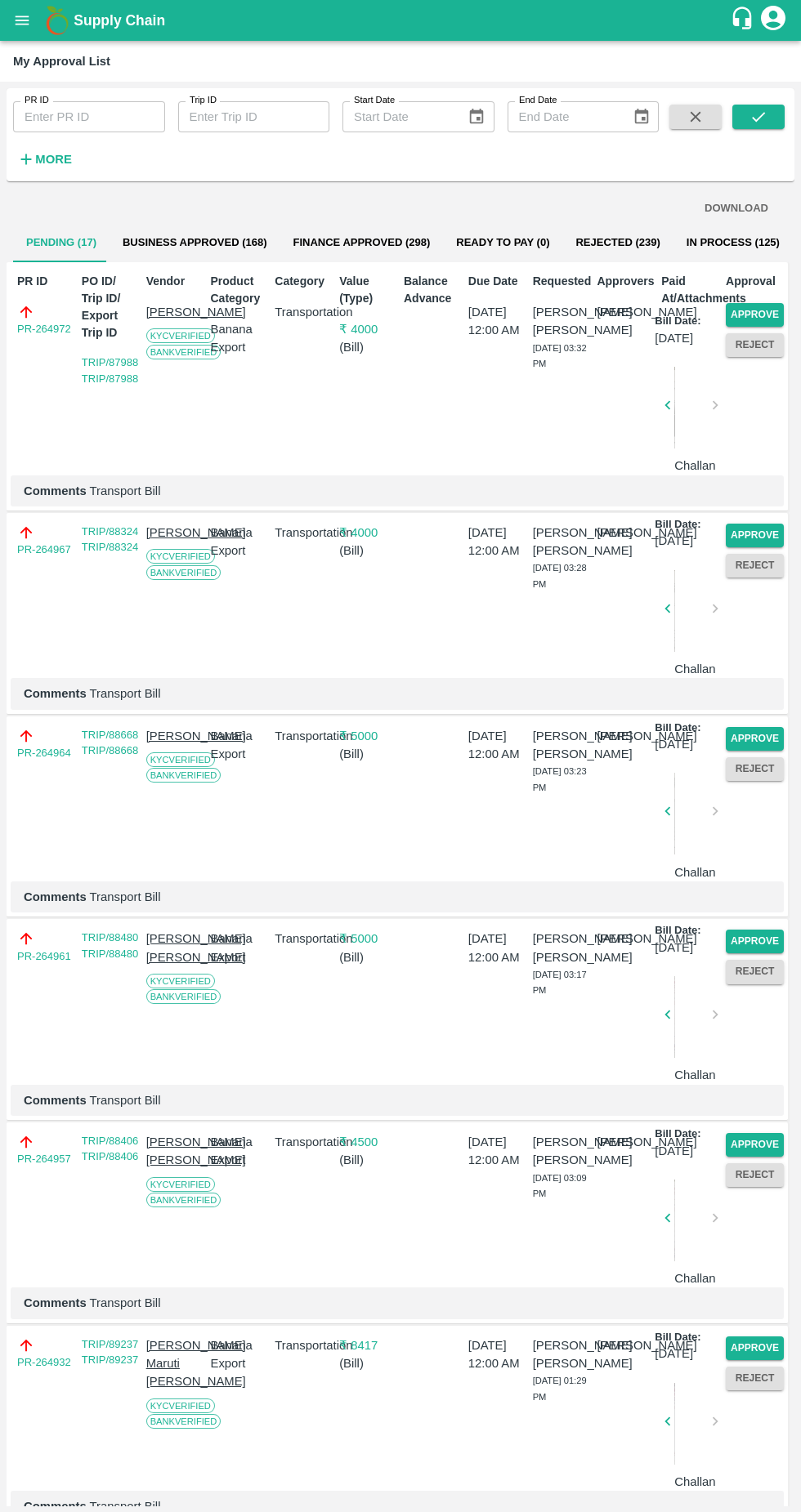
click at [742, 307] on button "Approve" at bounding box center [754, 315] width 58 height 24
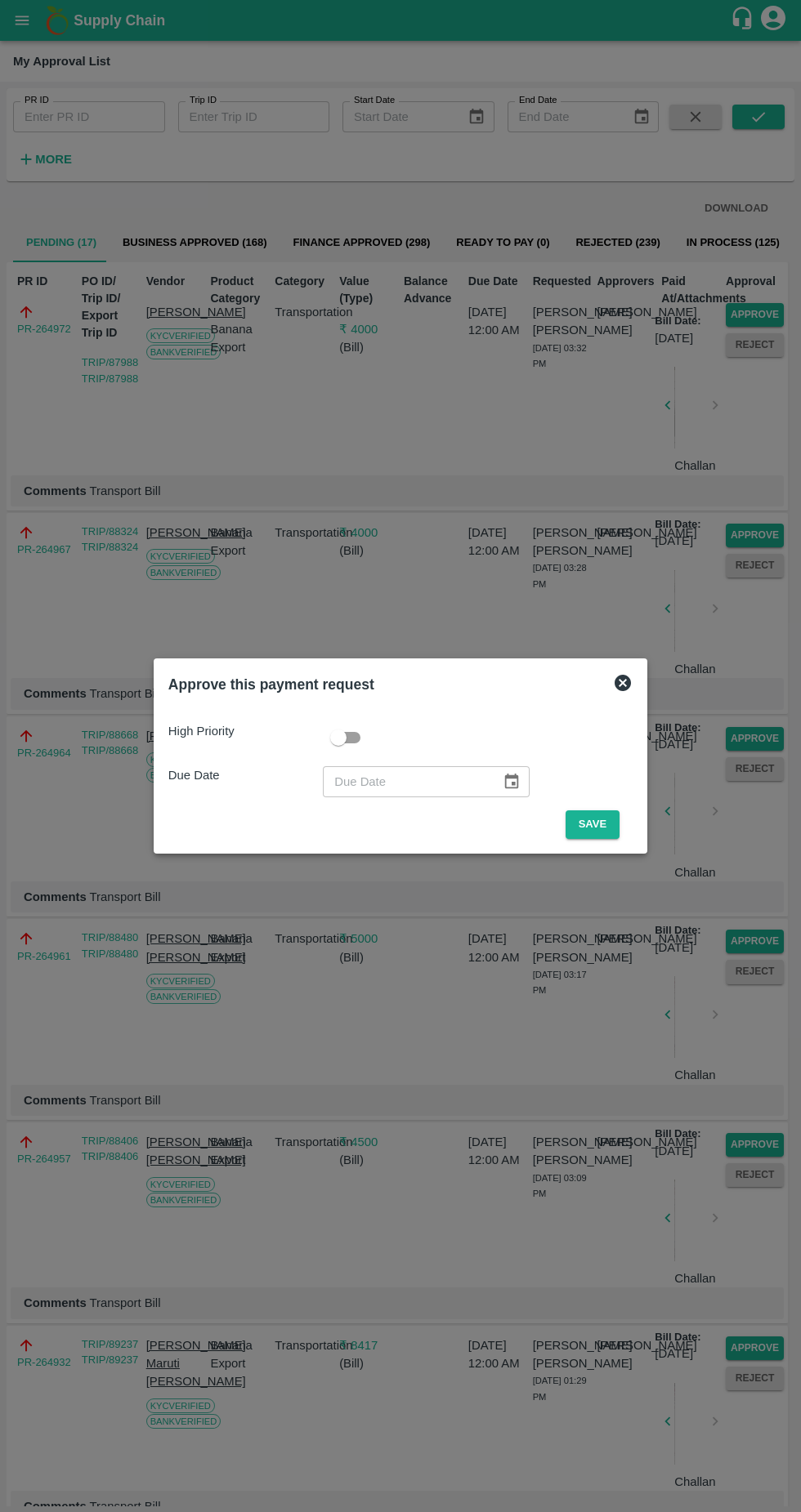
click at [594, 824] on button "Save" at bounding box center [592, 825] width 54 height 28
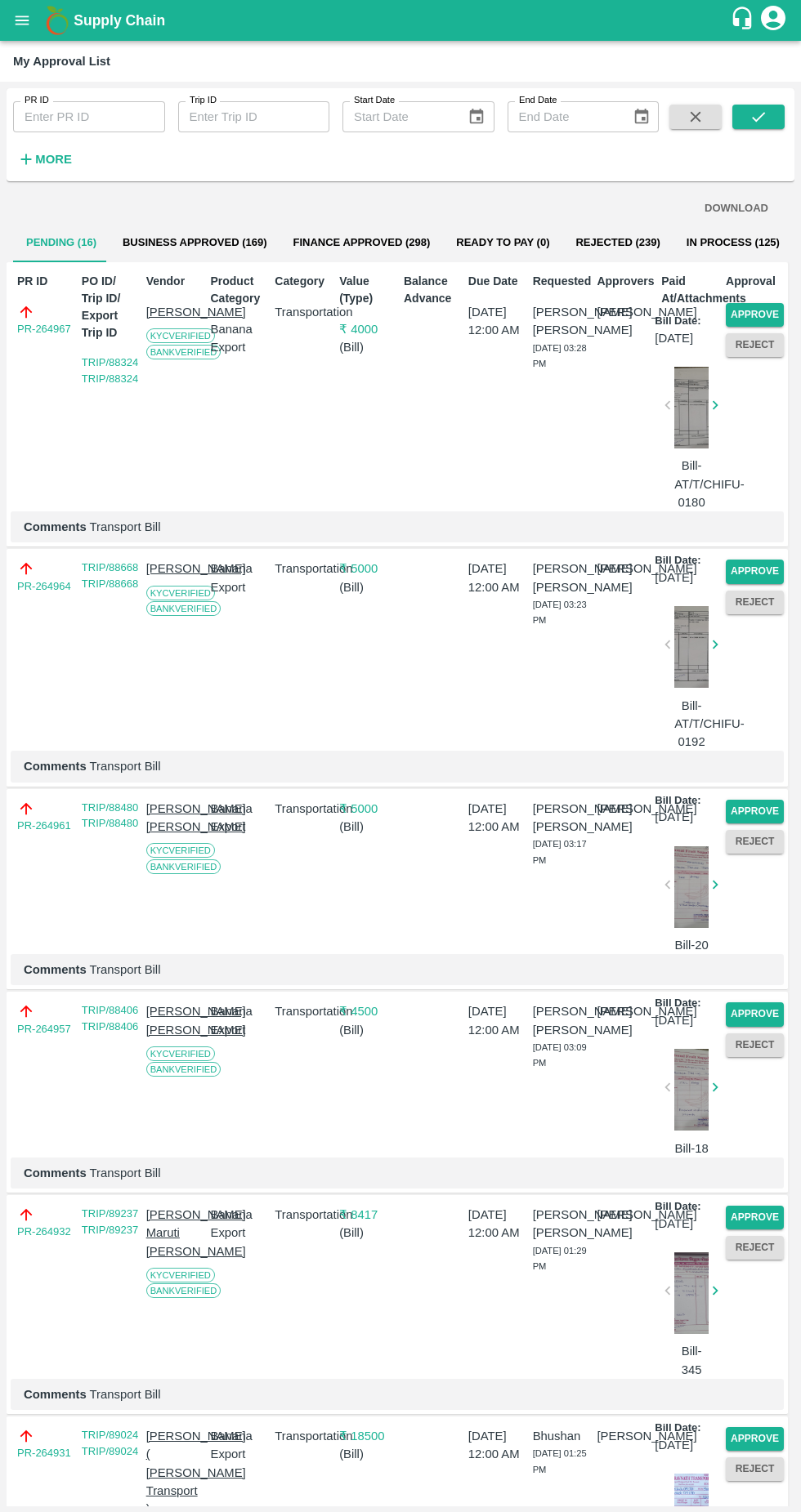
click at [759, 310] on button "Approve" at bounding box center [754, 315] width 58 height 24
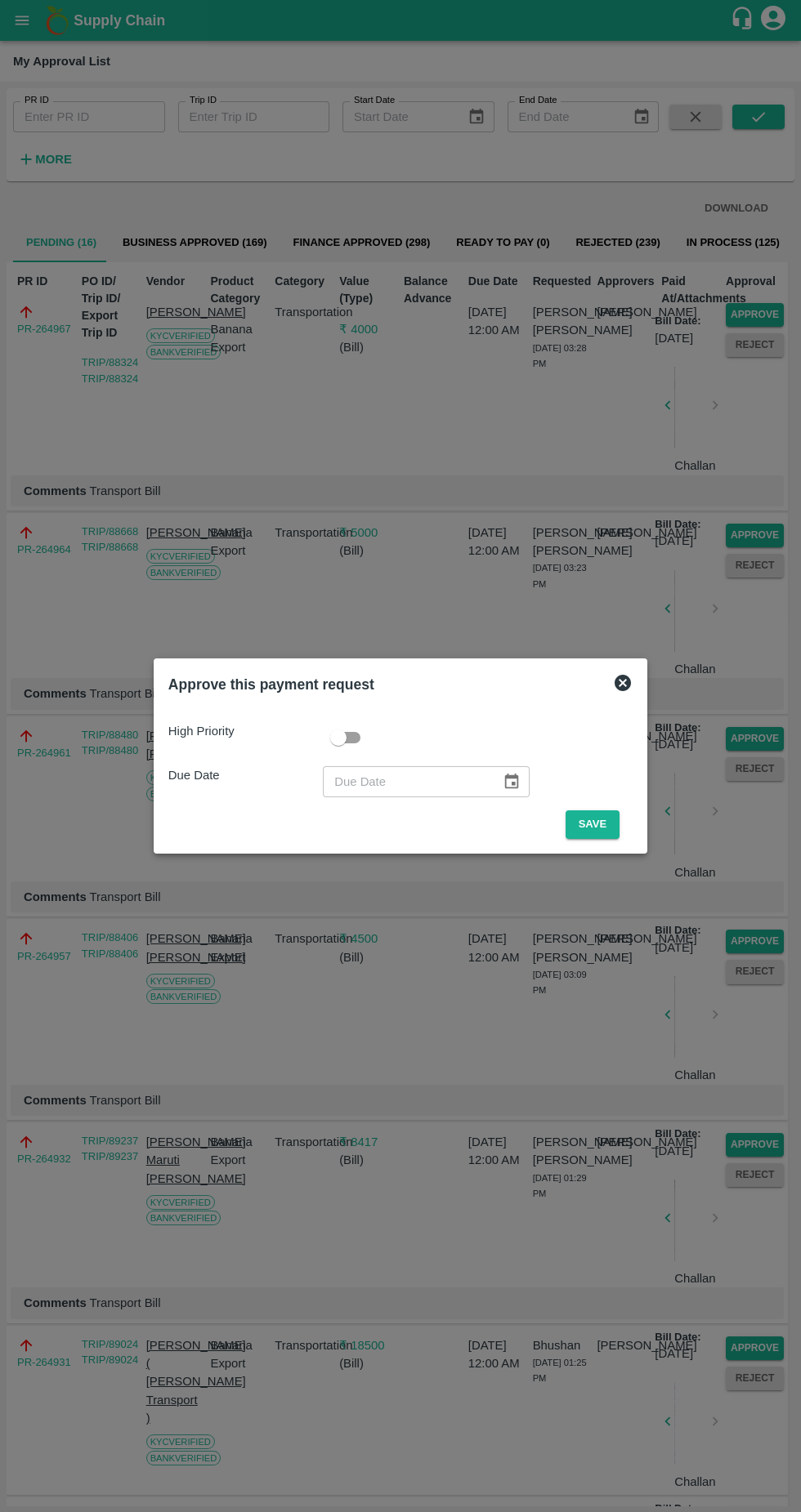
click at [596, 824] on button "Save" at bounding box center [592, 825] width 54 height 28
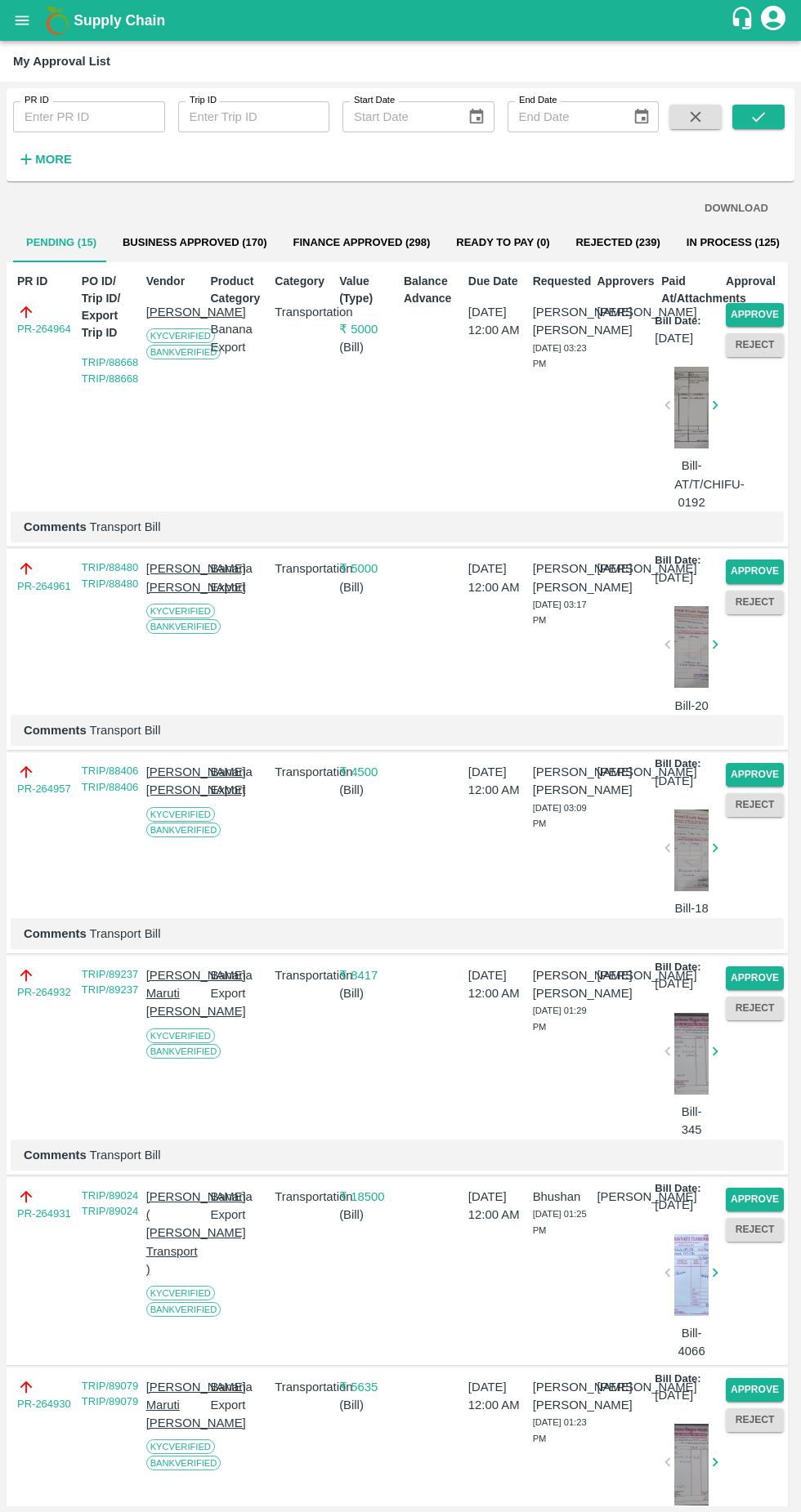
click at [752, 308] on button "Approve" at bounding box center [754, 315] width 58 height 24
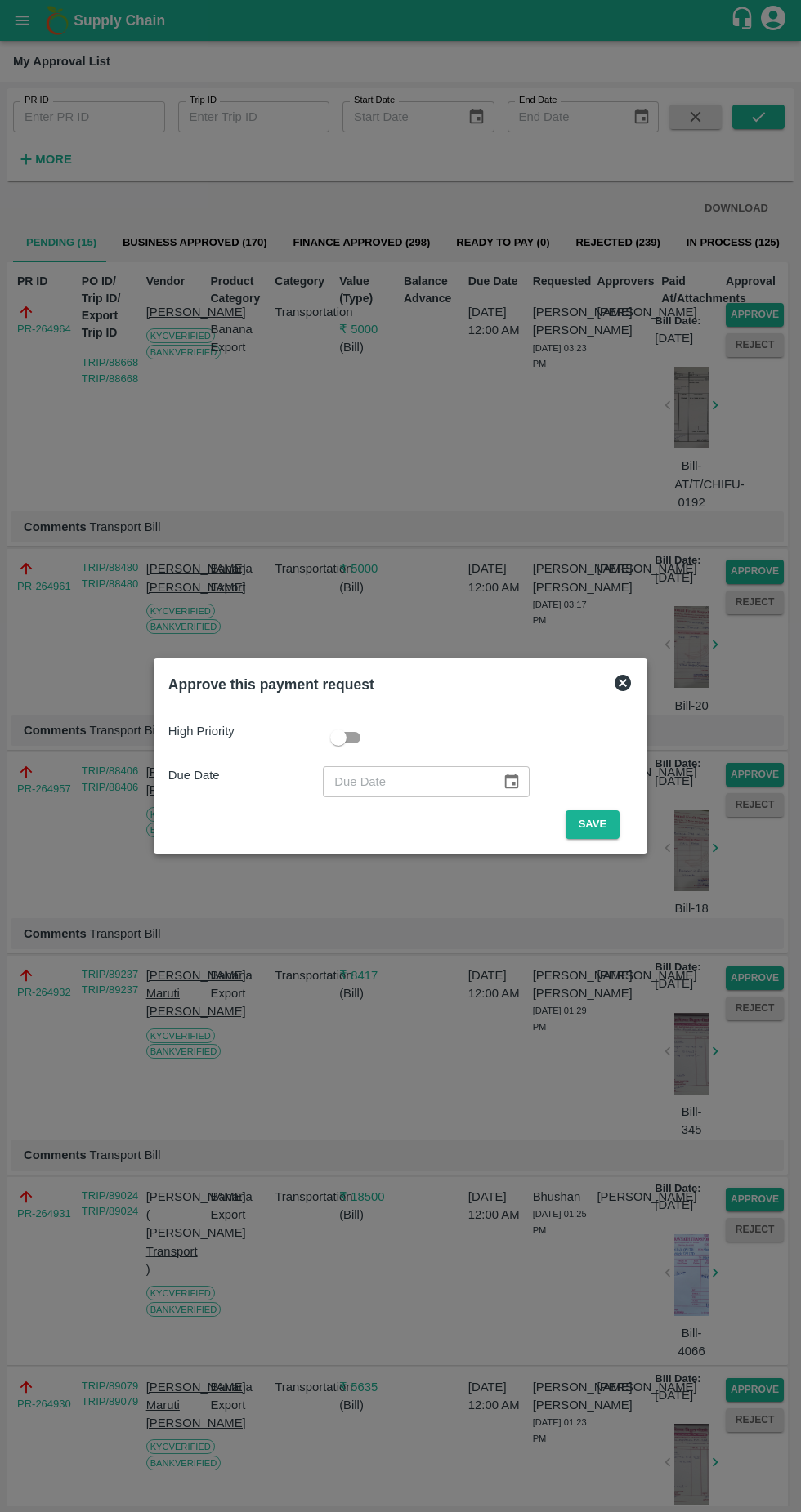
click at [600, 827] on button "Save" at bounding box center [592, 825] width 54 height 28
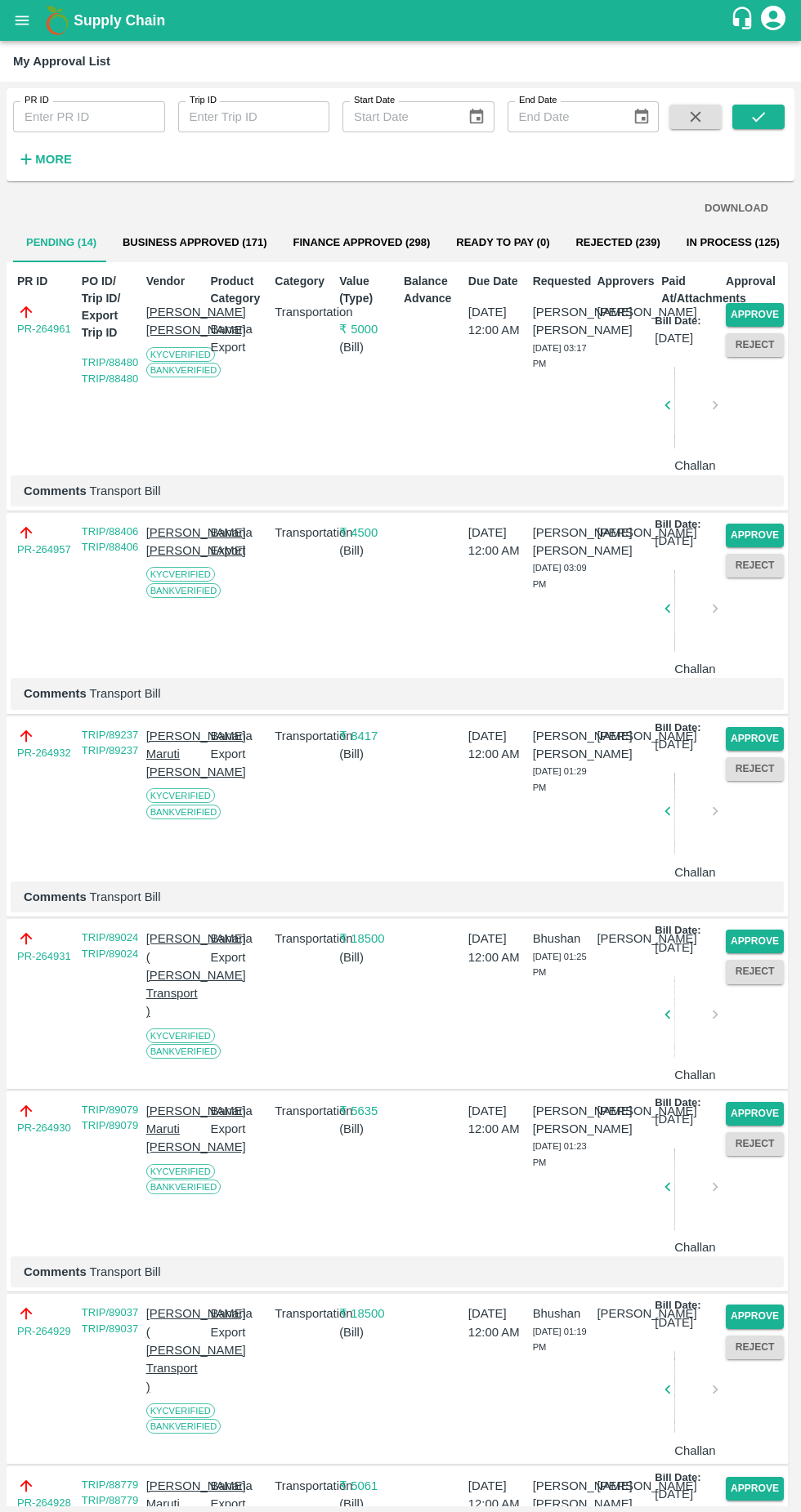
click at [760, 314] on button "Approve" at bounding box center [754, 315] width 58 height 24
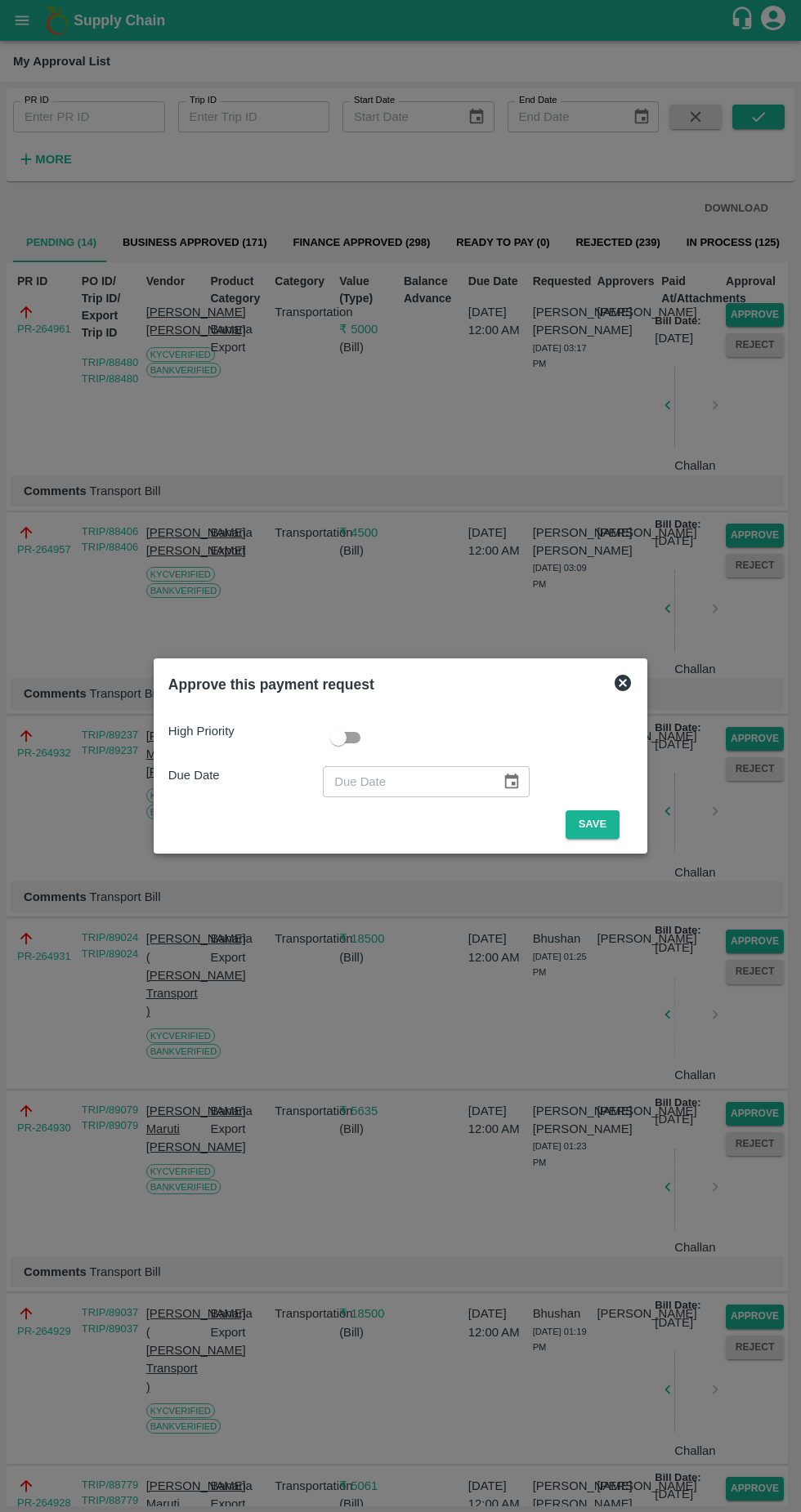
click at [596, 824] on button "Save" at bounding box center [592, 825] width 54 height 28
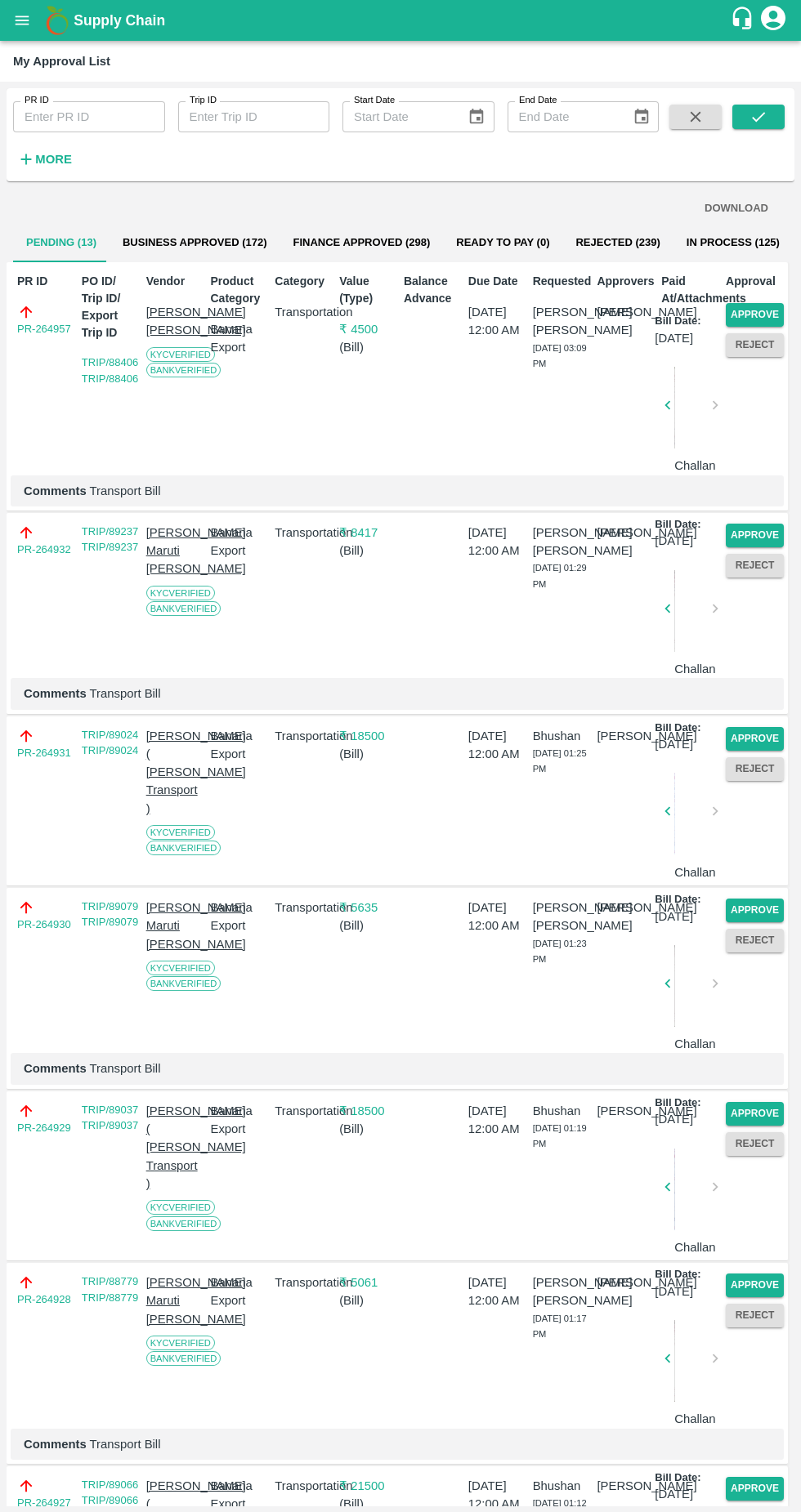
click at [739, 311] on button "Approve" at bounding box center [754, 315] width 58 height 24
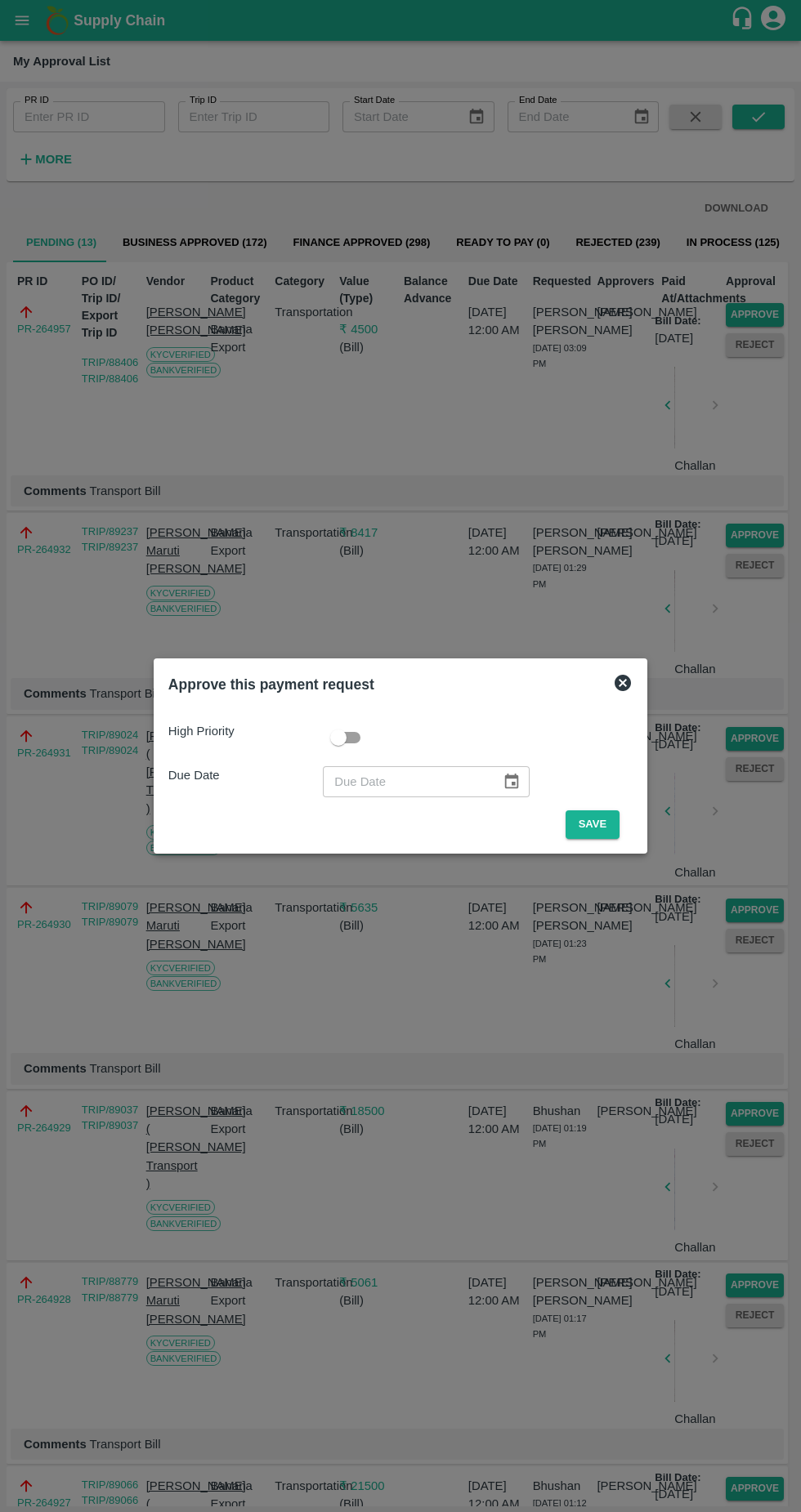
click at [590, 828] on button "Save" at bounding box center [592, 825] width 54 height 28
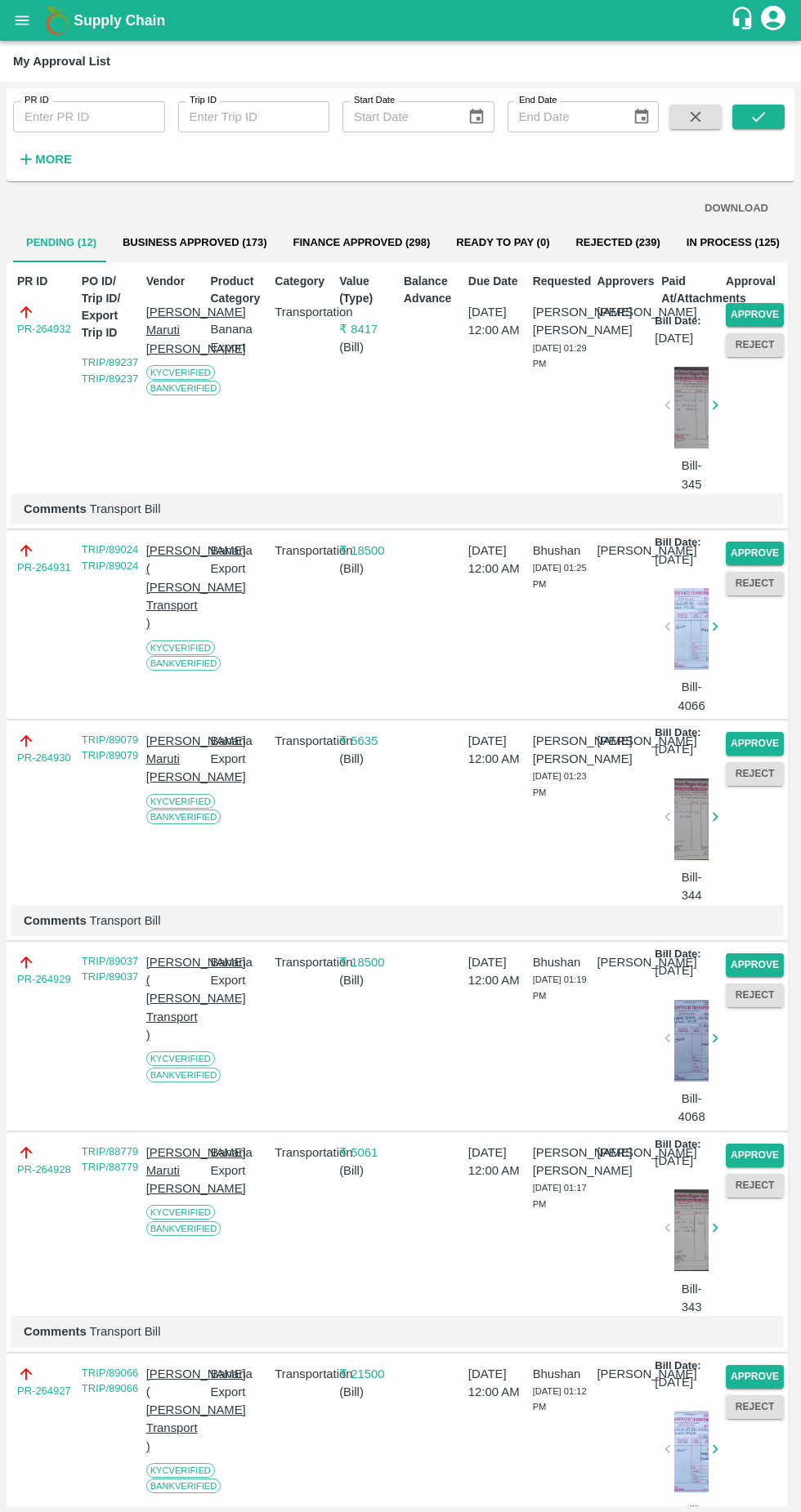
click at [748, 309] on button "Approve" at bounding box center [754, 315] width 58 height 24
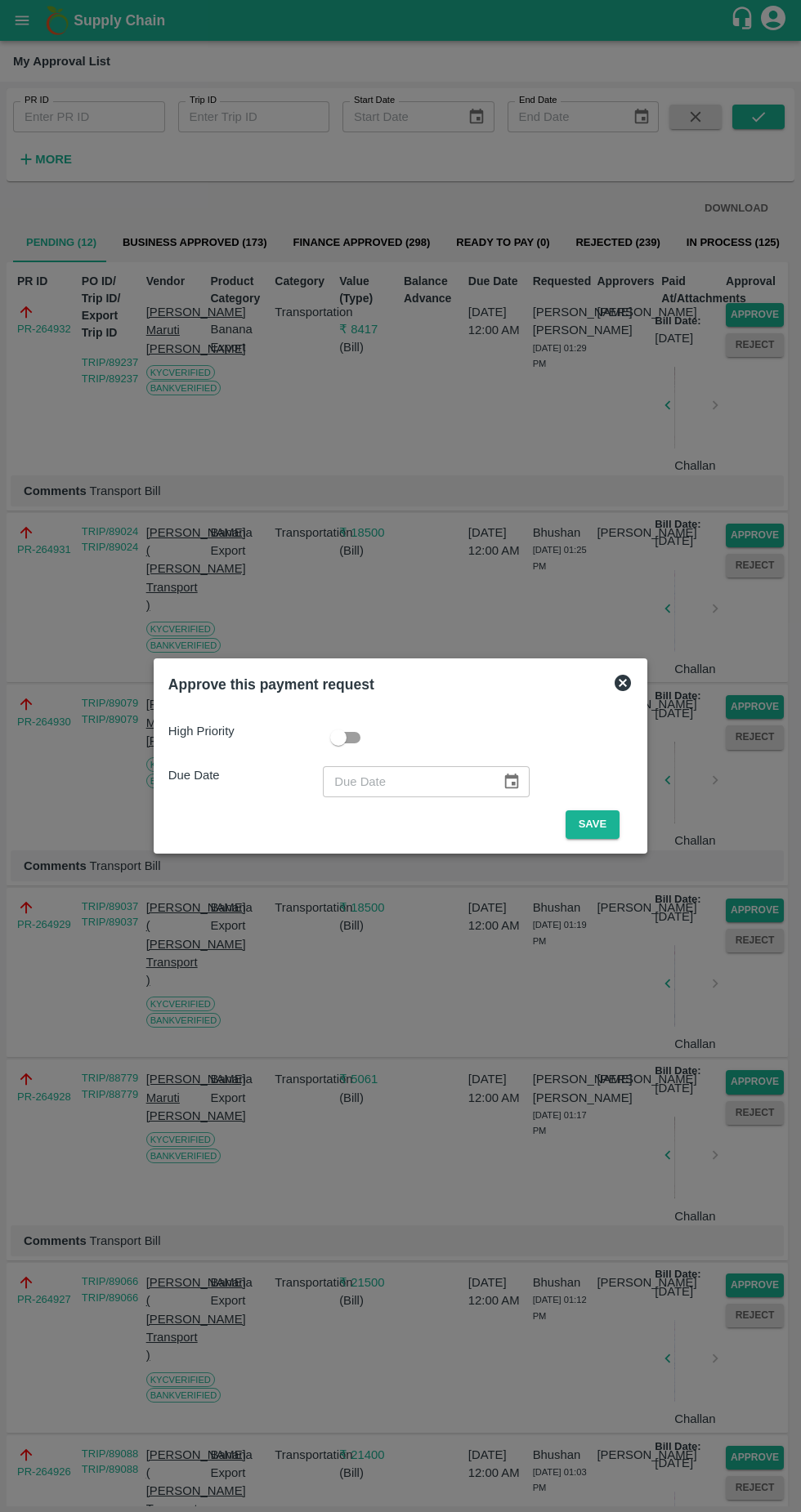
click at [603, 817] on button "Save" at bounding box center [592, 825] width 54 height 28
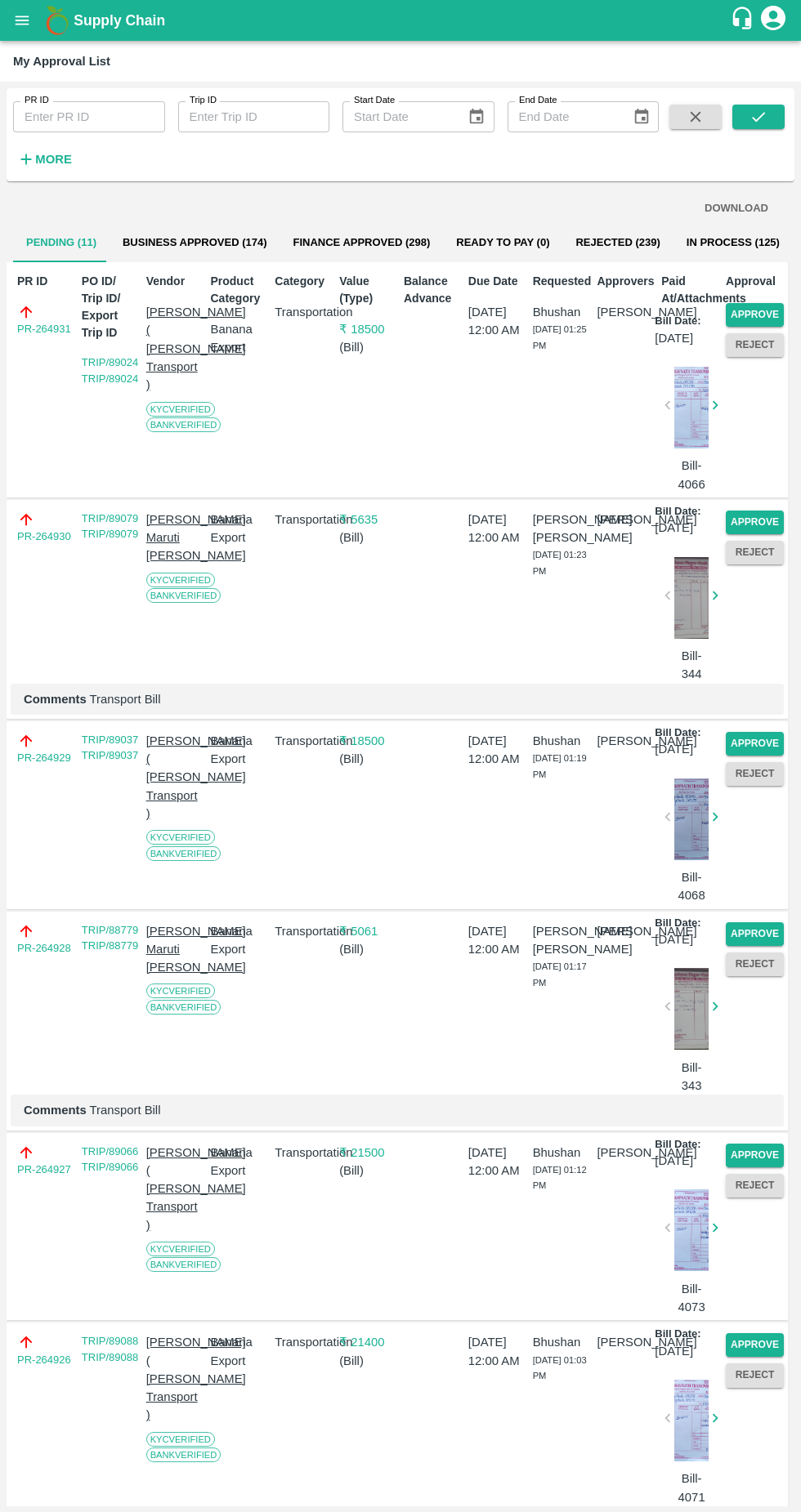
click at [727, 322] on button "Approve" at bounding box center [754, 315] width 58 height 24
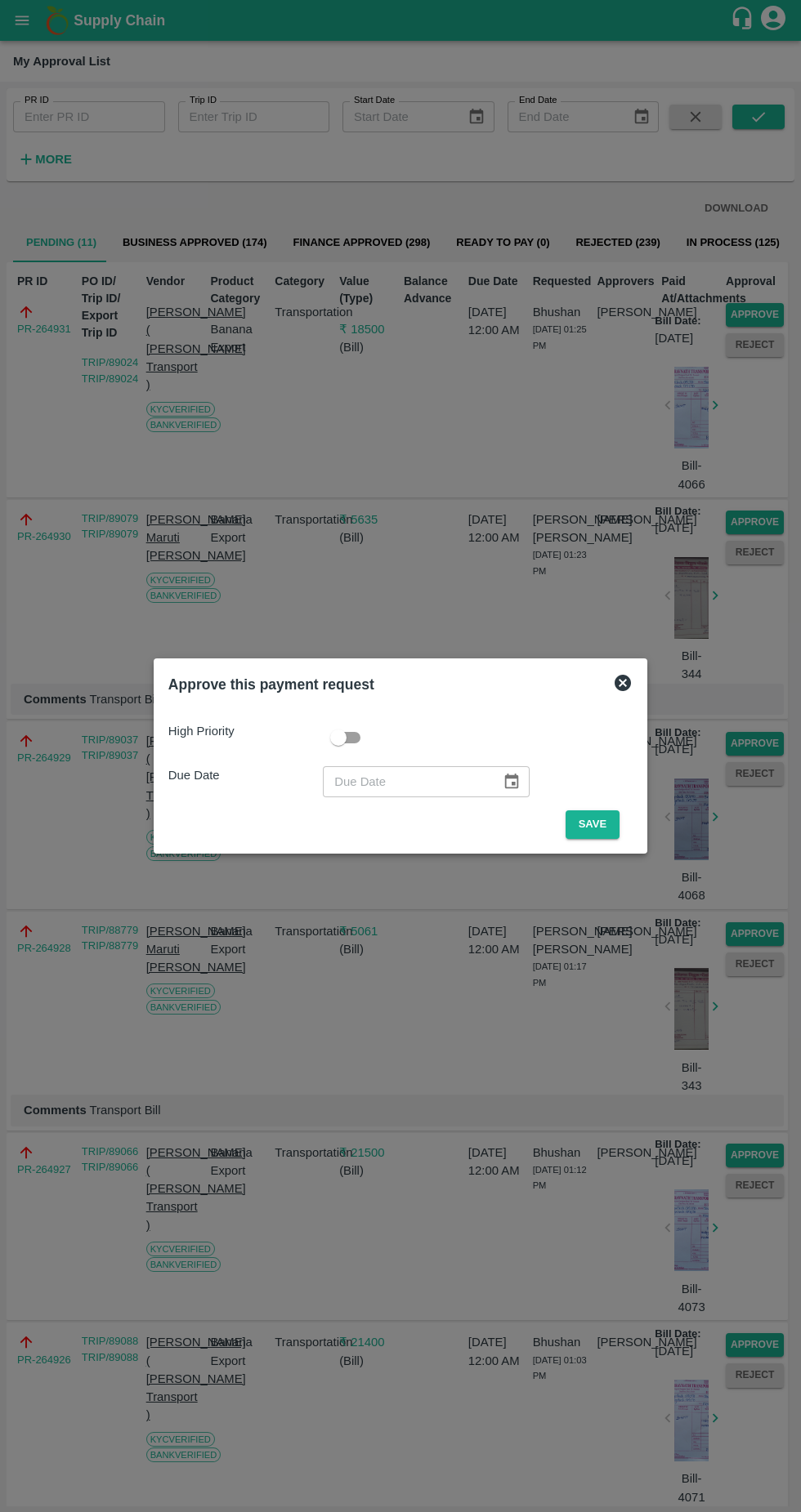
click at [592, 817] on button "Save" at bounding box center [592, 825] width 54 height 28
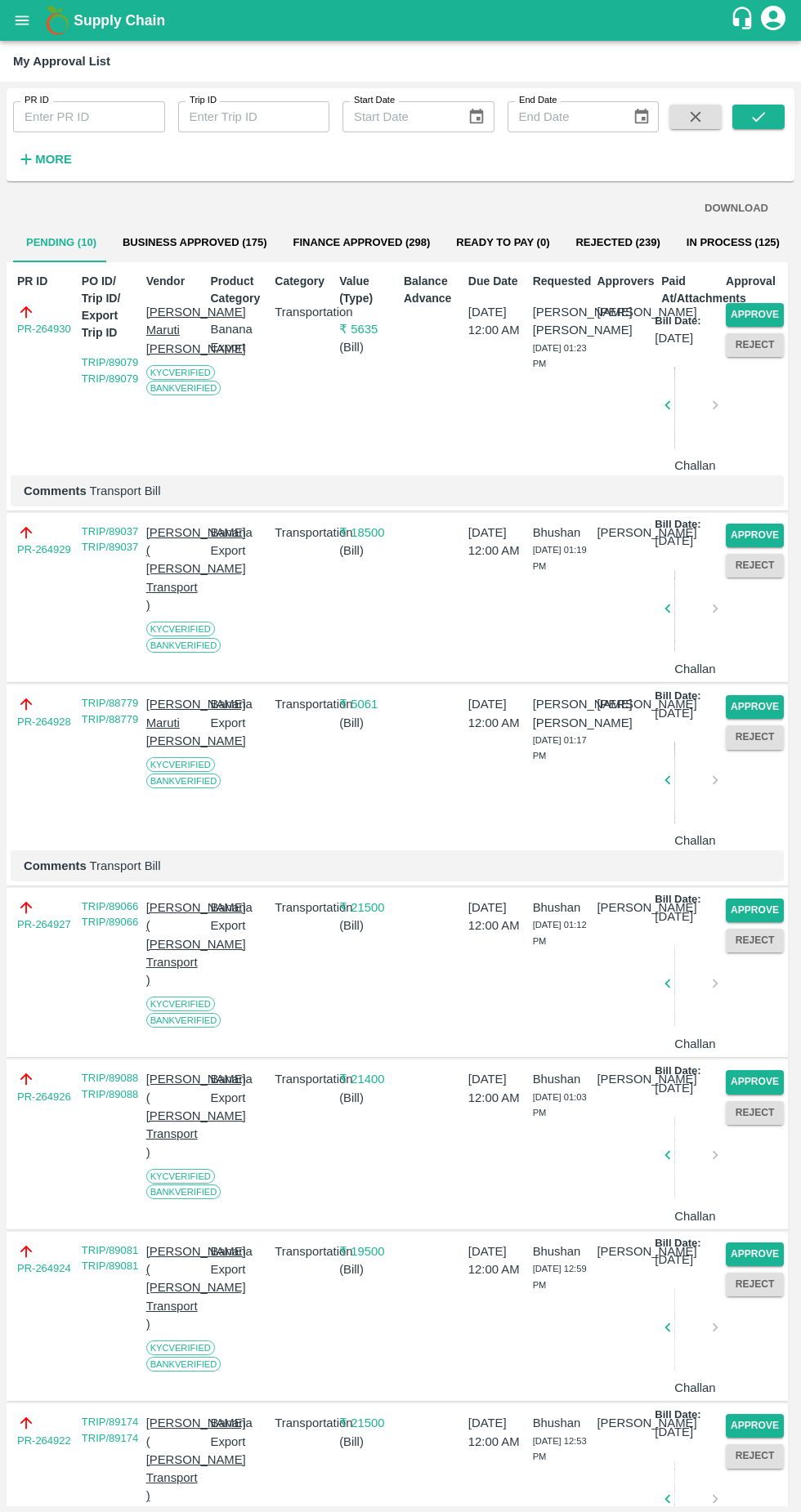
click at [755, 310] on button "Approve" at bounding box center [754, 315] width 58 height 24
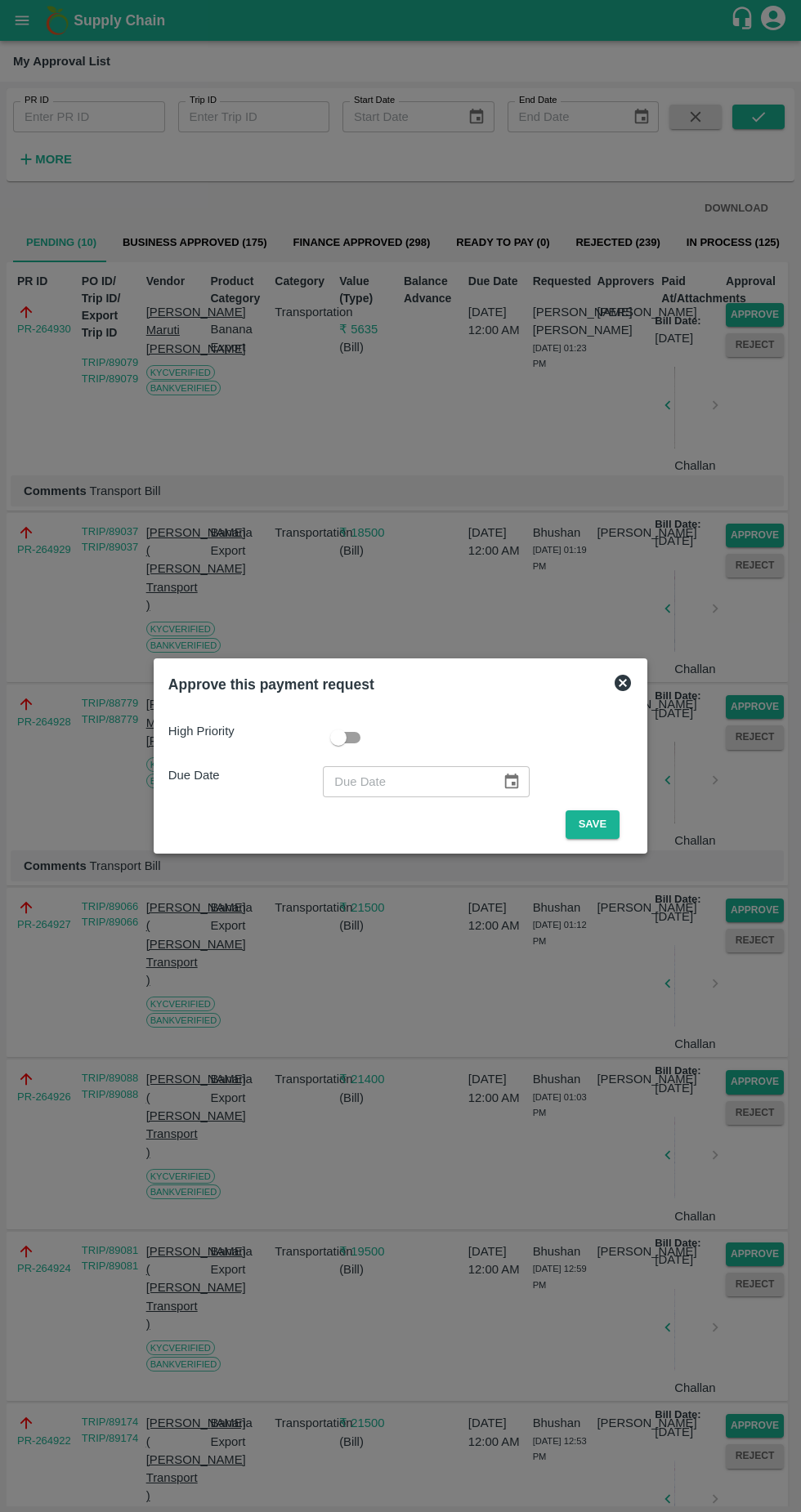
click at [587, 822] on button "Save" at bounding box center [592, 825] width 54 height 28
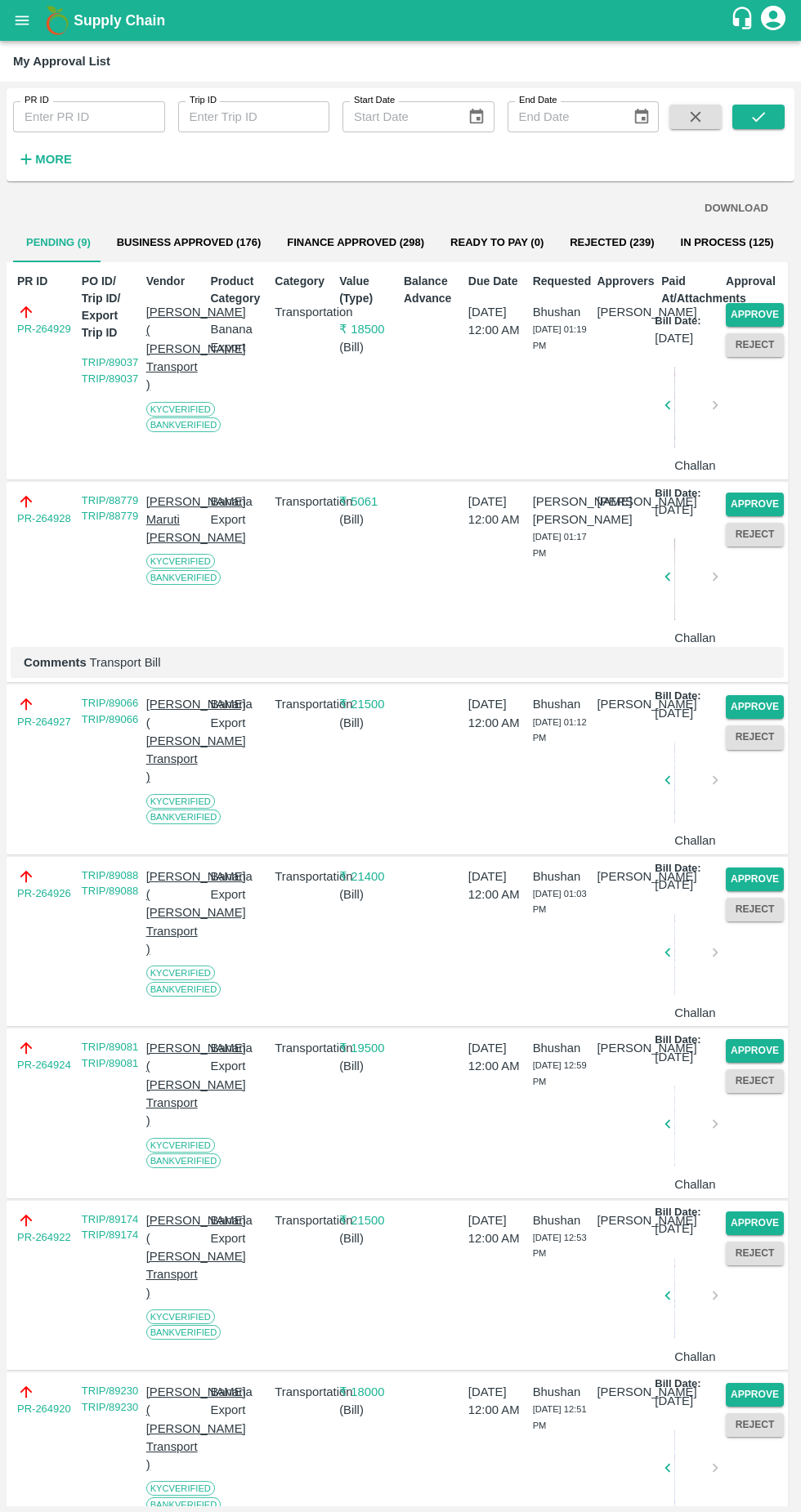
click at [776, 309] on button "Approve" at bounding box center [754, 315] width 58 height 24
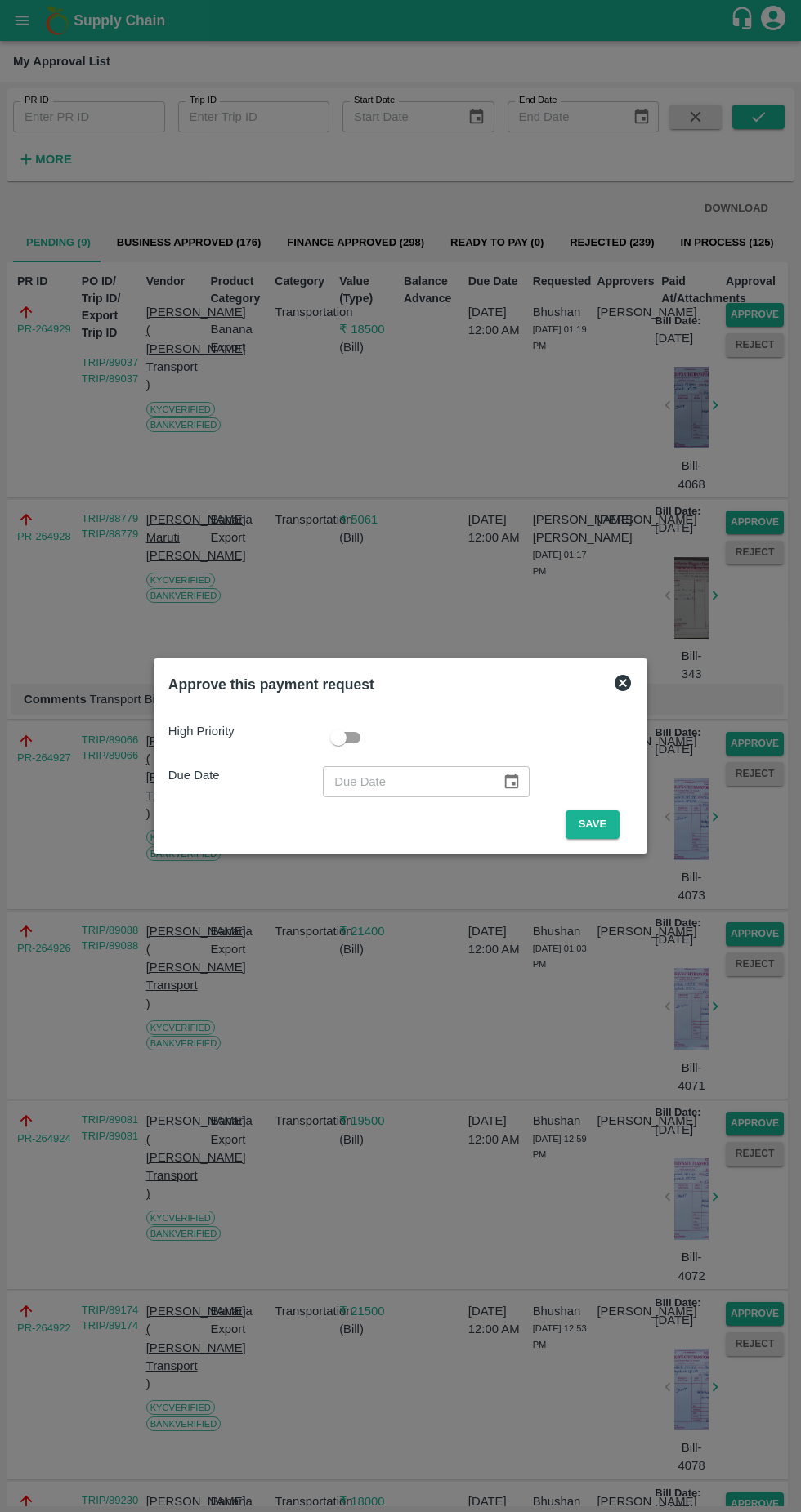
click at [596, 824] on button "Save" at bounding box center [592, 825] width 54 height 28
